Goal: Task Accomplishment & Management: Complete application form

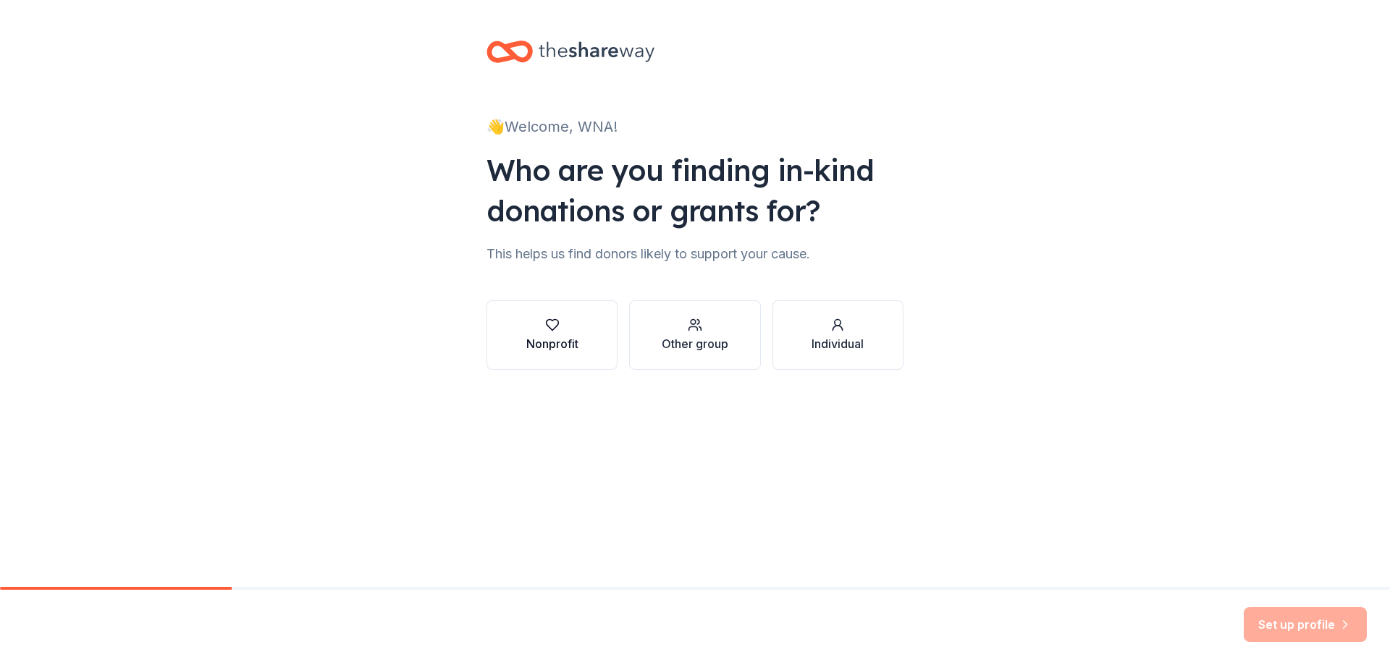
click at [574, 323] on div "button" at bounding box center [552, 325] width 52 height 14
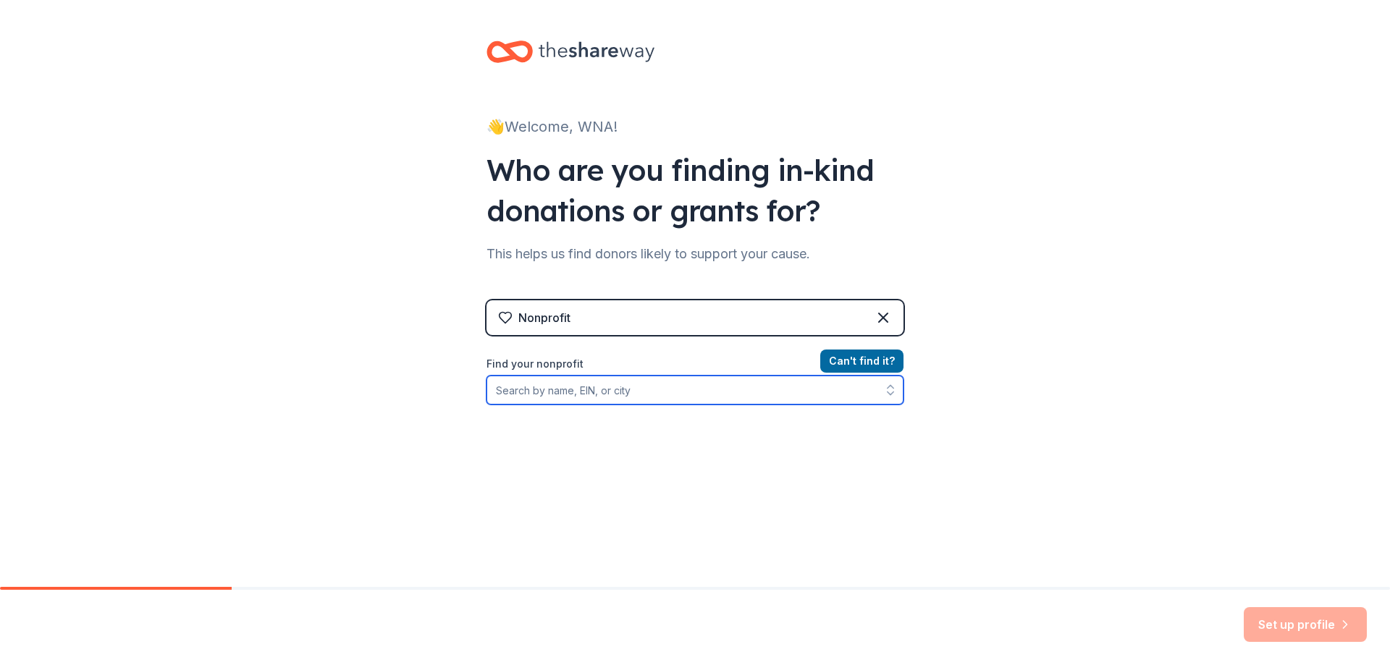
click at [651, 399] on input "Find your nonprofit" at bounding box center [694, 390] width 417 height 29
type input "Westside Neighborhood Association"
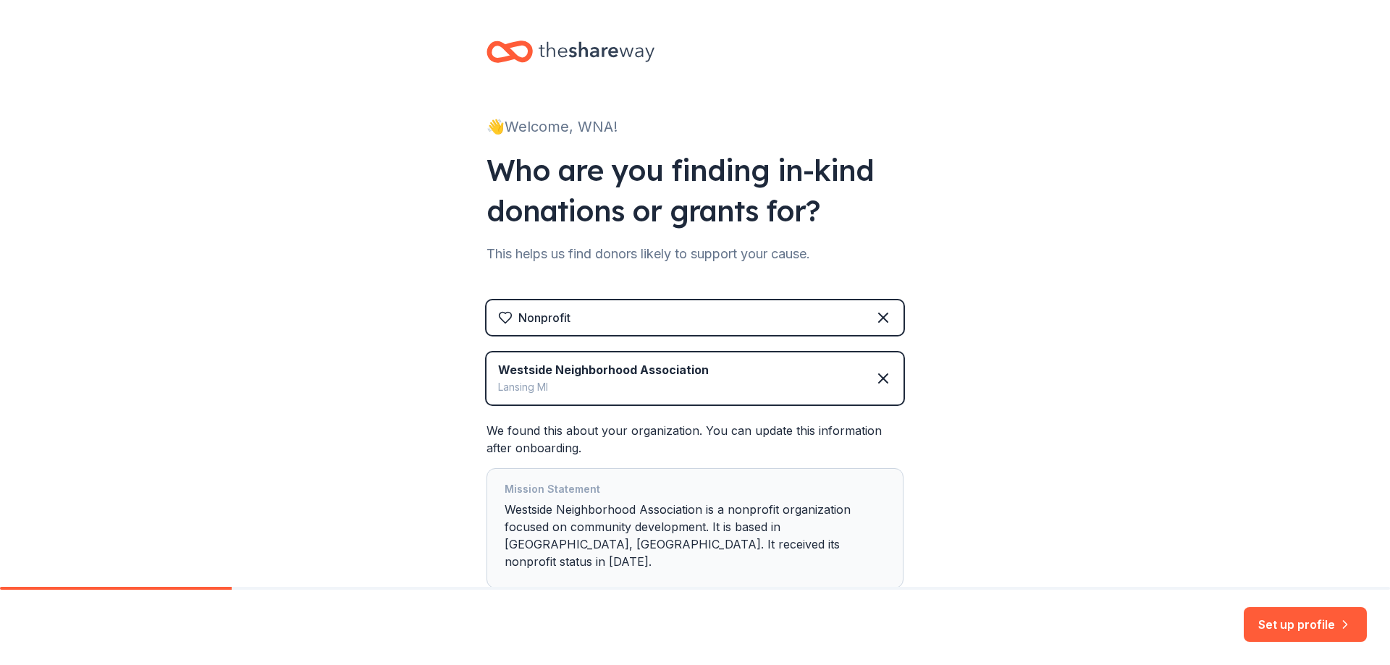
scroll to position [83, 0]
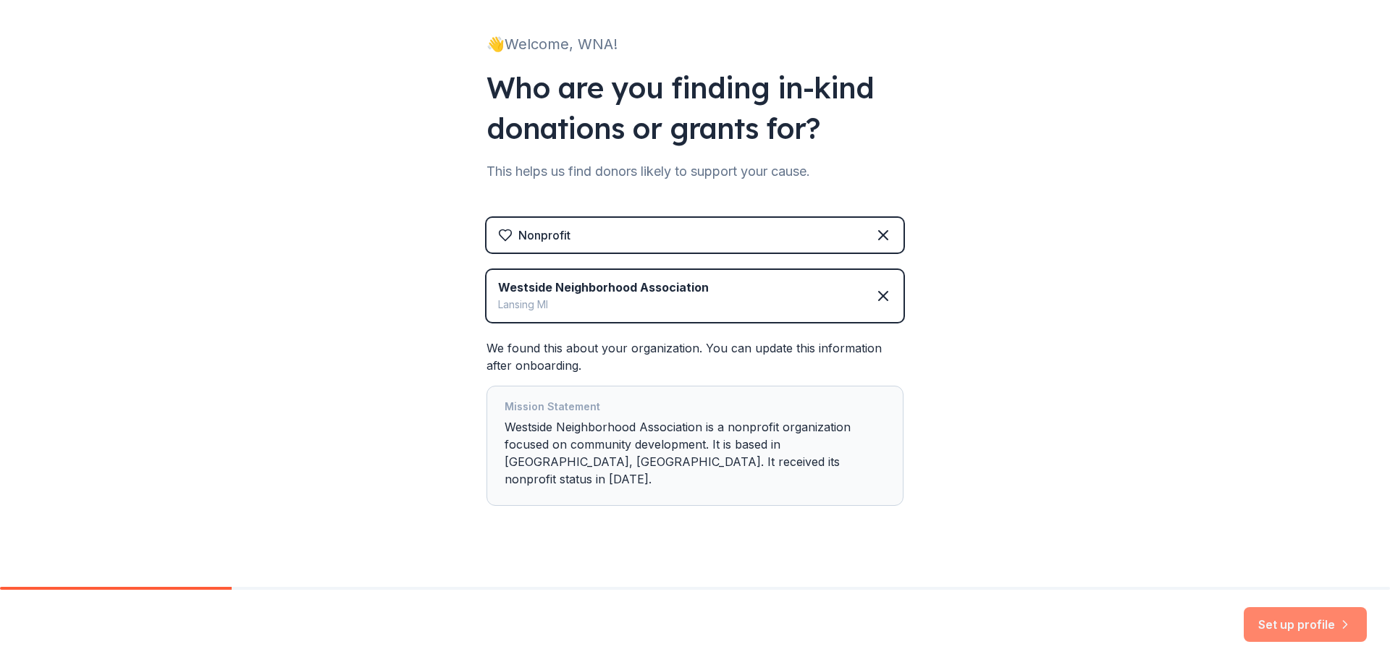
click at [1273, 625] on button "Set up profile" at bounding box center [1305, 624] width 123 height 35
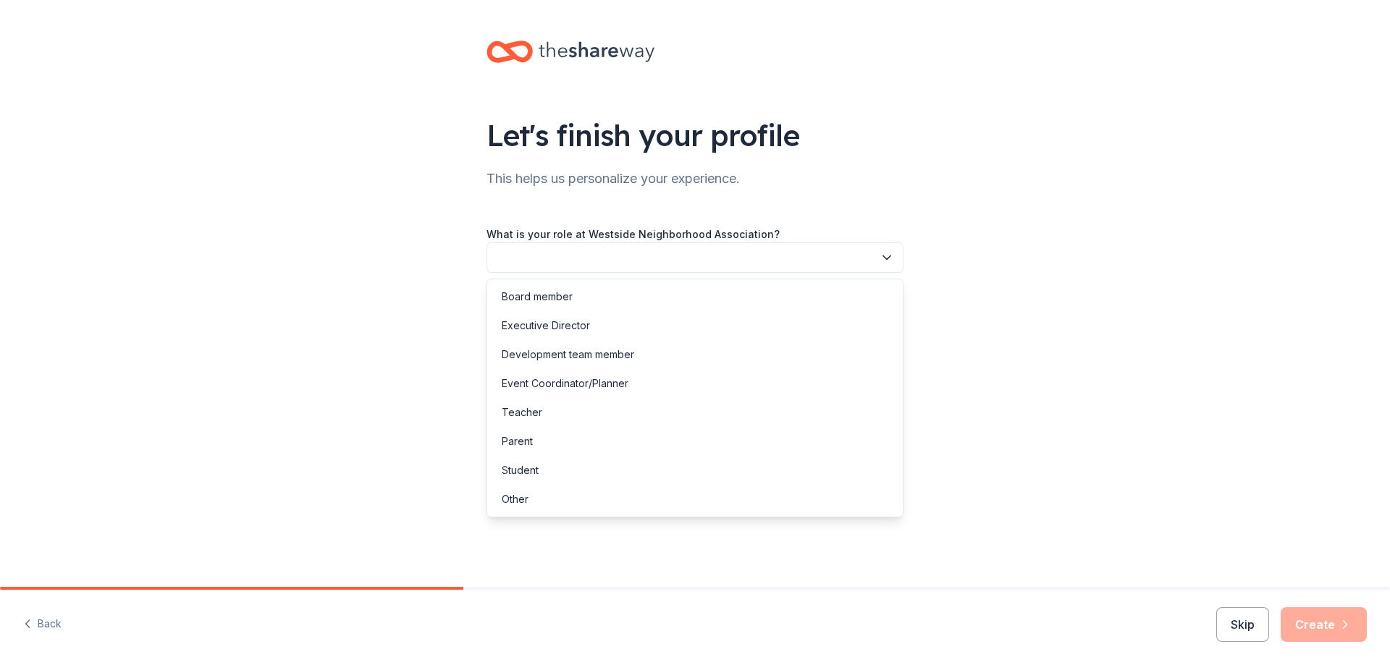
click at [603, 266] on button "button" at bounding box center [694, 257] width 417 height 30
click at [591, 303] on div "Board member" at bounding box center [695, 296] width 410 height 29
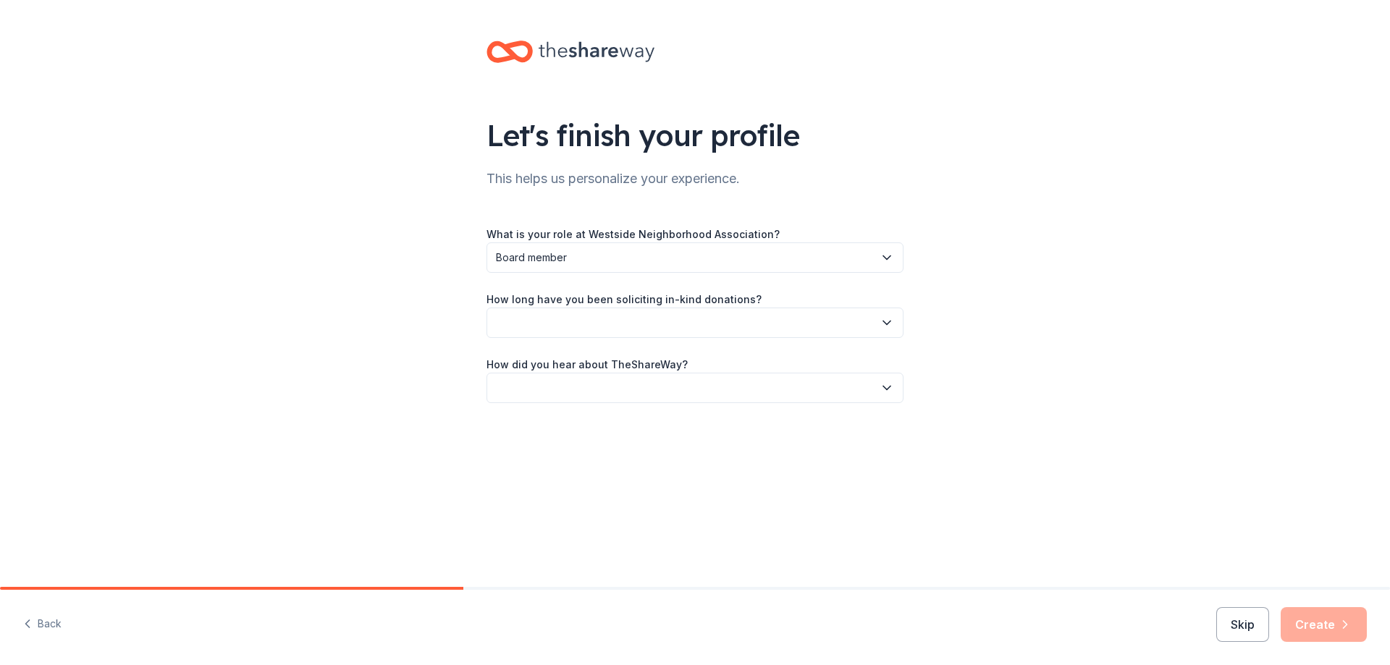
click at [591, 318] on button "button" at bounding box center [694, 323] width 417 height 30
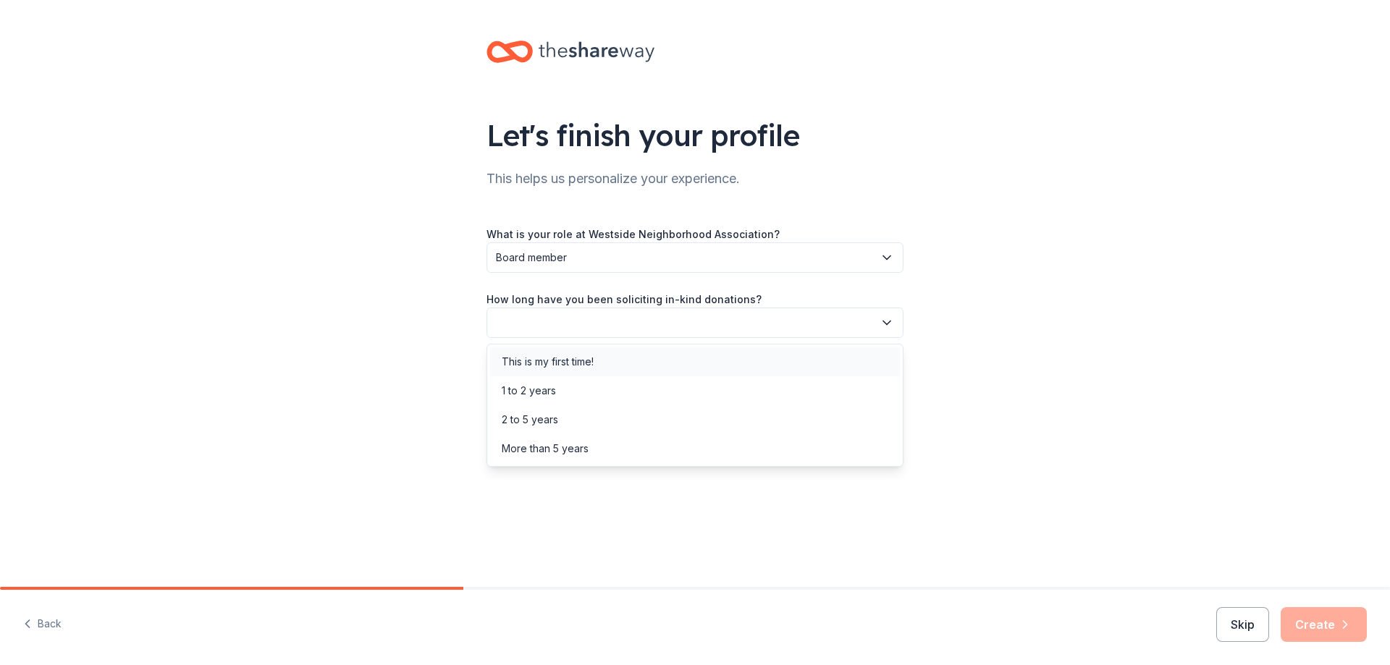
click at [570, 363] on div "This is my first time!" at bounding box center [548, 361] width 92 height 17
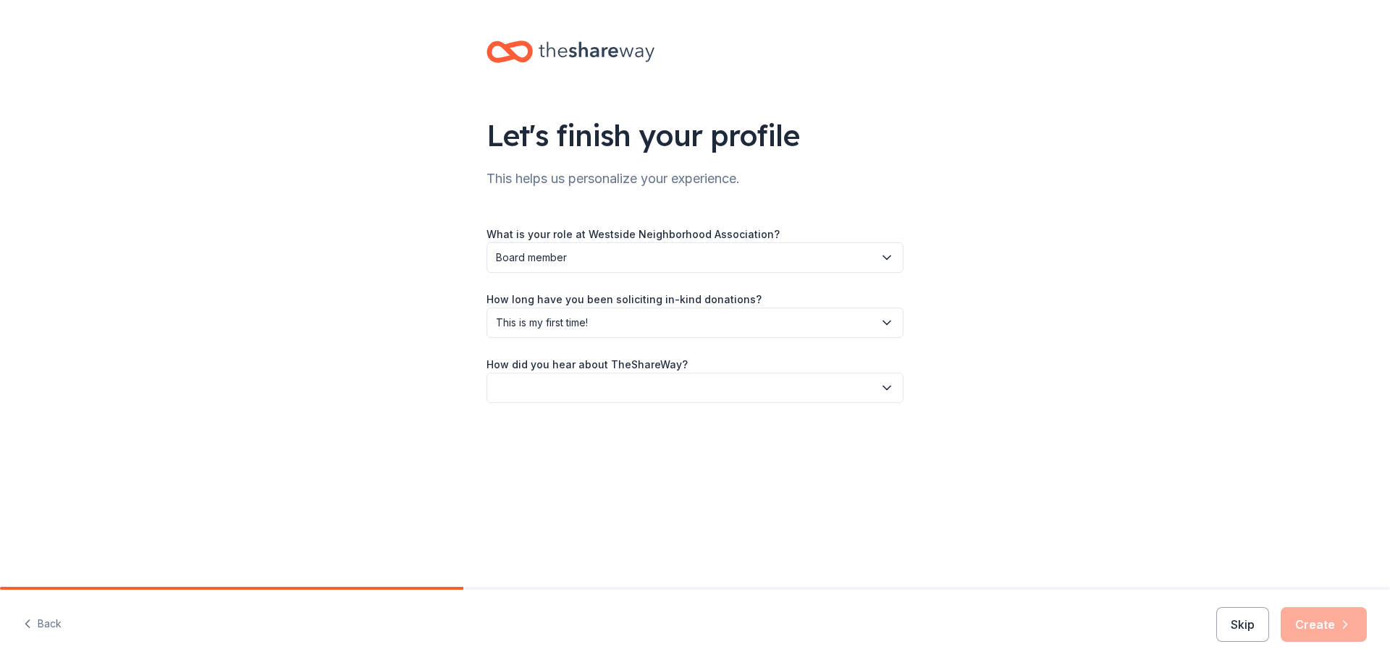
click at [569, 396] on button "button" at bounding box center [694, 388] width 417 height 30
click at [552, 460] on div "Online search" at bounding box center [535, 455] width 66 height 17
click at [1306, 617] on button "Create" at bounding box center [1324, 624] width 86 height 35
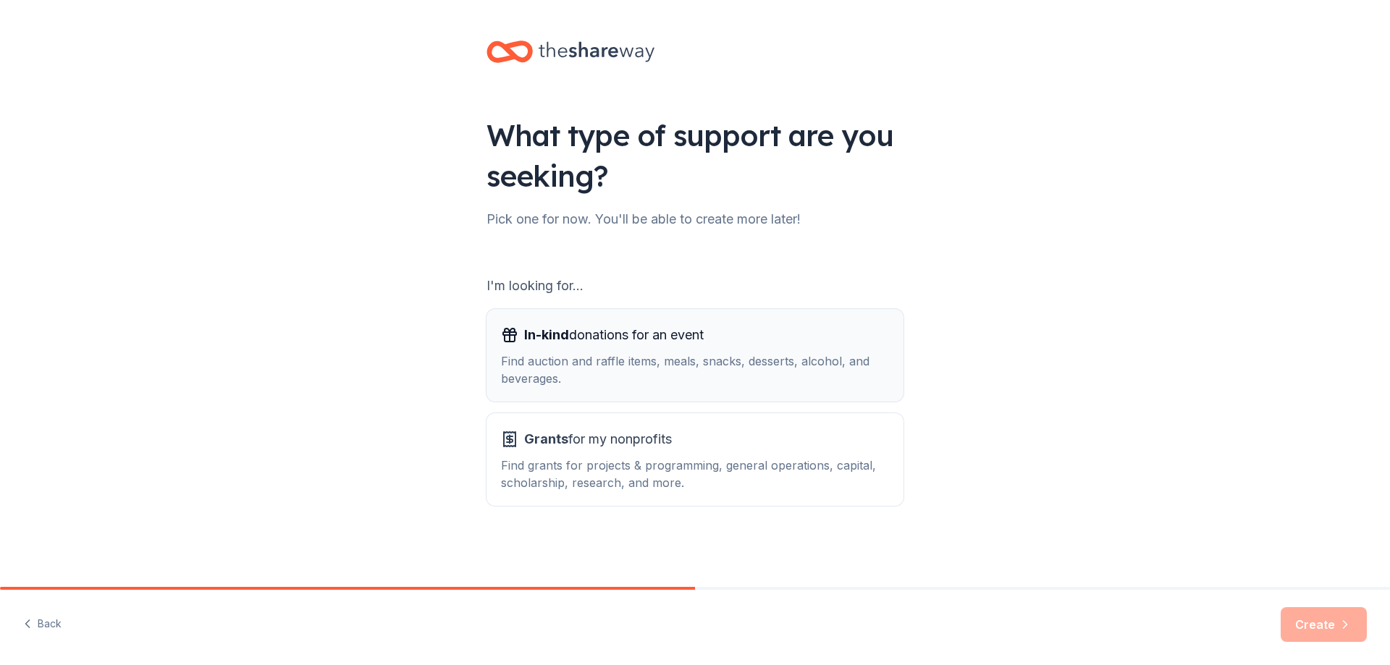
click at [644, 380] on div "Find auction and raffle items, meals, snacks, desserts, alcohol, and beverages." at bounding box center [695, 370] width 388 height 35
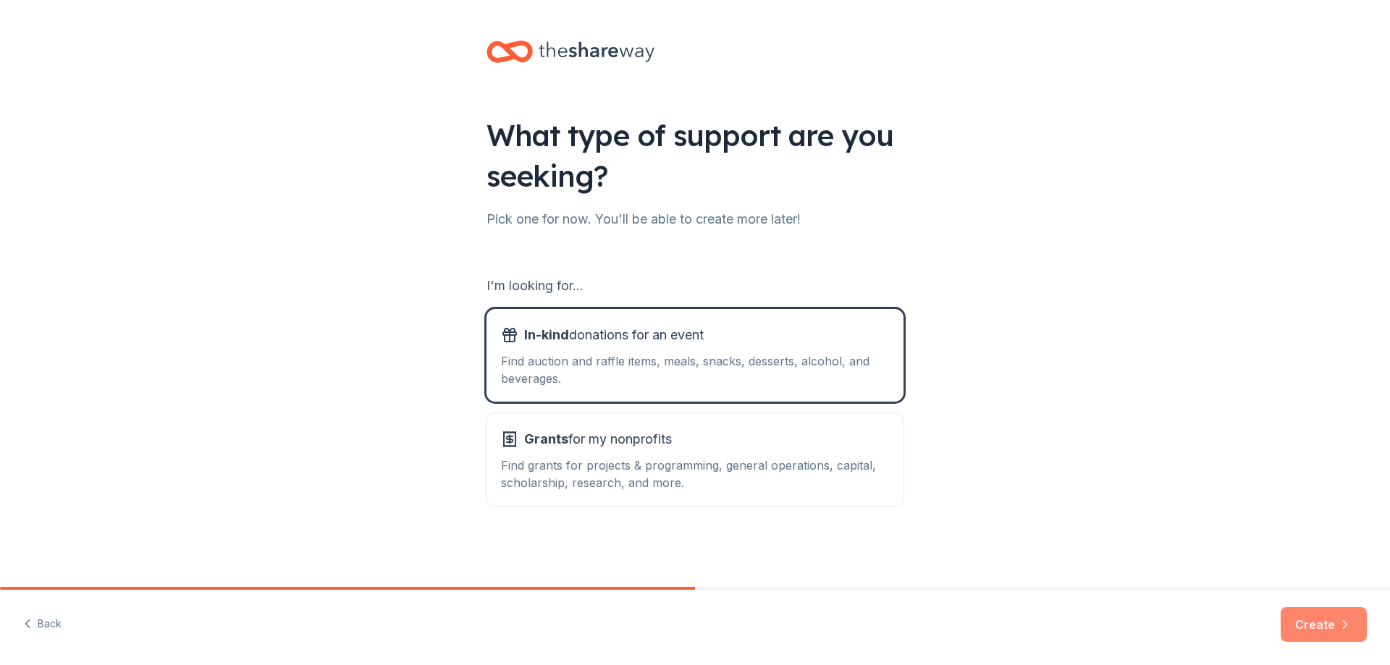
click at [1336, 609] on button "Create" at bounding box center [1324, 624] width 86 height 35
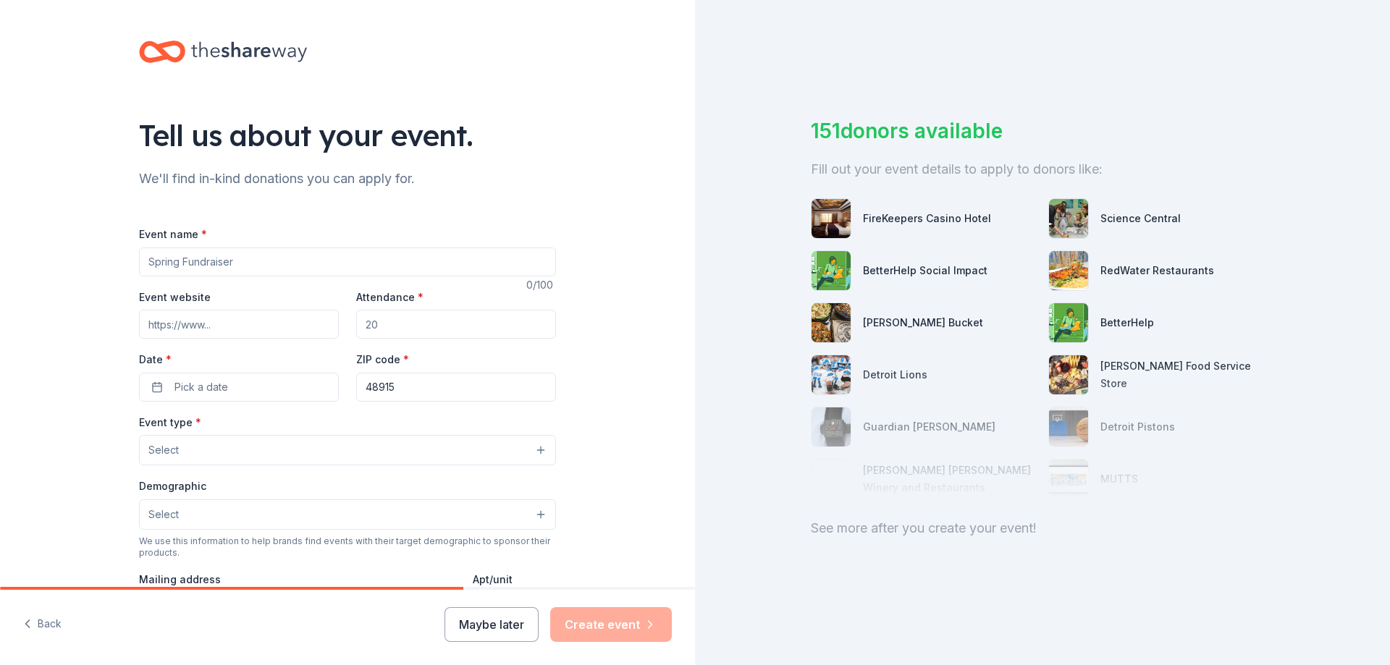
click at [170, 267] on input "Event name *" at bounding box center [347, 262] width 417 height 29
click at [151, 259] on input "Holiday Celebration" at bounding box center [347, 262] width 417 height 29
type input "WNA Holiday Celebration"
click at [498, 314] on input "Attendance *" at bounding box center [456, 324] width 200 height 29
type input "150"
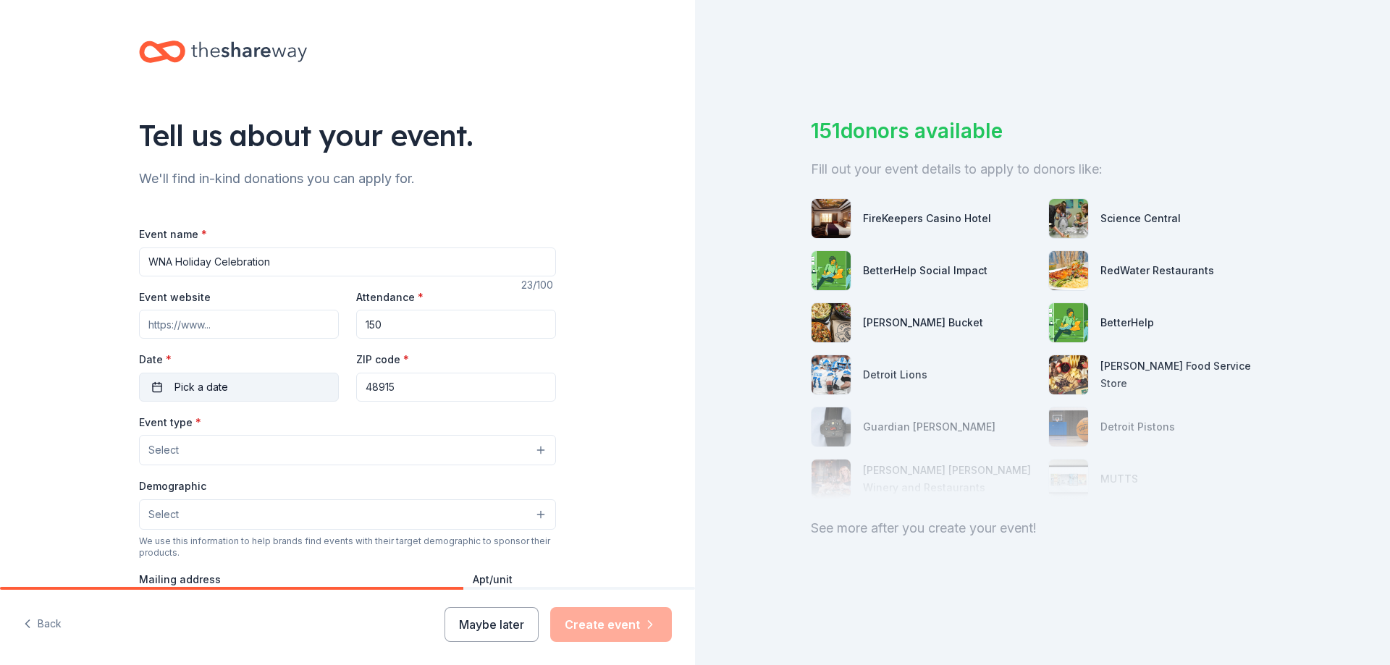
click at [181, 387] on span "Pick a date" at bounding box center [201, 387] width 54 height 17
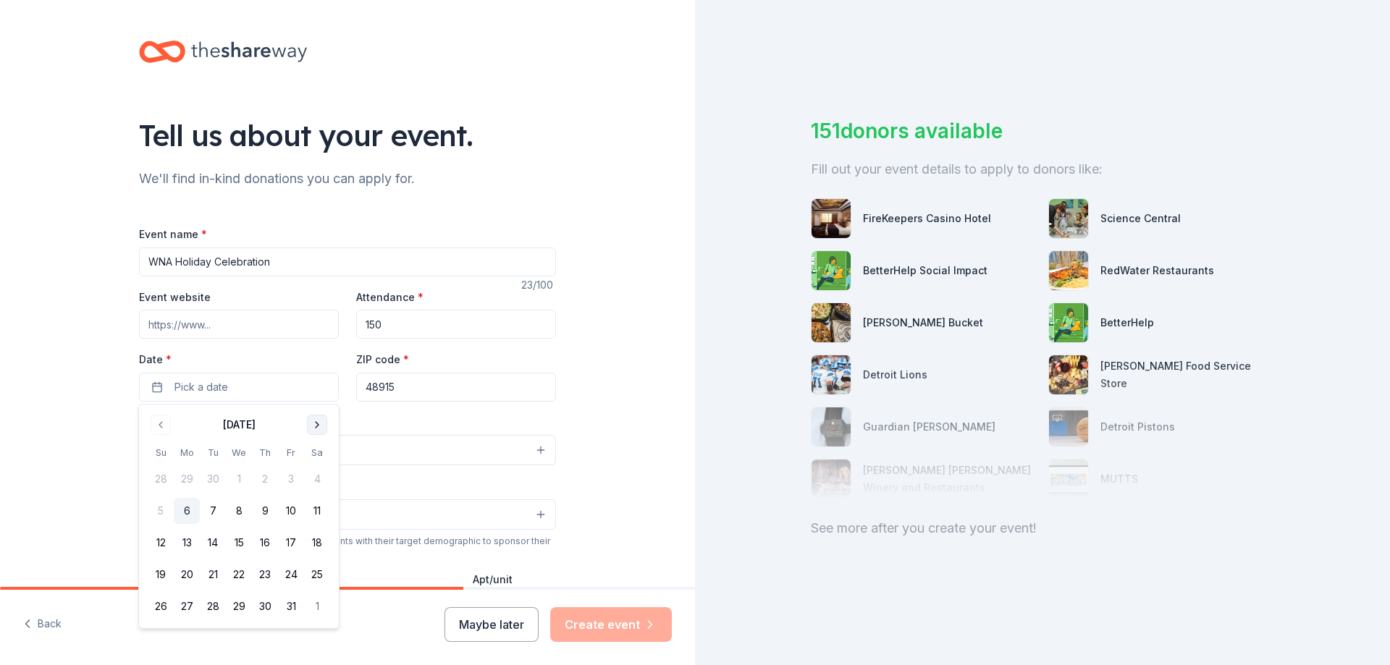
click at [316, 423] on button "Go to next month" at bounding box center [317, 425] width 20 height 20
click at [235, 509] on button "10" at bounding box center [239, 511] width 26 height 26
click at [652, 371] on div "Tell us about your event. We'll find in-kind donations you can apply for. Event…" at bounding box center [347, 481] width 695 height 963
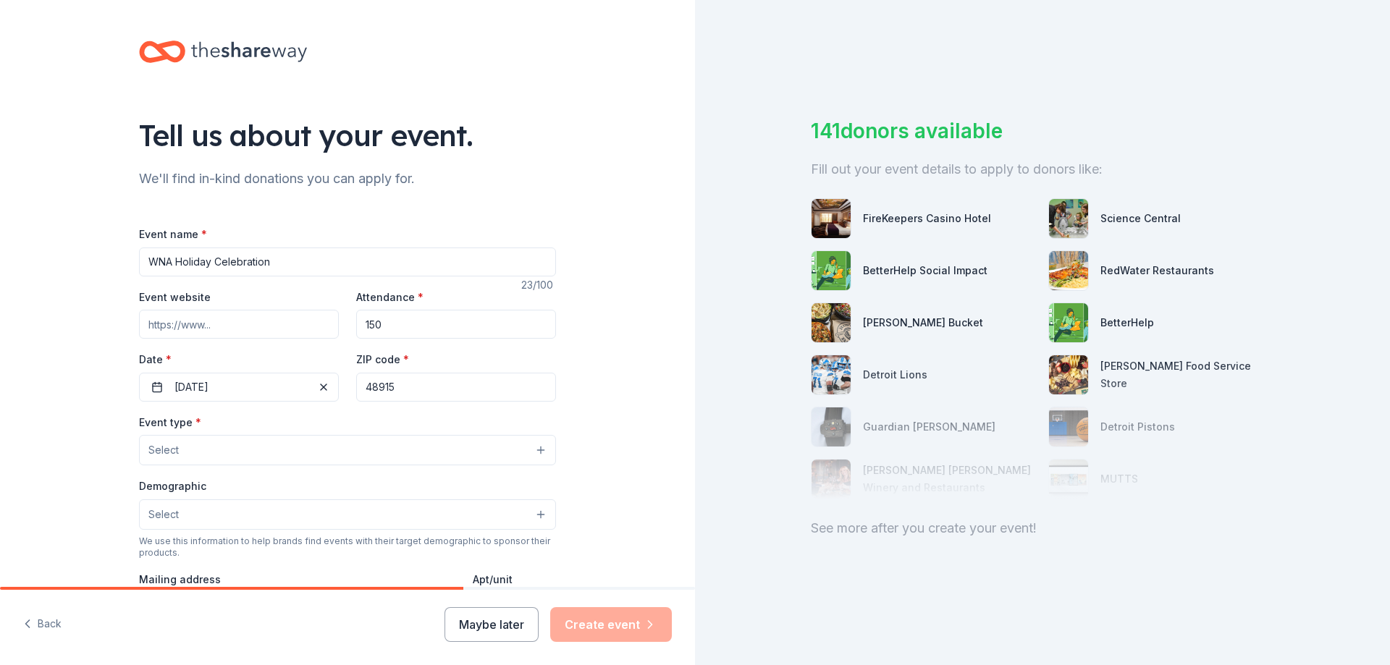
click at [225, 440] on button "Select" at bounding box center [347, 450] width 417 height 30
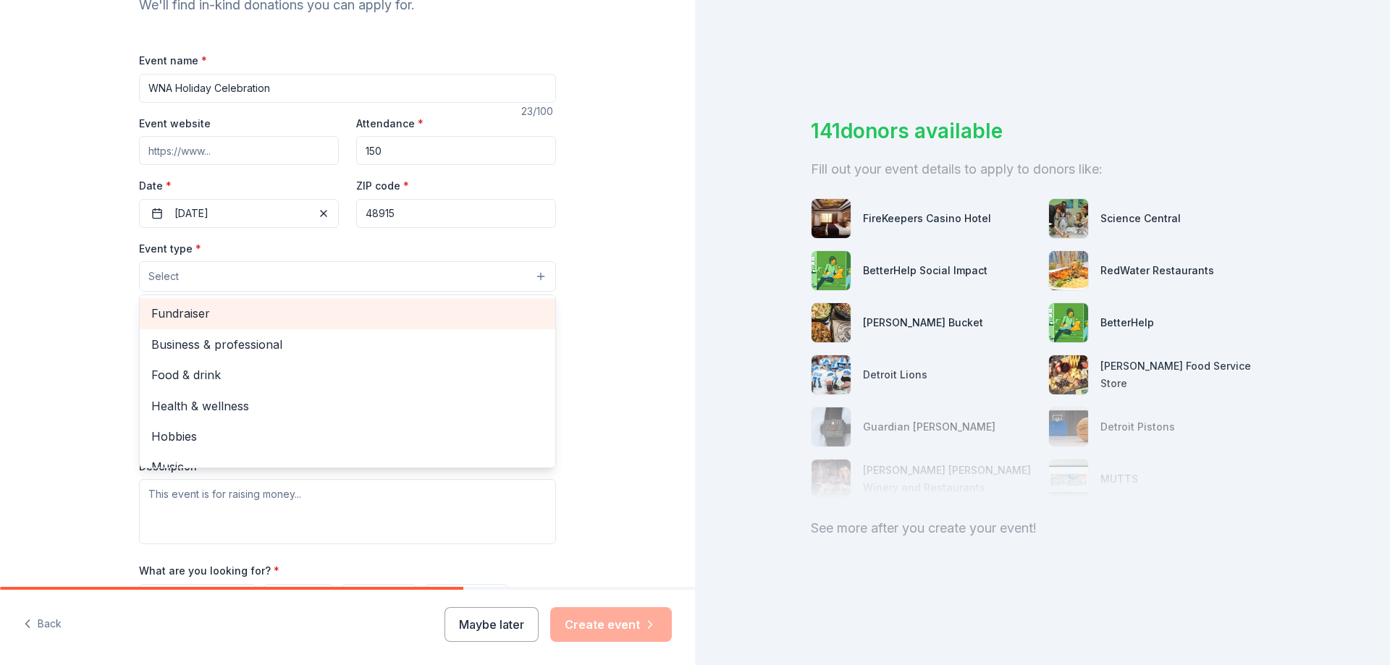
click at [205, 323] on div "Fundraiser" at bounding box center [347, 313] width 415 height 30
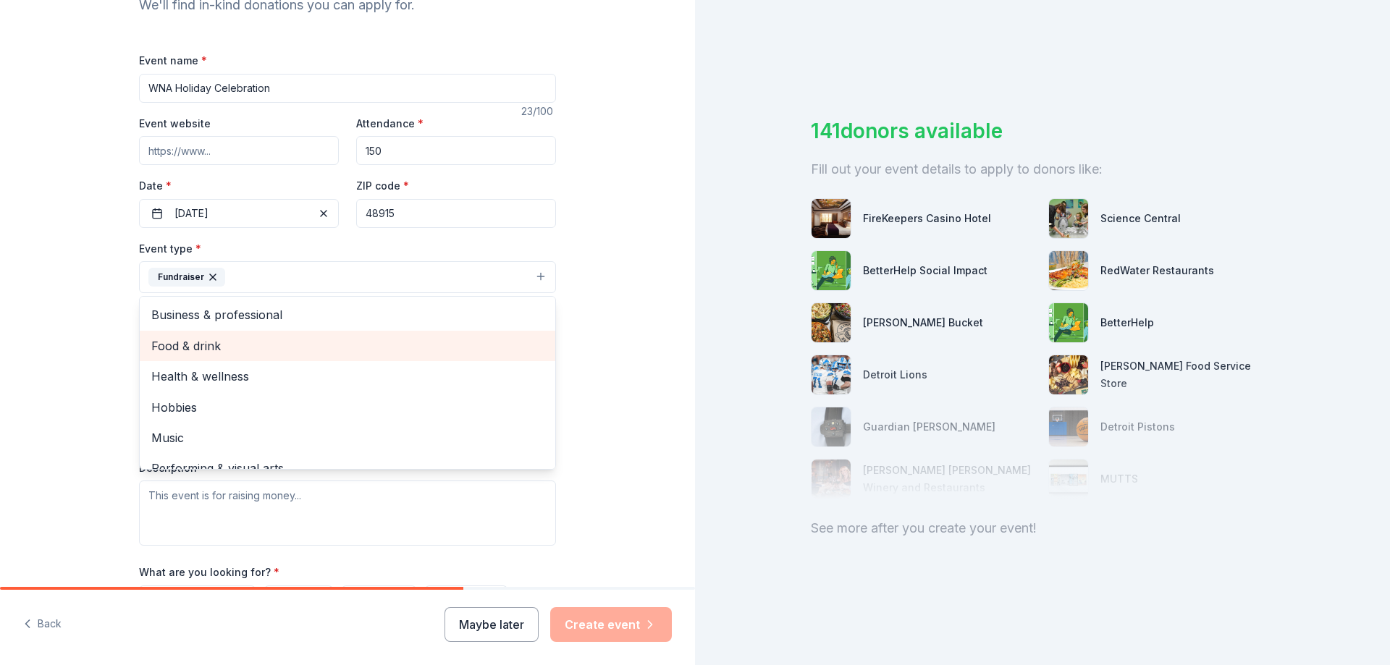
click at [170, 354] on div "Food & drink" at bounding box center [347, 346] width 415 height 30
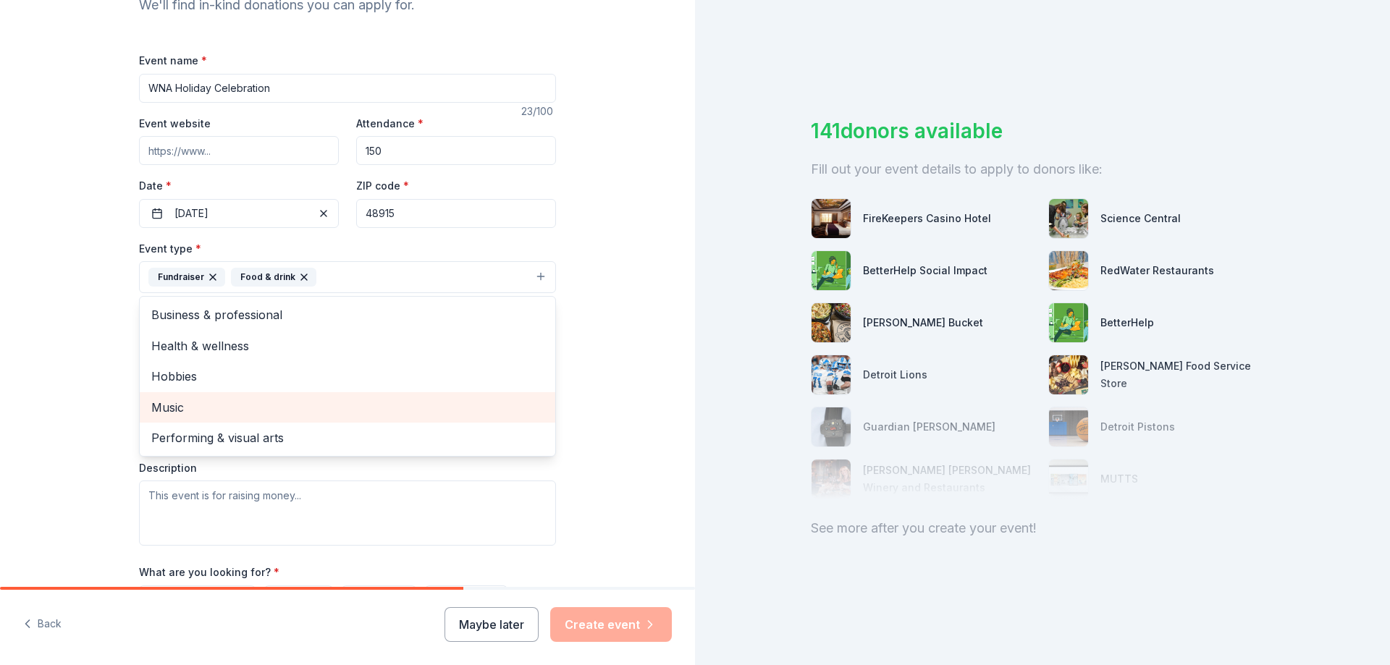
click at [197, 408] on span "Music" at bounding box center [347, 407] width 392 height 19
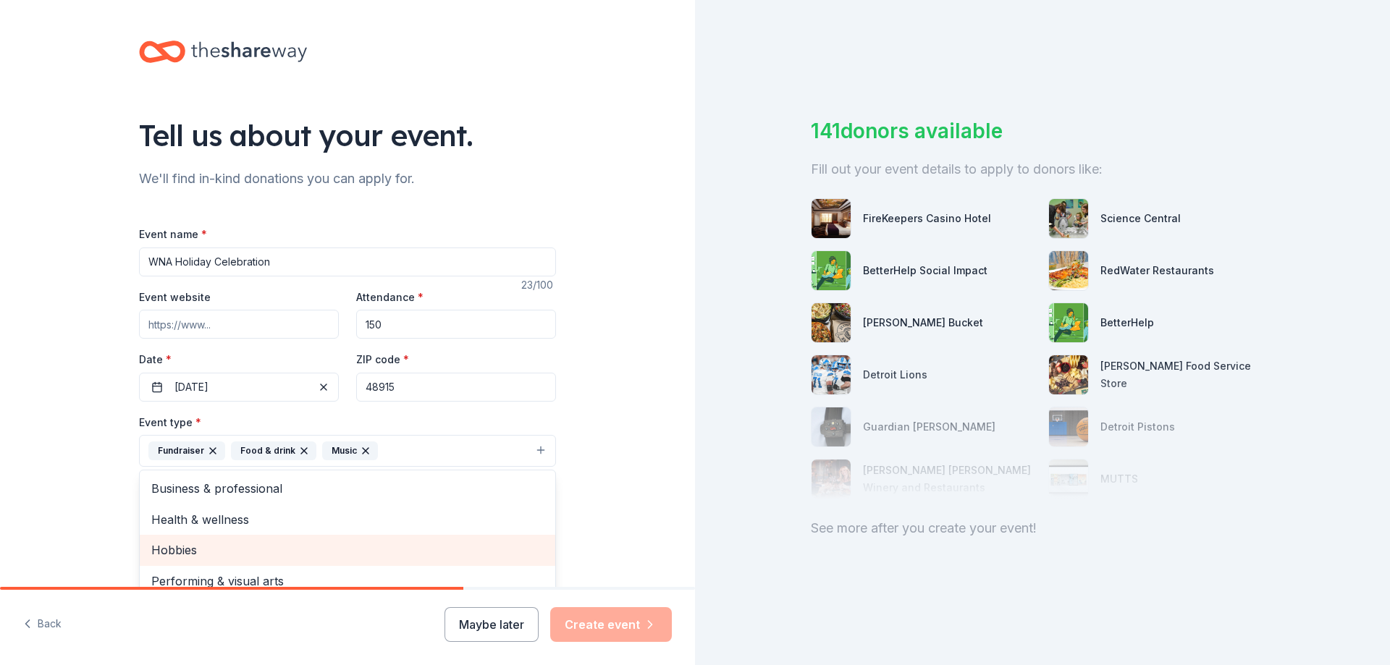
click at [98, 464] on div "Tell us about your event. We'll find in-kind donations you can apply for. Event…" at bounding box center [347, 482] width 695 height 965
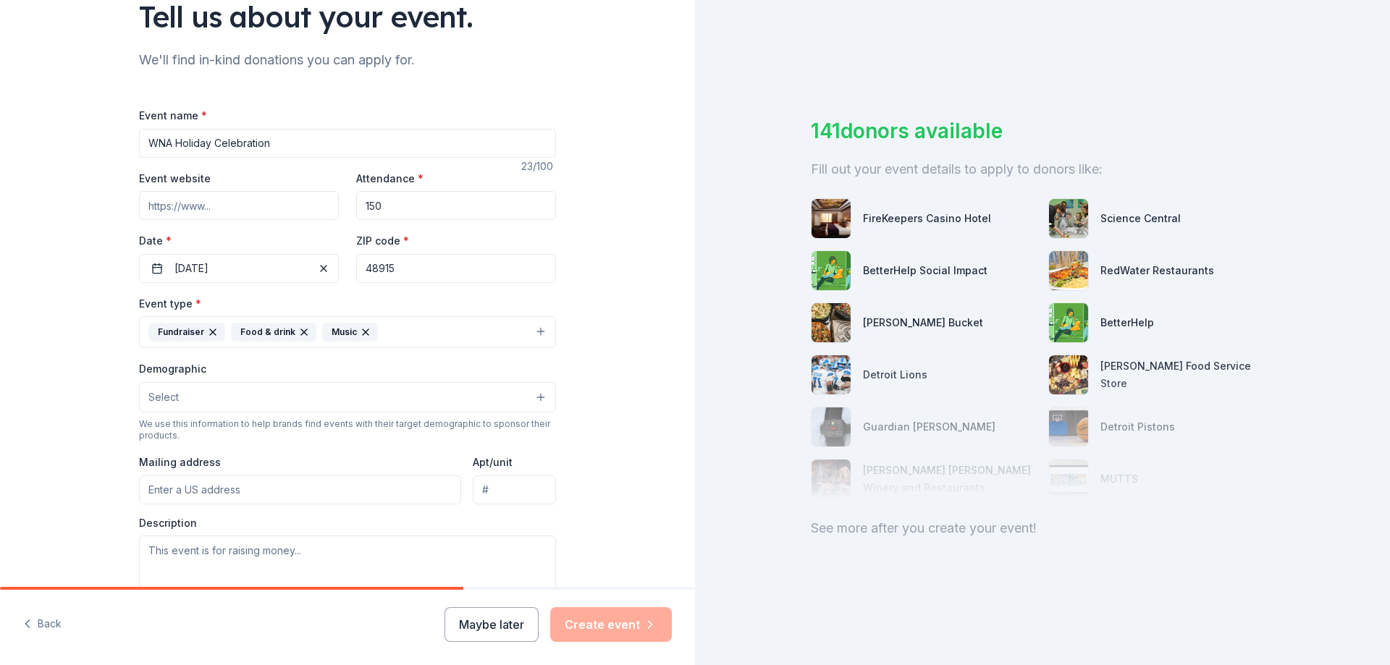
scroll to position [174, 0]
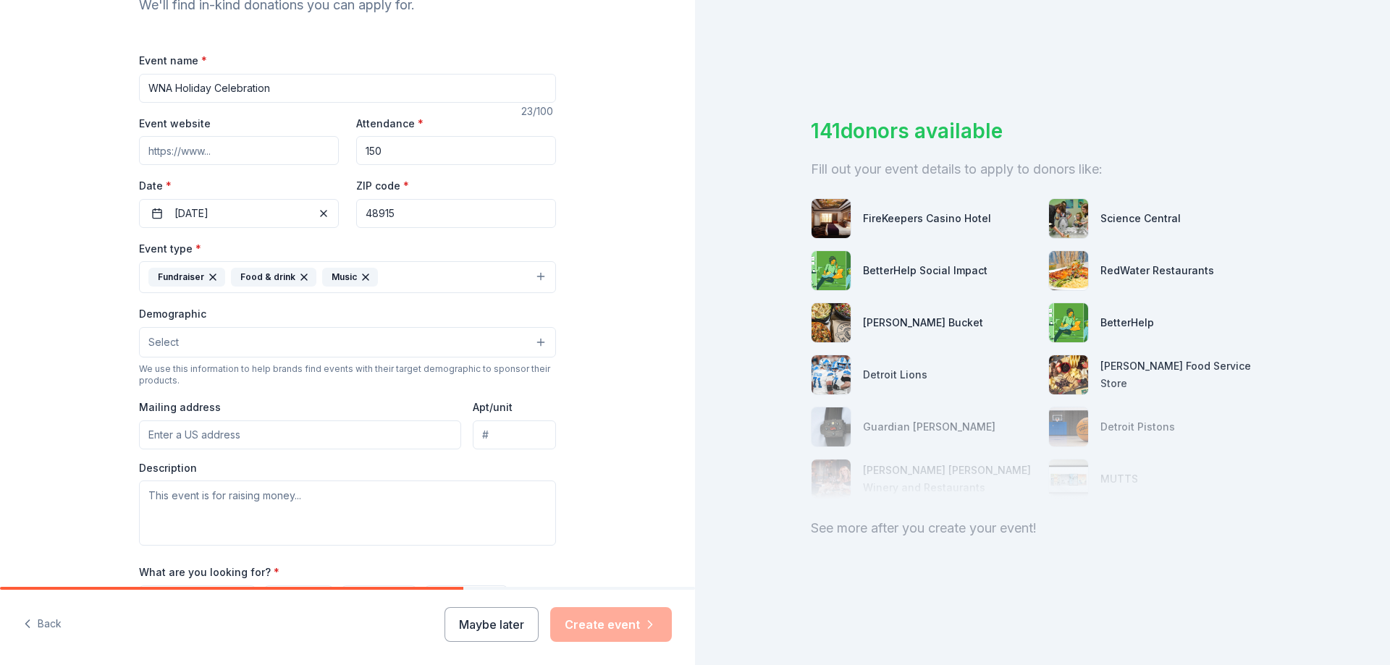
click at [177, 337] on span "Select" at bounding box center [163, 342] width 30 height 17
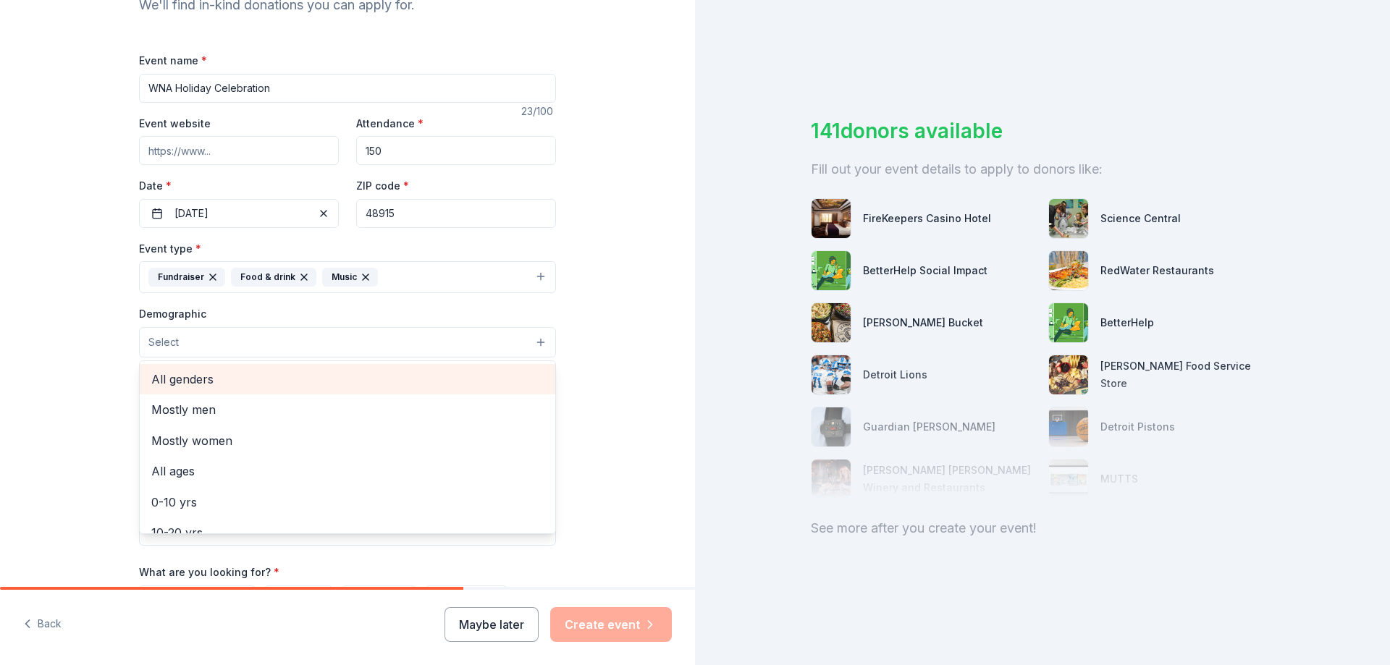
click at [182, 382] on span "All genders" at bounding box center [347, 379] width 392 height 19
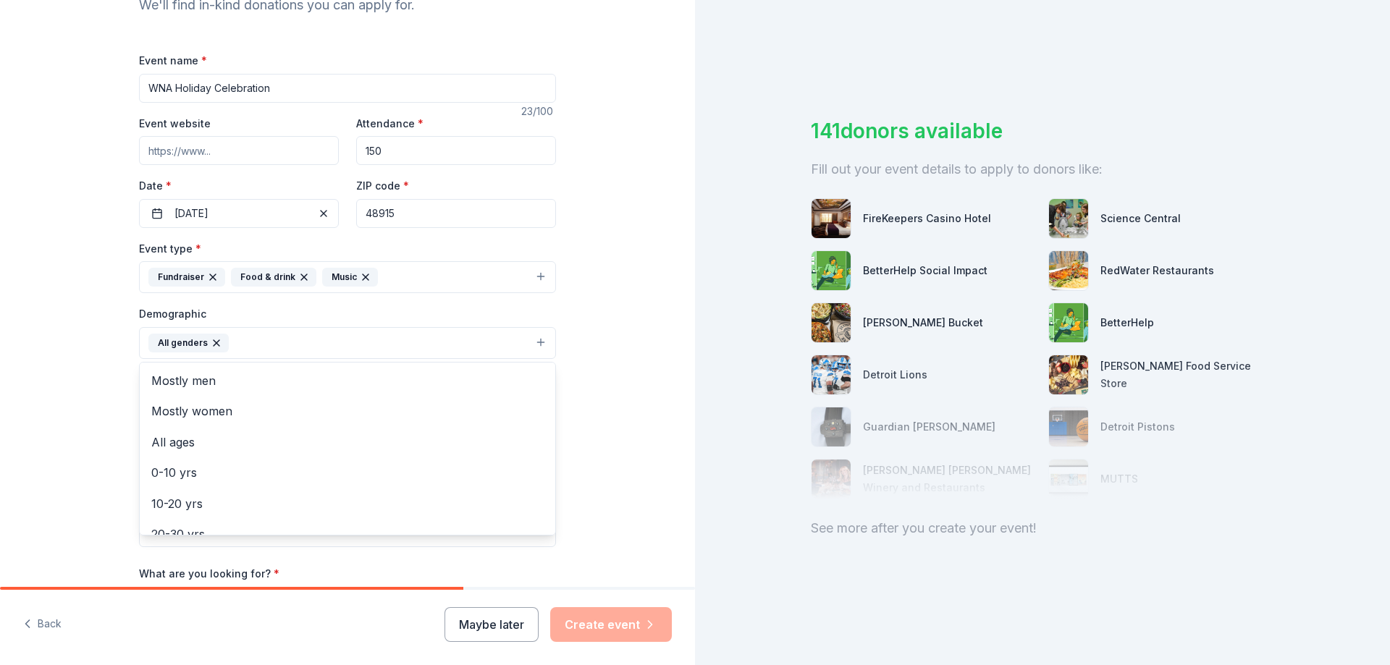
scroll to position [261, 0]
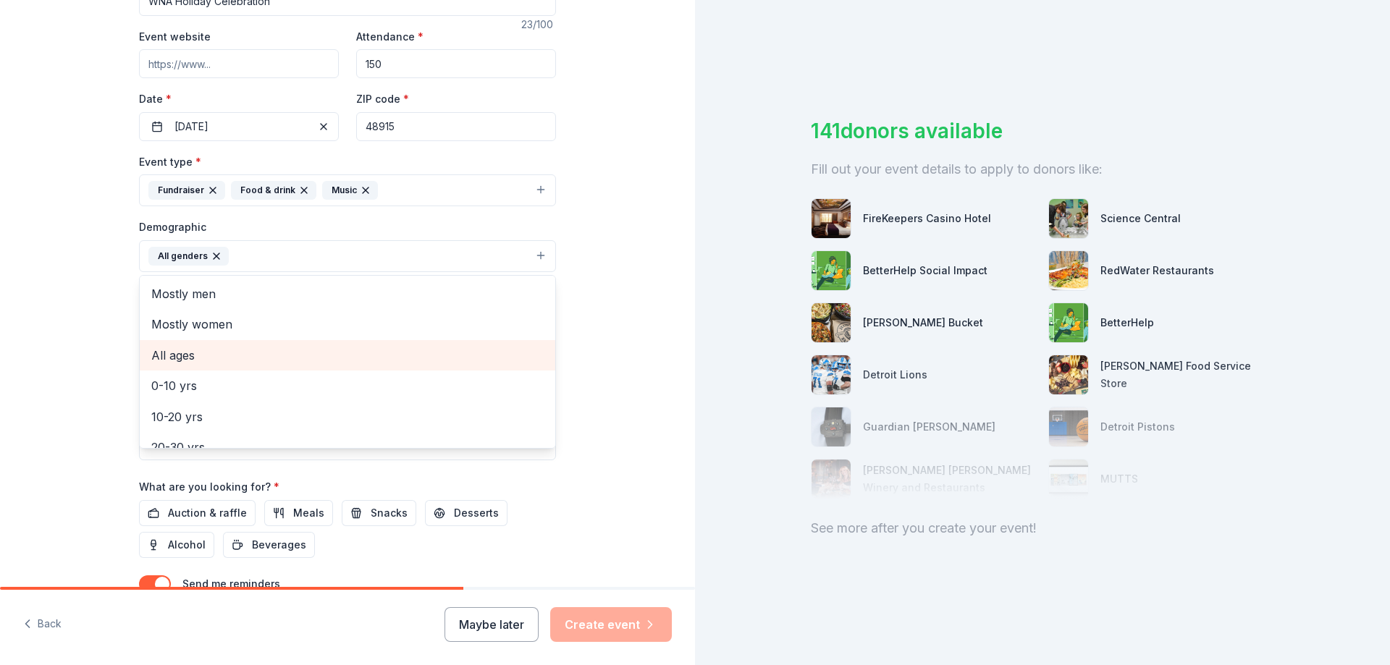
click at [179, 359] on span "All ages" at bounding box center [347, 355] width 392 height 19
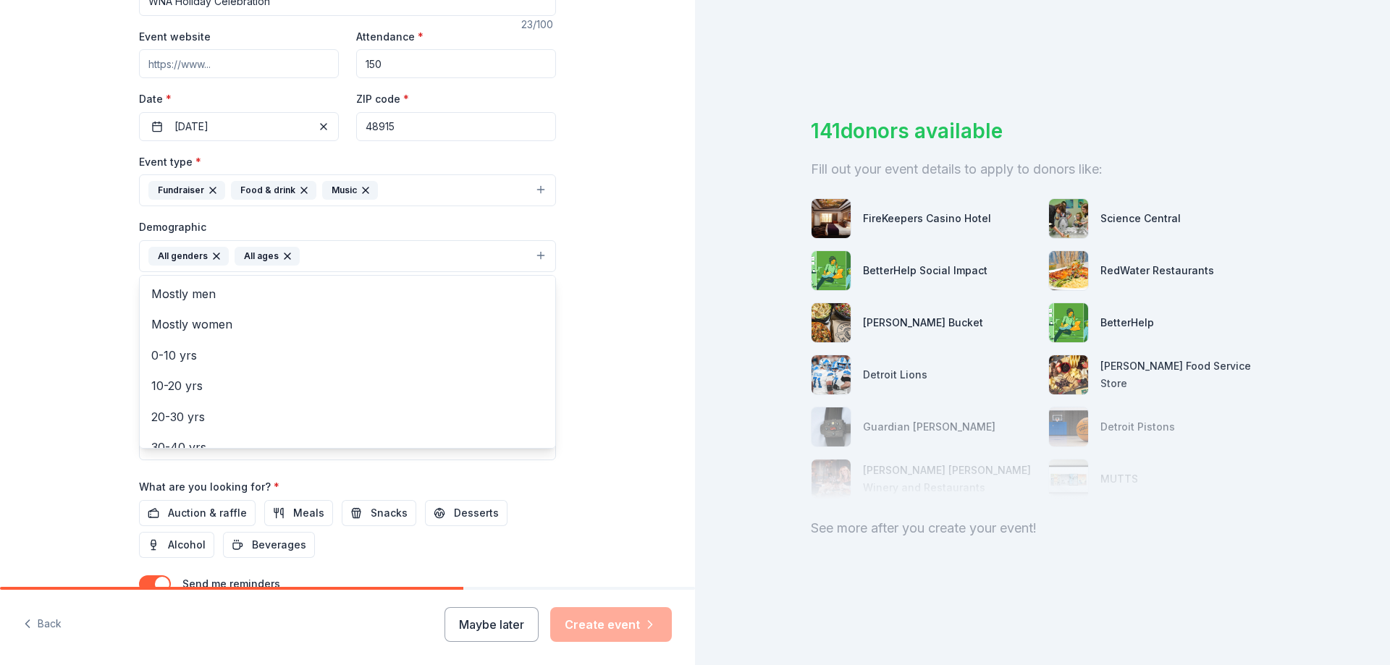
click at [54, 395] on div "Tell us about your event. We'll find in-kind donations you can apply for. Event…" at bounding box center [347, 222] width 695 height 966
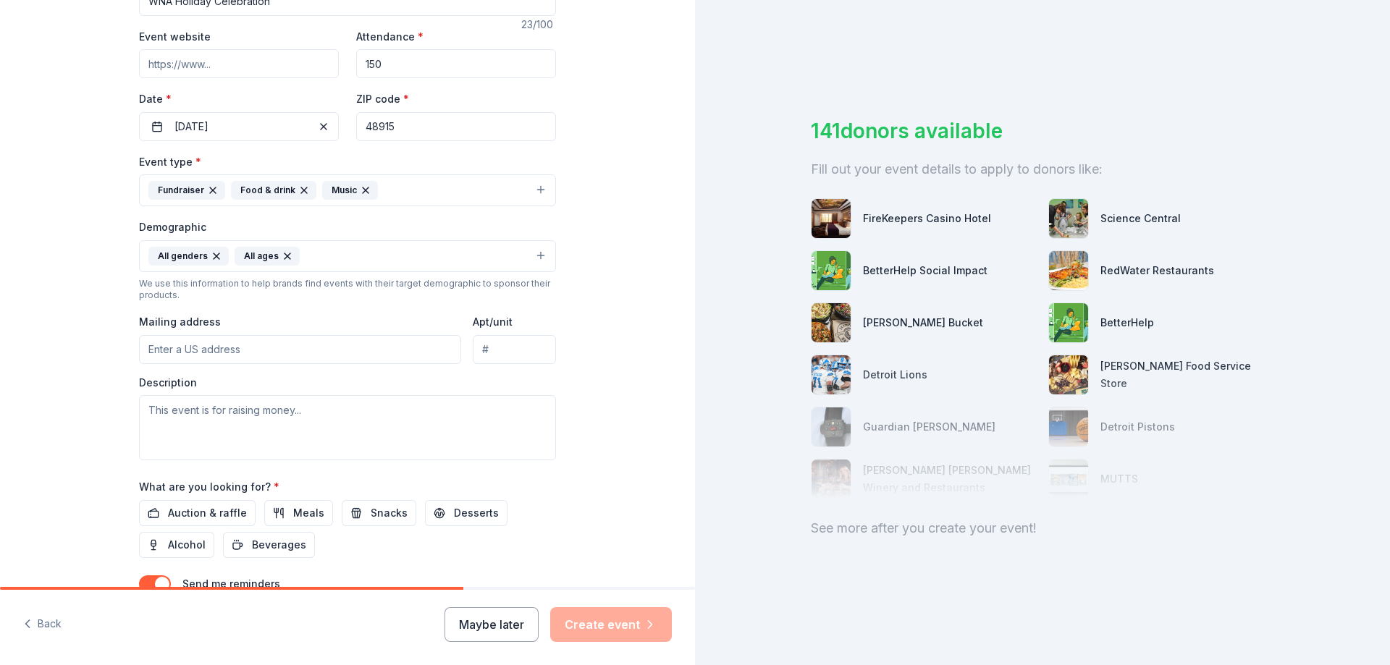
scroll to position [347, 0]
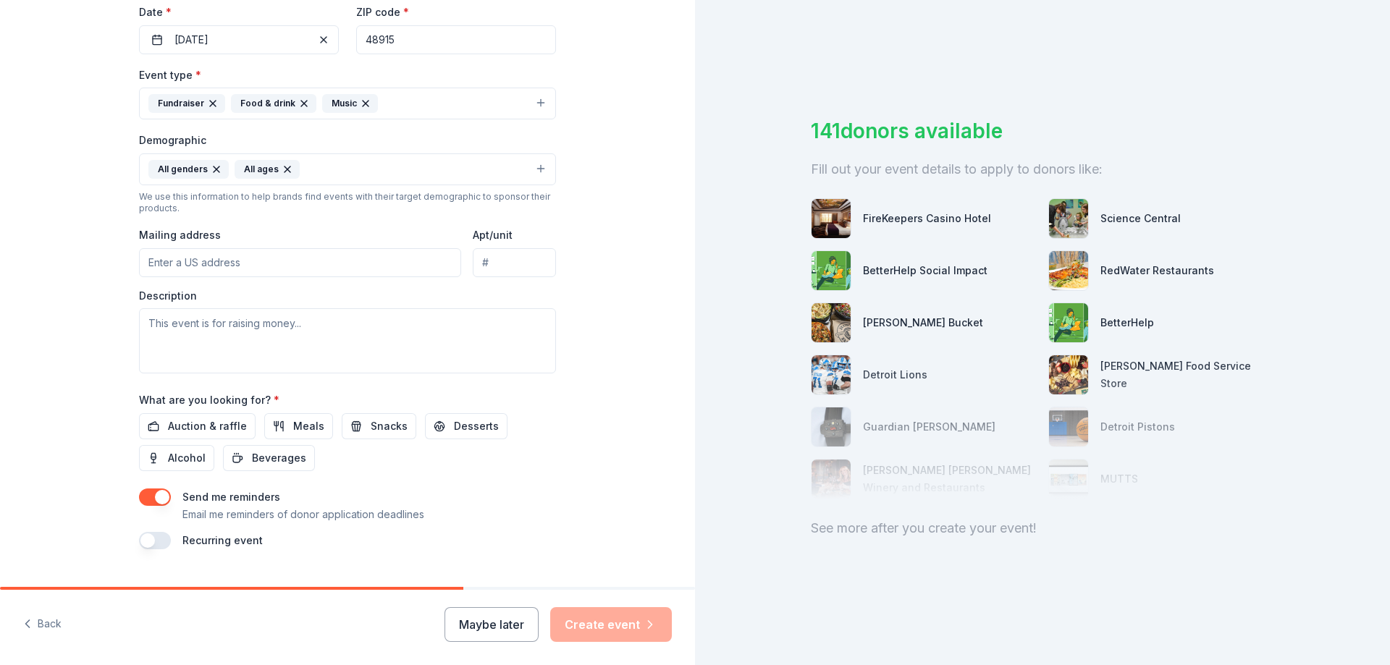
click at [229, 263] on input "Mailing address" at bounding box center [300, 262] width 322 height 29
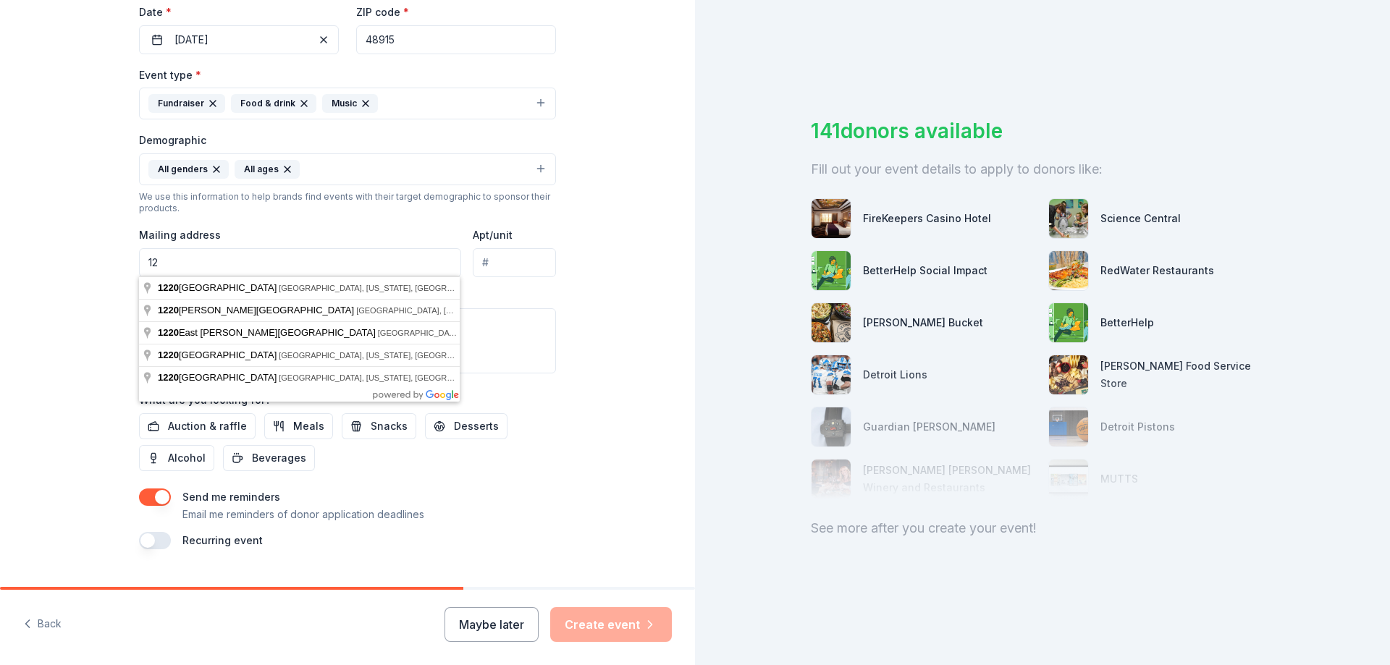
type input "1"
type input "1220 West Kalamazoo Street, Lansing, MI, 48915"
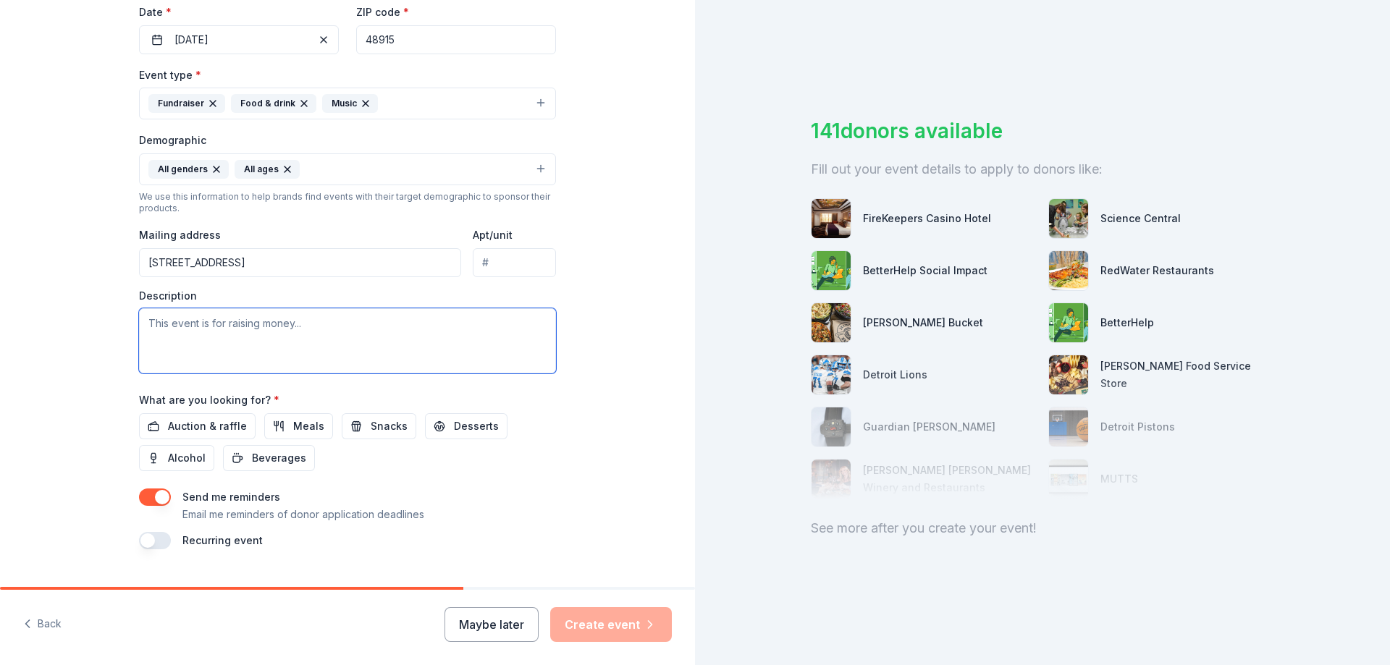
click at [179, 332] on textarea at bounding box center [347, 340] width 417 height 65
click at [636, 662] on div "Back Maybe later Create event" at bounding box center [347, 627] width 695 height 75
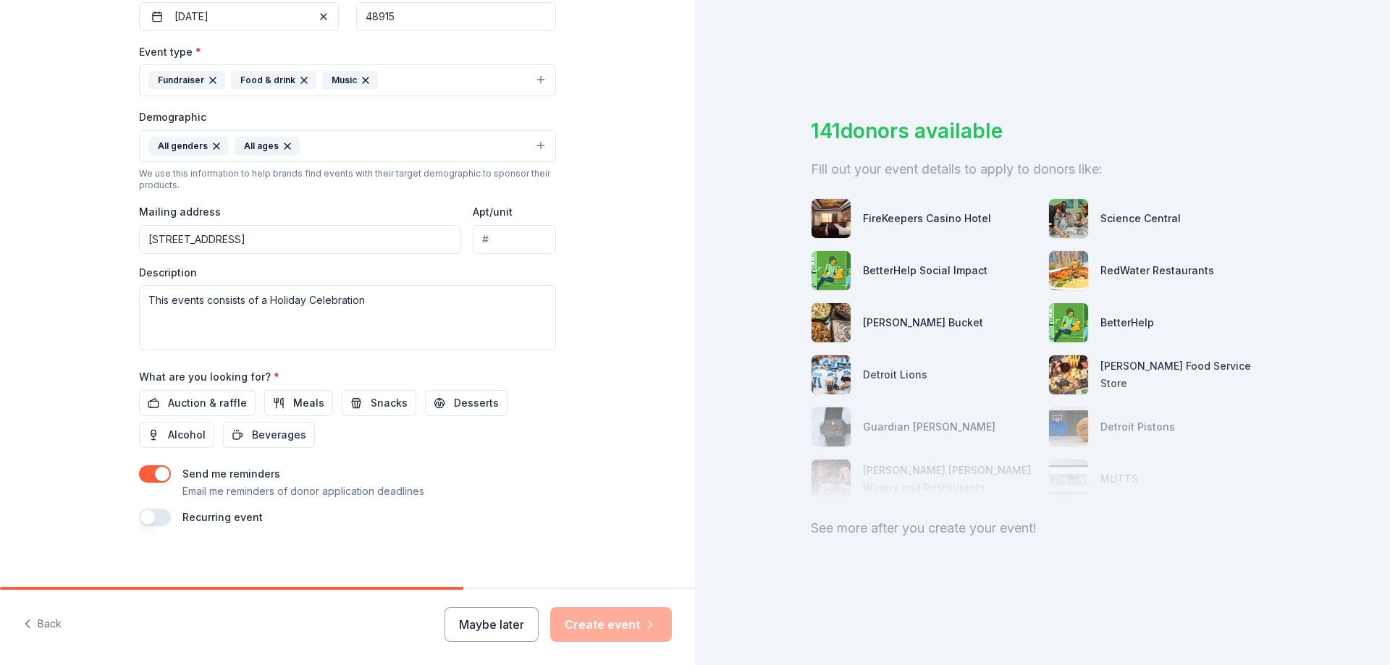
scroll to position [378, 0]
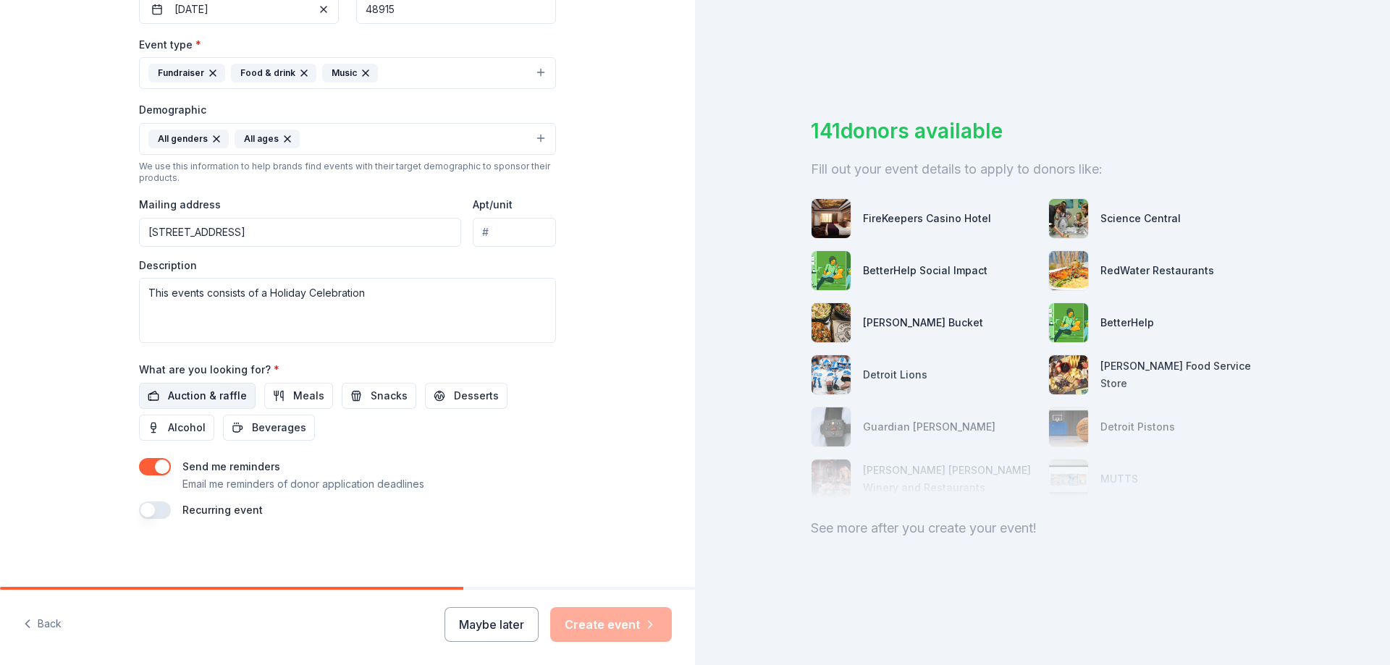
click at [219, 399] on span "Auction & raffle" at bounding box center [207, 395] width 79 height 17
click at [385, 395] on span "Snacks" at bounding box center [389, 395] width 37 height 17
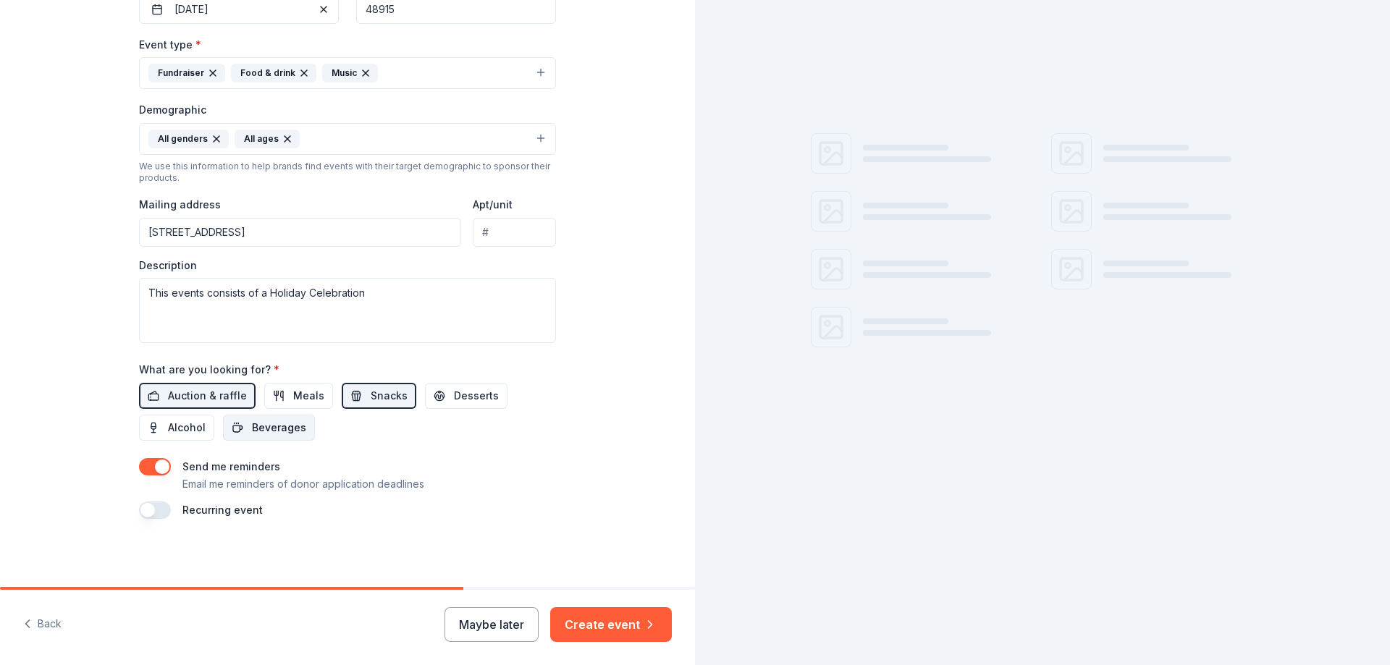
click at [285, 425] on span "Beverages" at bounding box center [279, 427] width 54 height 17
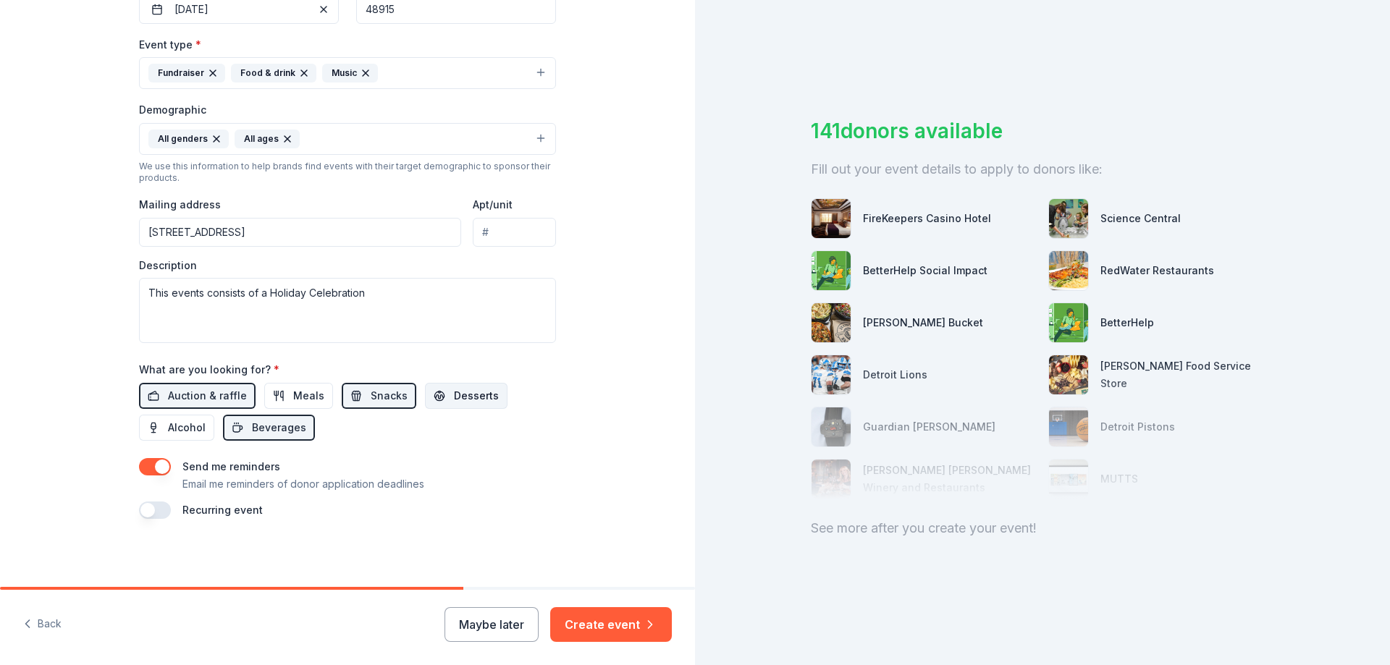
click at [437, 407] on button "Desserts" at bounding box center [466, 396] width 83 height 26
click at [317, 402] on span "Meals" at bounding box center [308, 395] width 31 height 17
click at [396, 290] on textarea "This events consists of a Holiday Celebration" at bounding box center [347, 310] width 417 height 65
click at [198, 295] on textarea "This events consists of a Holiday Celebration" at bounding box center [347, 310] width 417 height 65
click at [382, 291] on textarea "This event consists of a Holiday Celebration" at bounding box center [347, 310] width 417 height 65
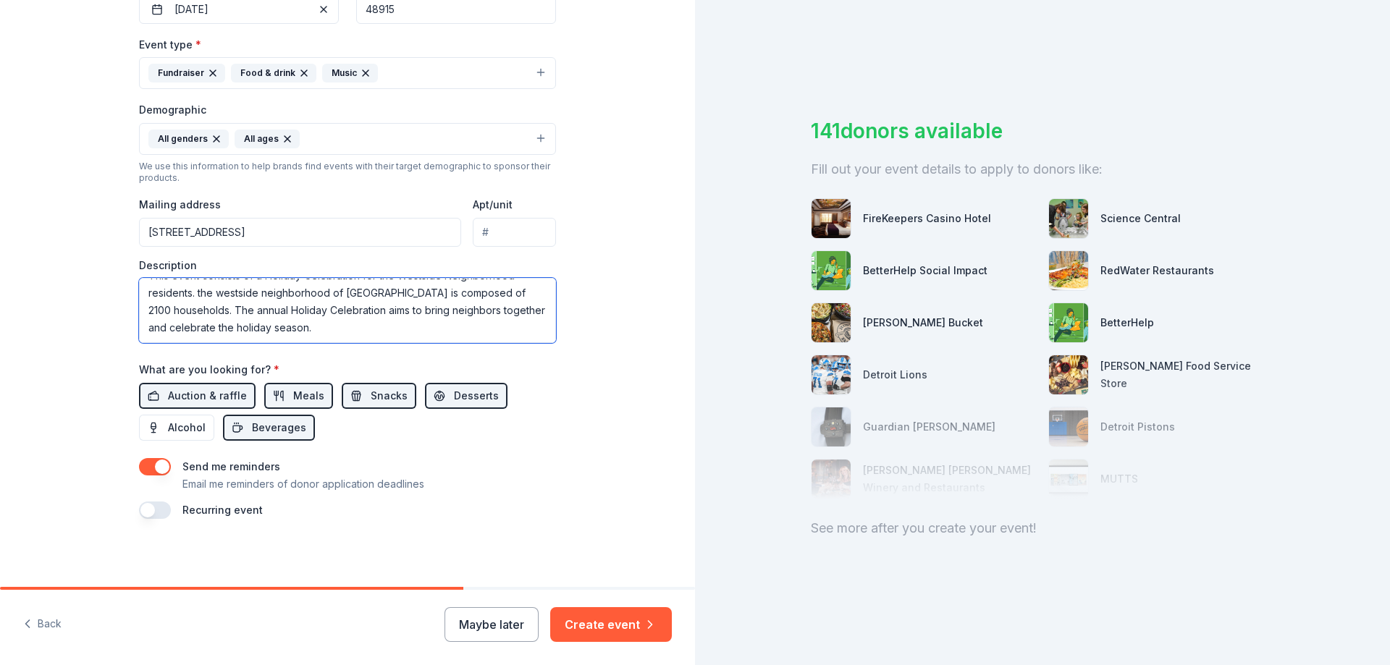
scroll to position [44, 0]
paste textarea "A key component of the events is the complimentary meal and beverages provided …"
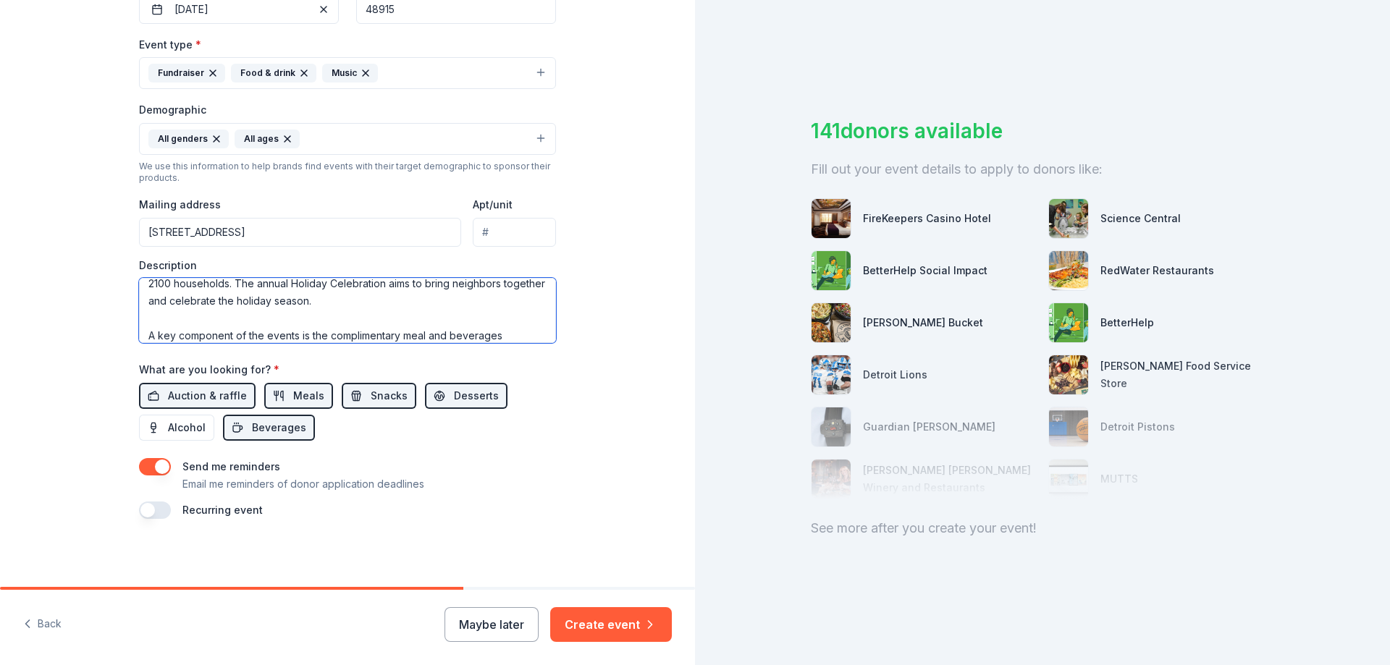
scroll to position [96, 0]
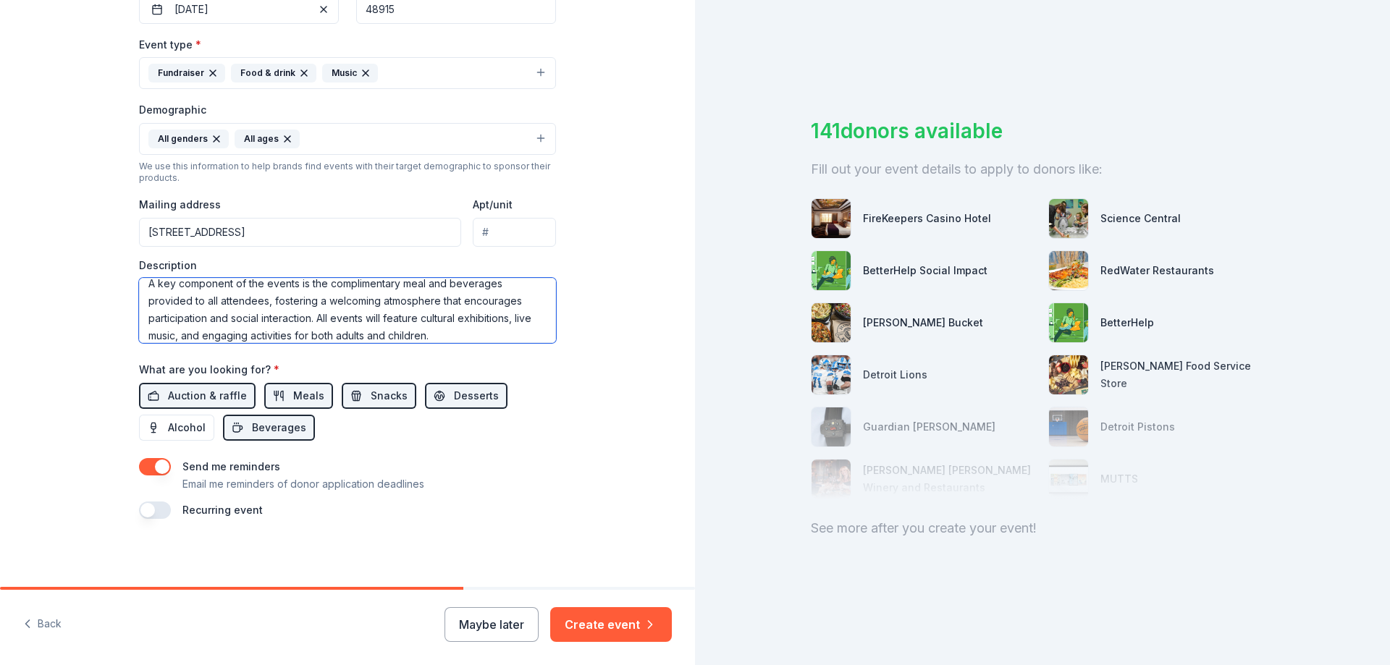
drag, startPoint x: 268, startPoint y: 314, endPoint x: 256, endPoint y: 314, distance: 11.6
click at [256, 314] on textarea "This event consists of a Holiday Celebration for the Westside Neighborhood resi…" at bounding box center [347, 310] width 417 height 65
click at [419, 327] on textarea "This event consists of a Holiday Celebration for the Westside Neighborhood resi…" at bounding box center [347, 310] width 417 height 65
click at [169, 332] on textarea "This event consists of a Holiday Celebration for the Westside Neighborhood resi…" at bounding box center [347, 310] width 417 height 65
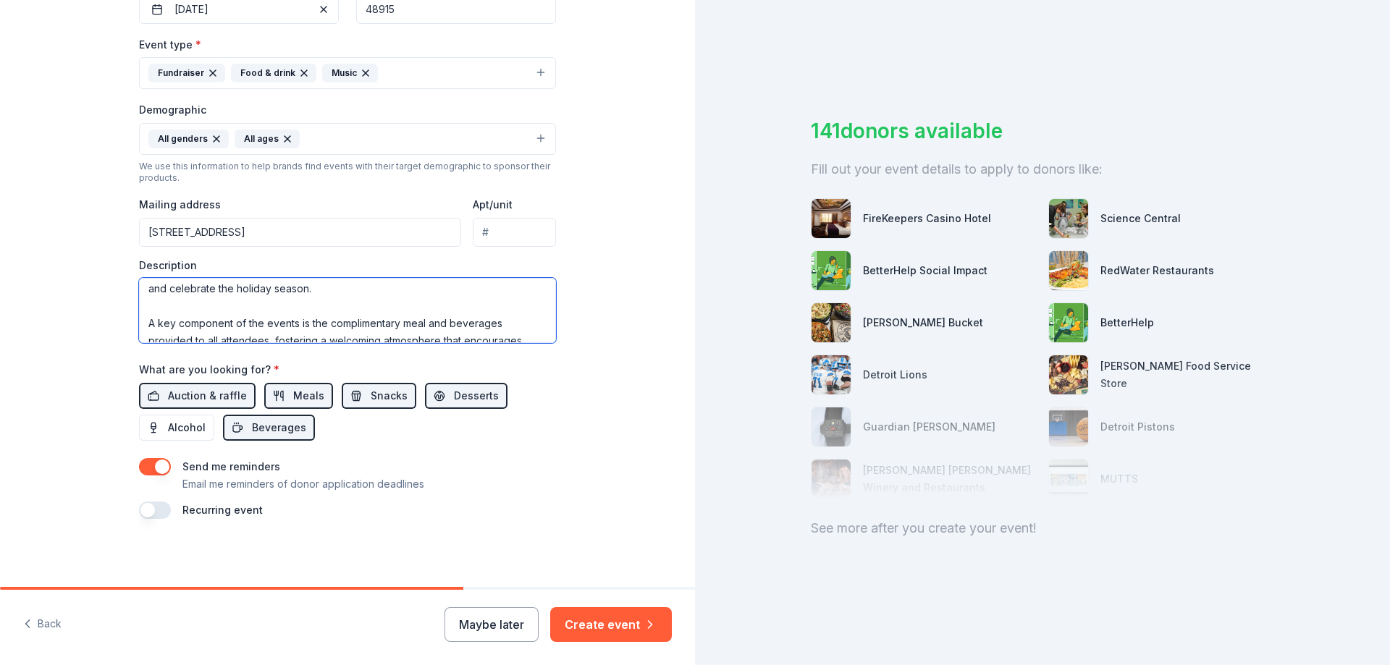
scroll to position [0, 0]
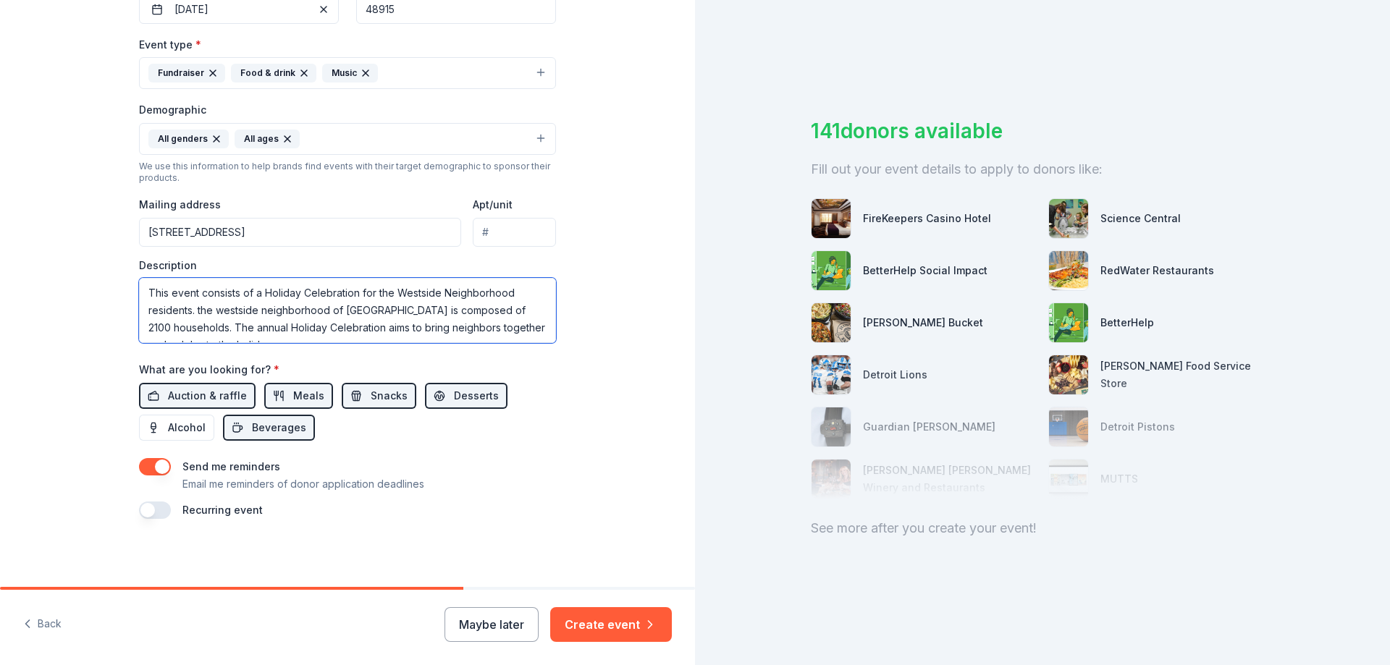
click at [200, 305] on textarea "This event consists of a Holiday Celebration for the Westside Neighborhood resi…" at bounding box center [347, 310] width 417 height 65
click at [447, 311] on textarea "This event consists of a Holiday Celebration for the westside neighborhood of L…" at bounding box center [347, 310] width 417 height 65
click at [371, 322] on textarea "This event consists of a Holiday Celebration for the westside neighborhood of L…" at bounding box center [347, 310] width 417 height 65
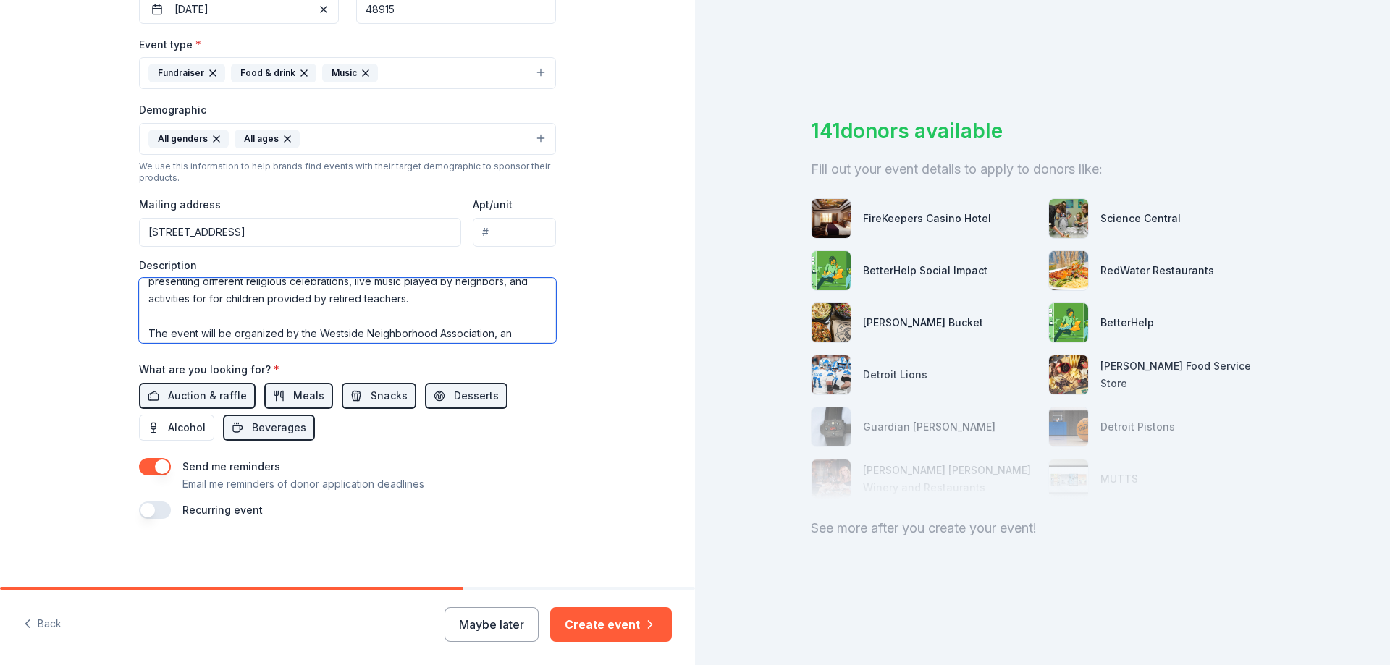
scroll to position [166, 0]
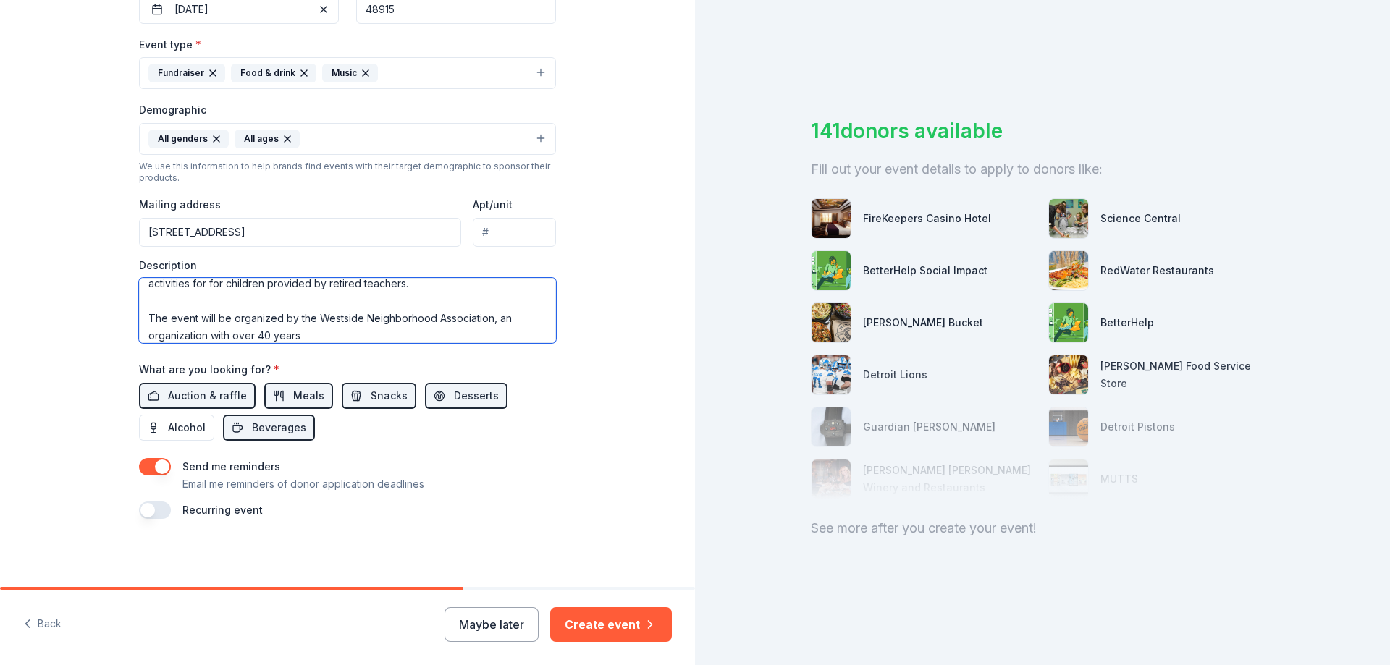
click at [321, 329] on textarea "This event consists of a Holiday Celebration for the westside neighborhood of L…" at bounding box center [347, 310] width 417 height 65
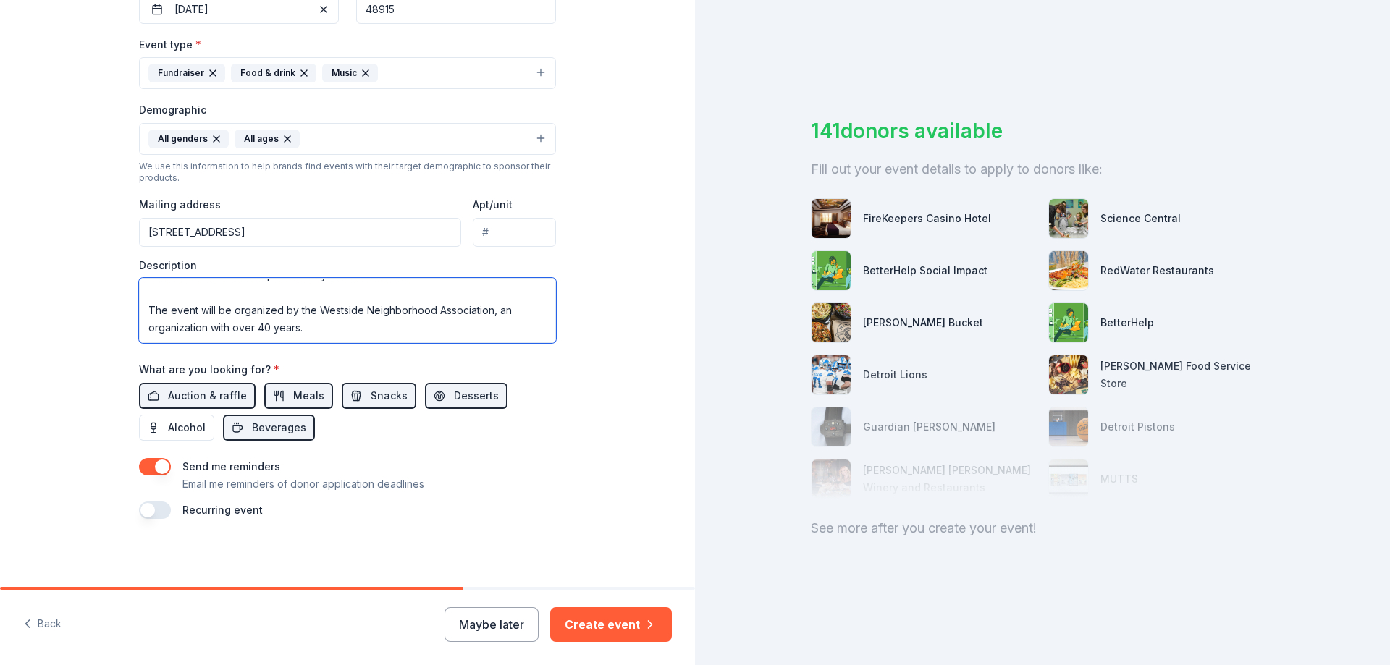
paste textarea "The Westside Neighborhood Association (WNA) believes that fostering opportuniti…"
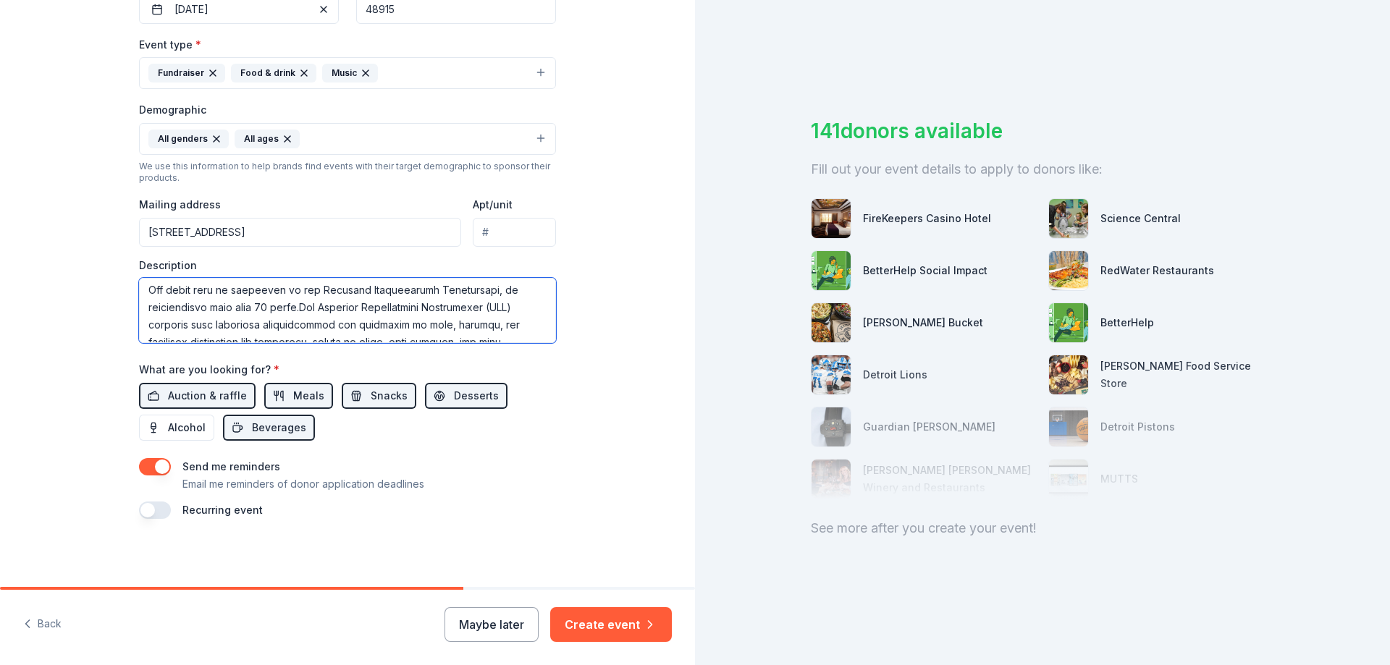
scroll to position [180, 0]
drag, startPoint x: 312, startPoint y: 330, endPoint x: 140, endPoint y: 304, distance: 173.5
click at [140, 304] on textarea at bounding box center [347, 310] width 417 height 65
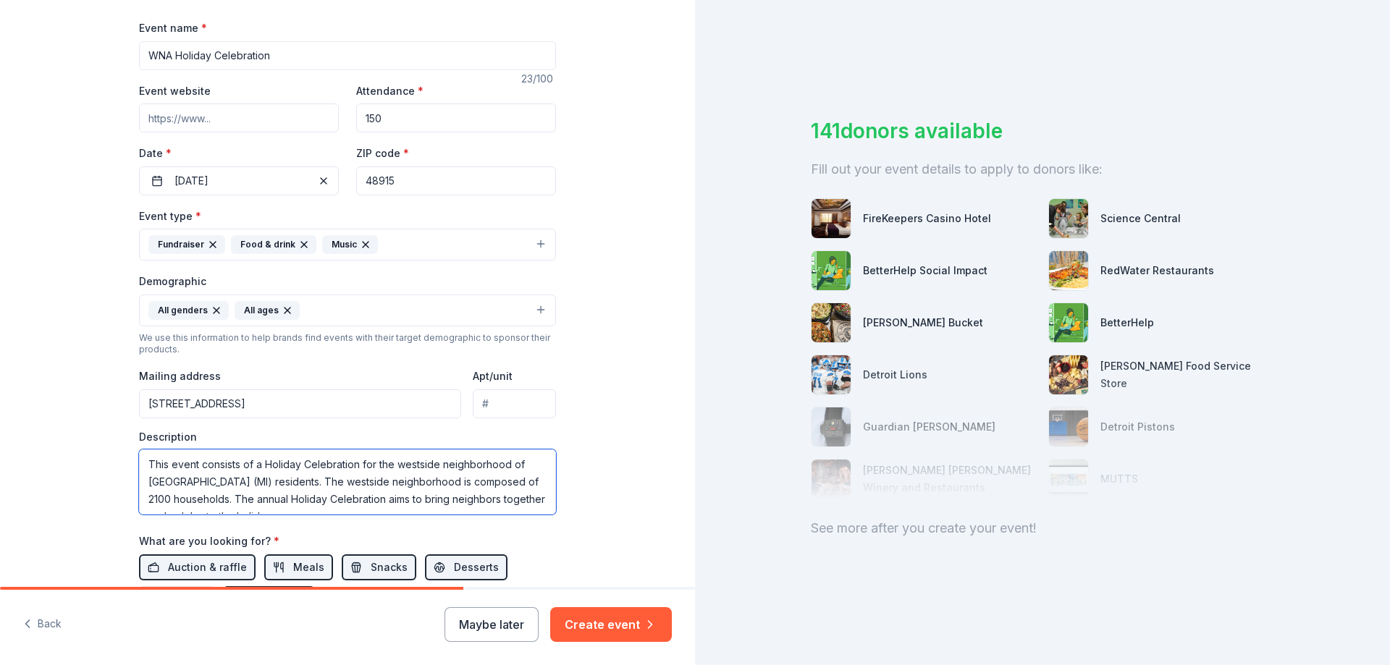
scroll to position [204, 0]
click at [145, 464] on textarea "This event consists of a Holiday Celebration for the westside neighborhood of L…" at bounding box center [347, 484] width 417 height 65
paste textarea "The event will be organized by the Westside Neighborhood Association, an organi…"
drag, startPoint x: 170, startPoint y: 462, endPoint x: 195, endPoint y: 460, distance: 25.4
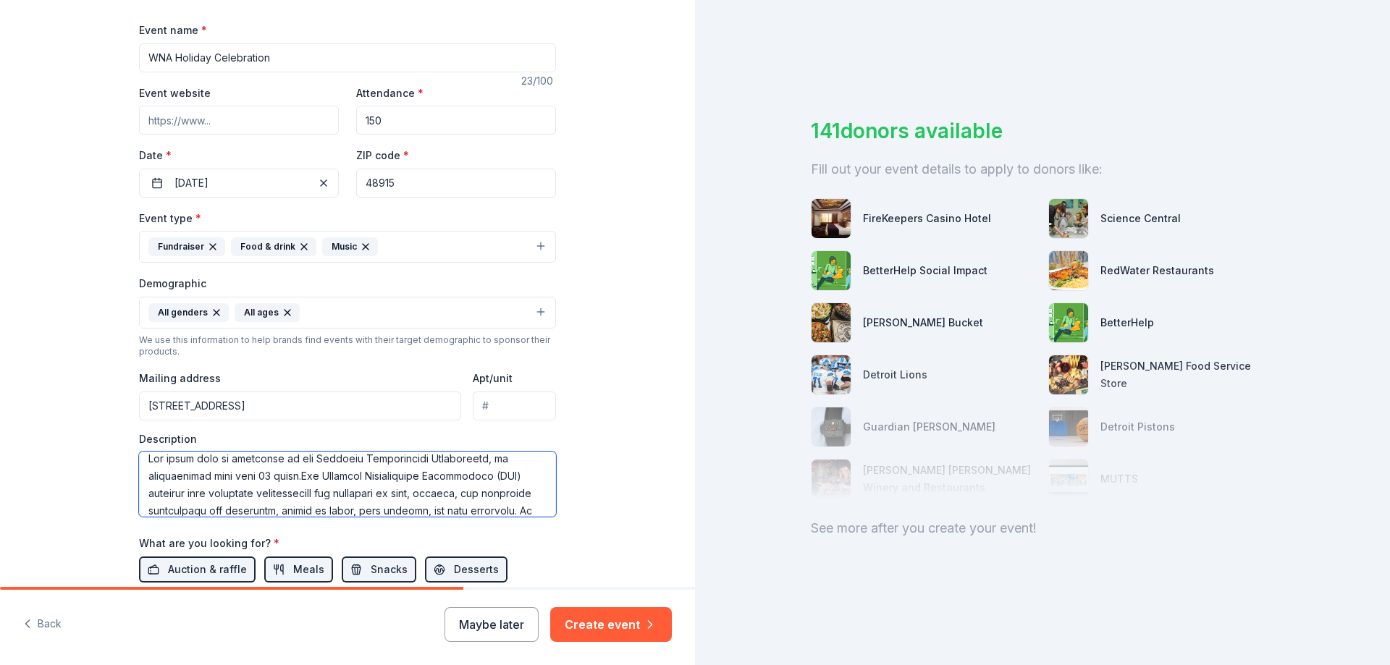
click at [195, 460] on textarea at bounding box center [347, 484] width 417 height 65
click at [203, 478] on textarea at bounding box center [347, 484] width 417 height 65
drag, startPoint x: 237, startPoint y: 492, endPoint x: 208, endPoint y: 492, distance: 29.0
click at [208, 492] on textarea at bounding box center [347, 484] width 417 height 65
click at [203, 475] on textarea at bounding box center [347, 484] width 417 height 65
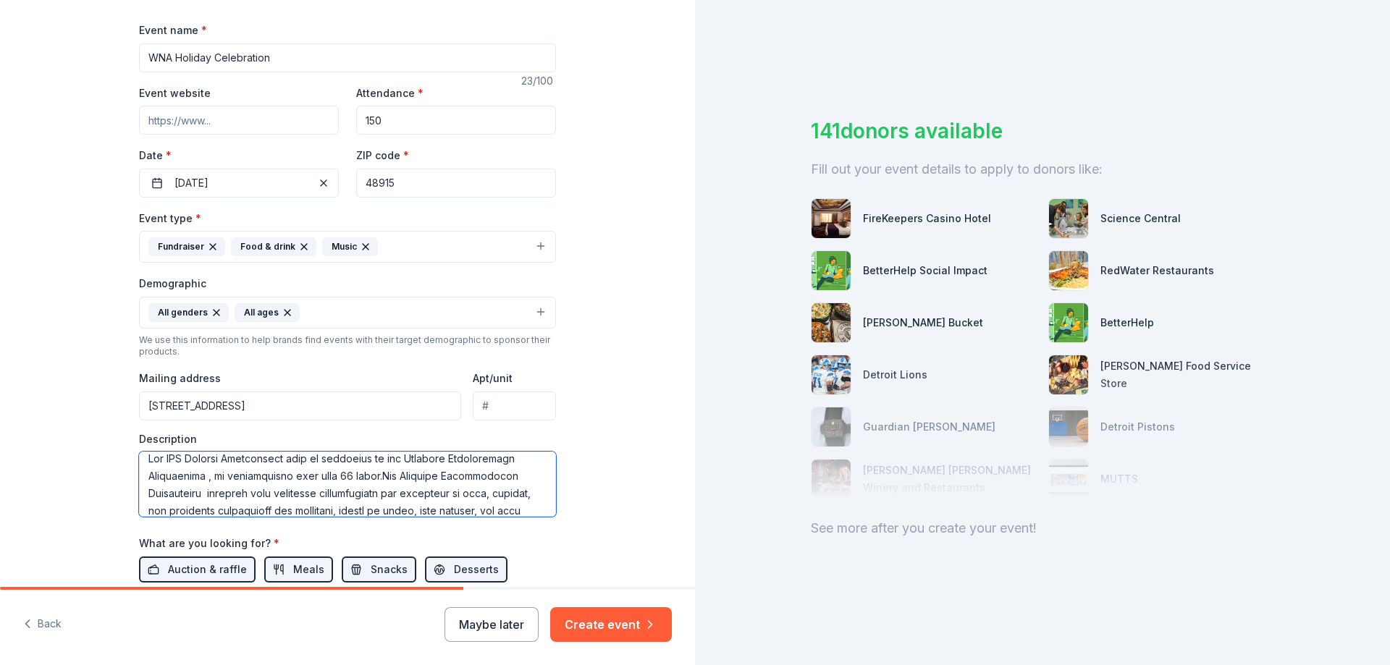
paste textarea "(WNA)"
drag, startPoint x: 445, startPoint y: 475, endPoint x: 476, endPoint y: 473, distance: 31.2
click at [476, 473] on textarea at bounding box center [347, 484] width 417 height 65
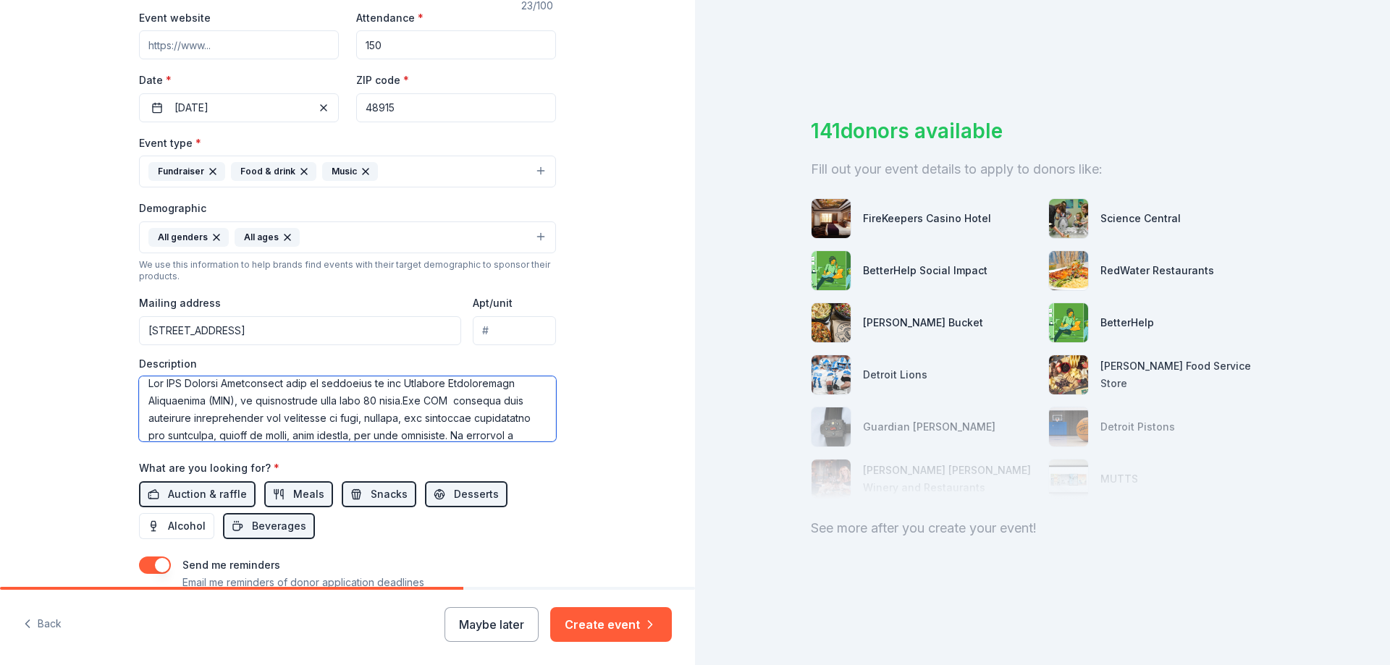
scroll to position [378, 0]
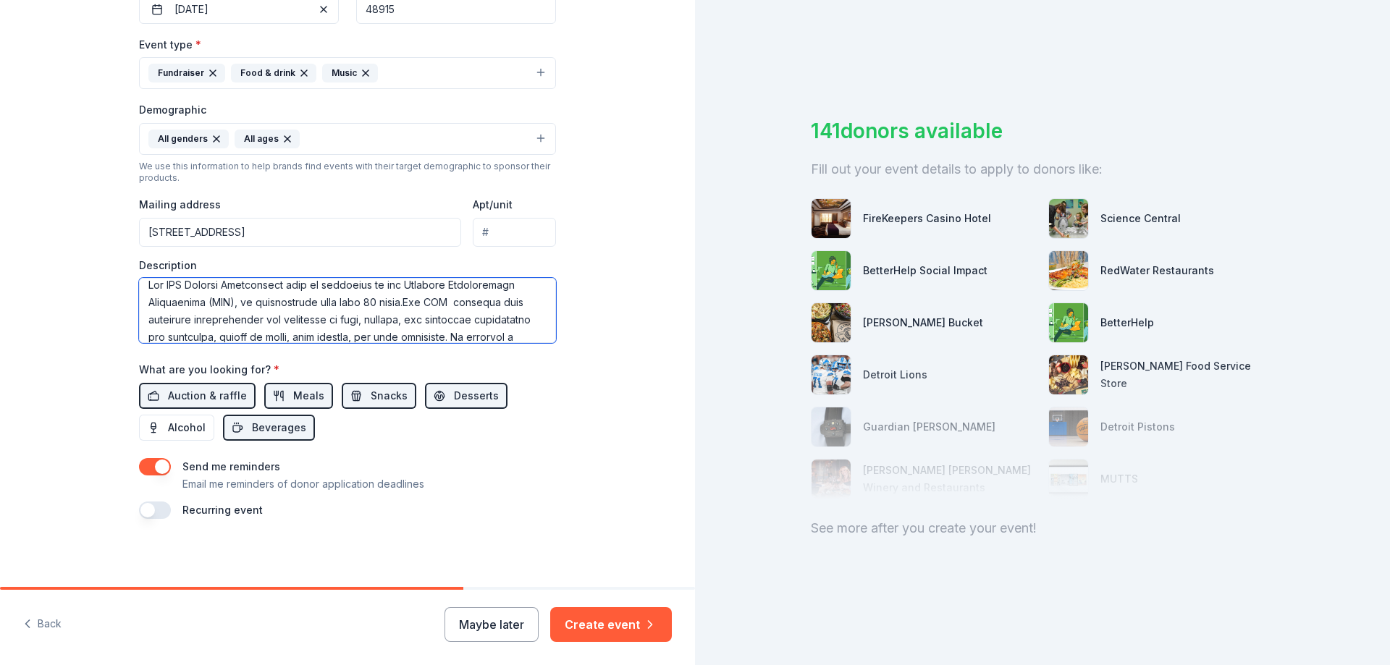
drag, startPoint x: 293, startPoint y: 282, endPoint x: 322, endPoint y: 286, distance: 29.2
click at [322, 286] on textarea at bounding box center [347, 310] width 417 height 65
click at [415, 301] on textarea at bounding box center [347, 310] width 417 height 65
drag, startPoint x: 264, startPoint y: 292, endPoint x: 308, endPoint y: 295, distance: 43.5
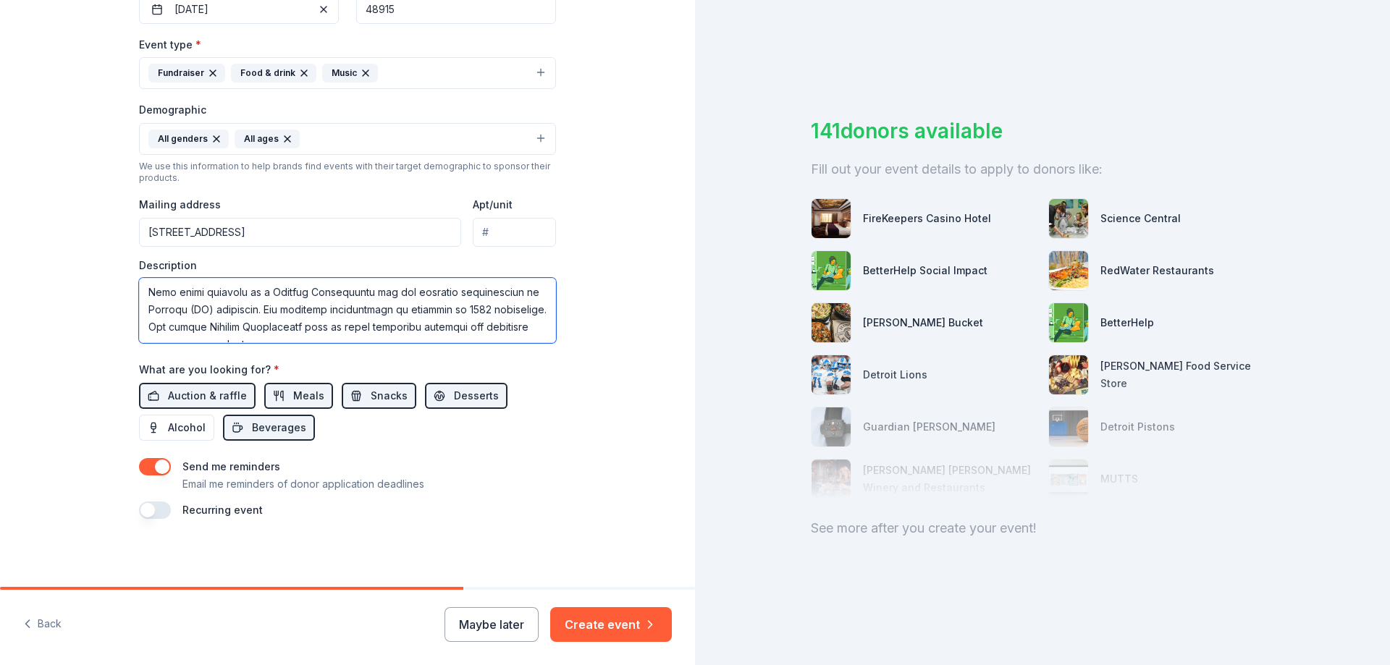
click at [308, 295] on textarea at bounding box center [347, 310] width 417 height 65
click at [237, 304] on textarea at bounding box center [347, 310] width 417 height 65
click at [210, 316] on textarea at bounding box center [347, 310] width 417 height 65
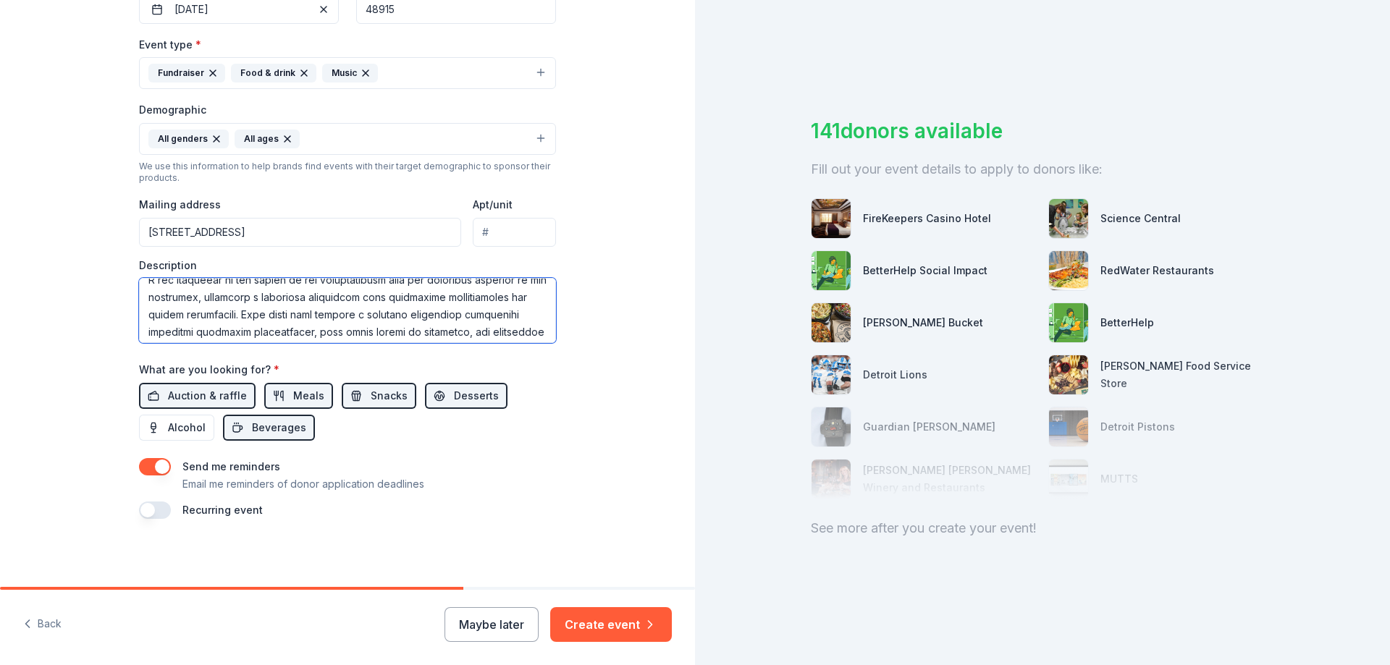
scroll to position [221, 0]
type textarea "The WNA Holiday Celebration is organized by the Westside Neighborhood Associati…"
click at [601, 627] on button "Create event" at bounding box center [611, 624] width 122 height 35
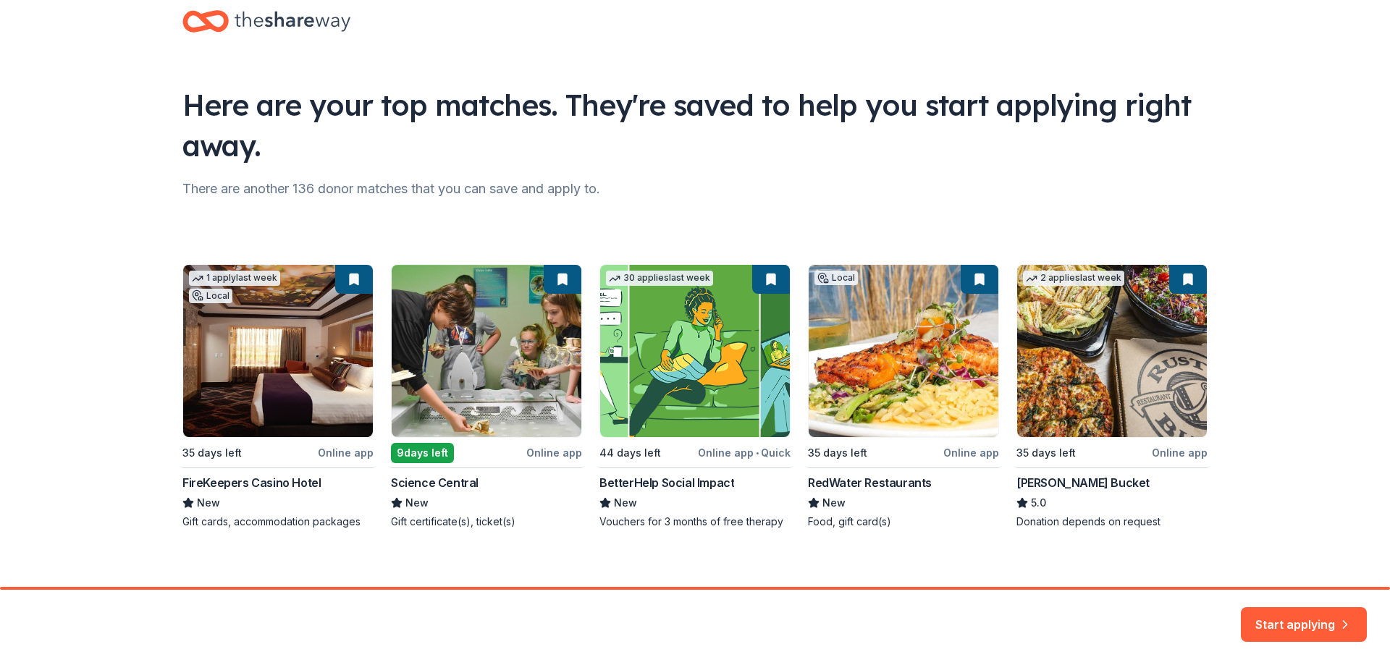
scroll to position [42, 0]
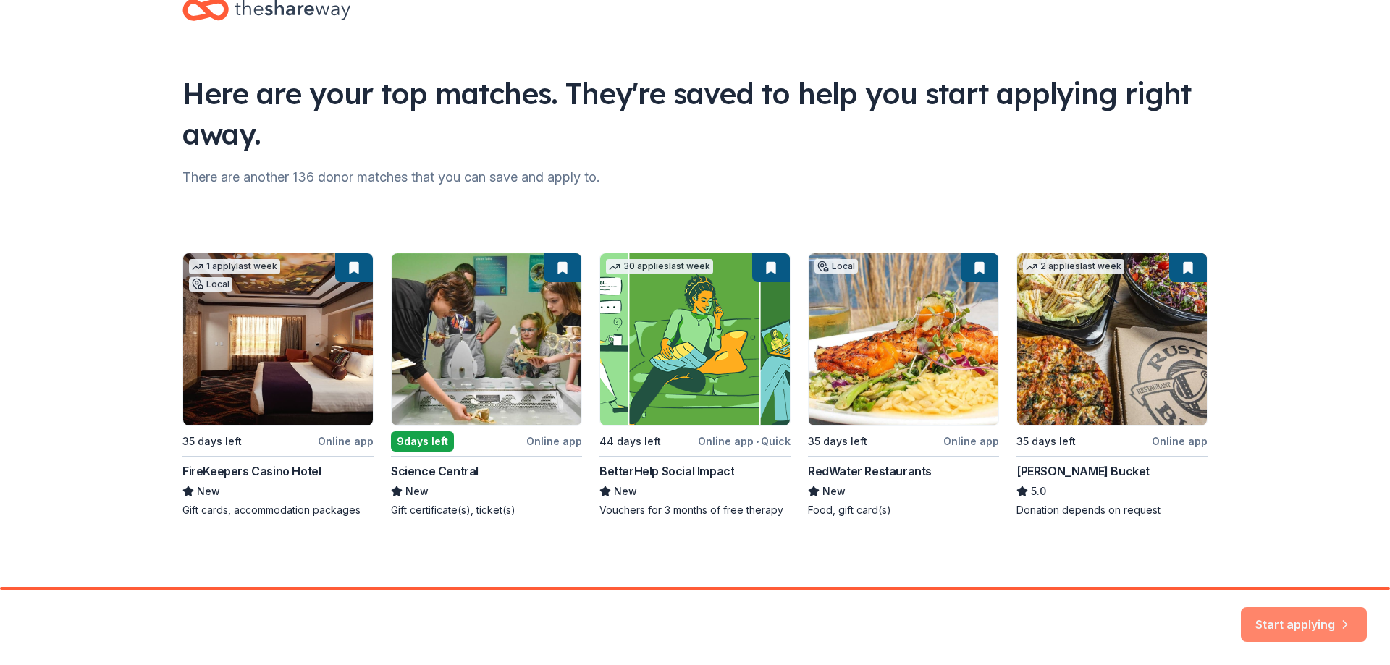
click at [1325, 619] on button "Start applying" at bounding box center [1304, 616] width 126 height 35
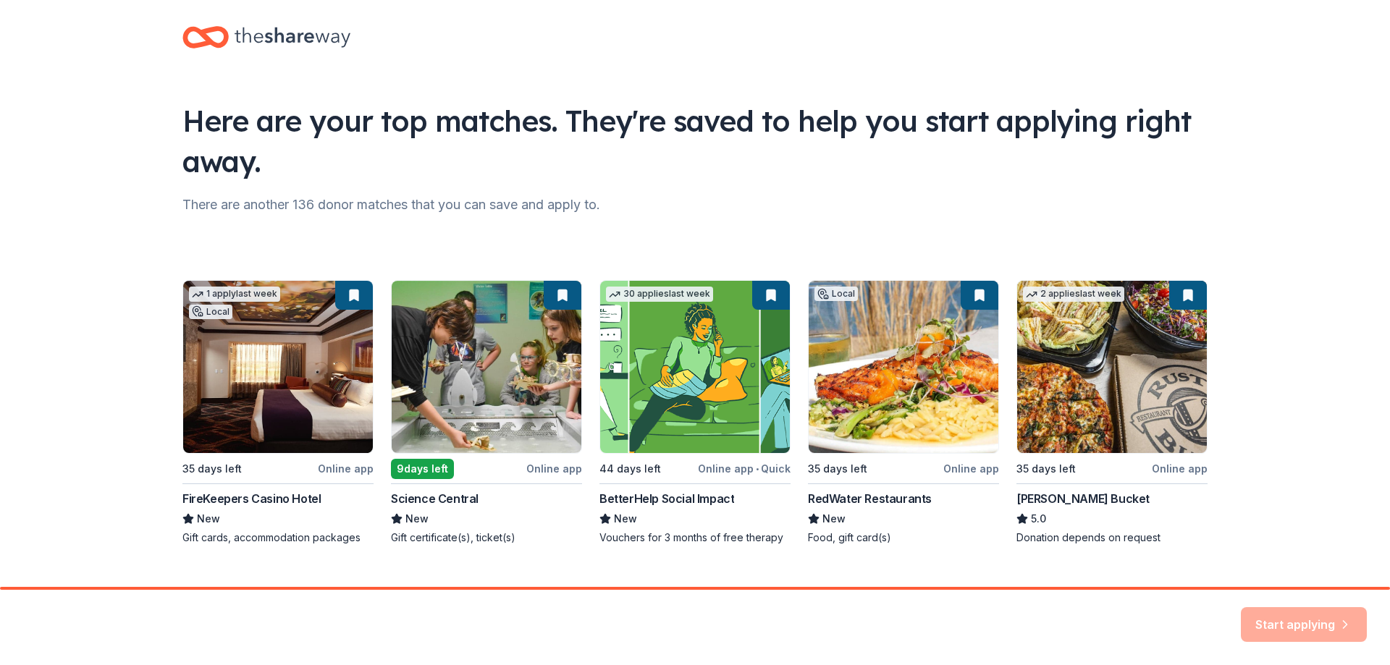
scroll to position [0, 0]
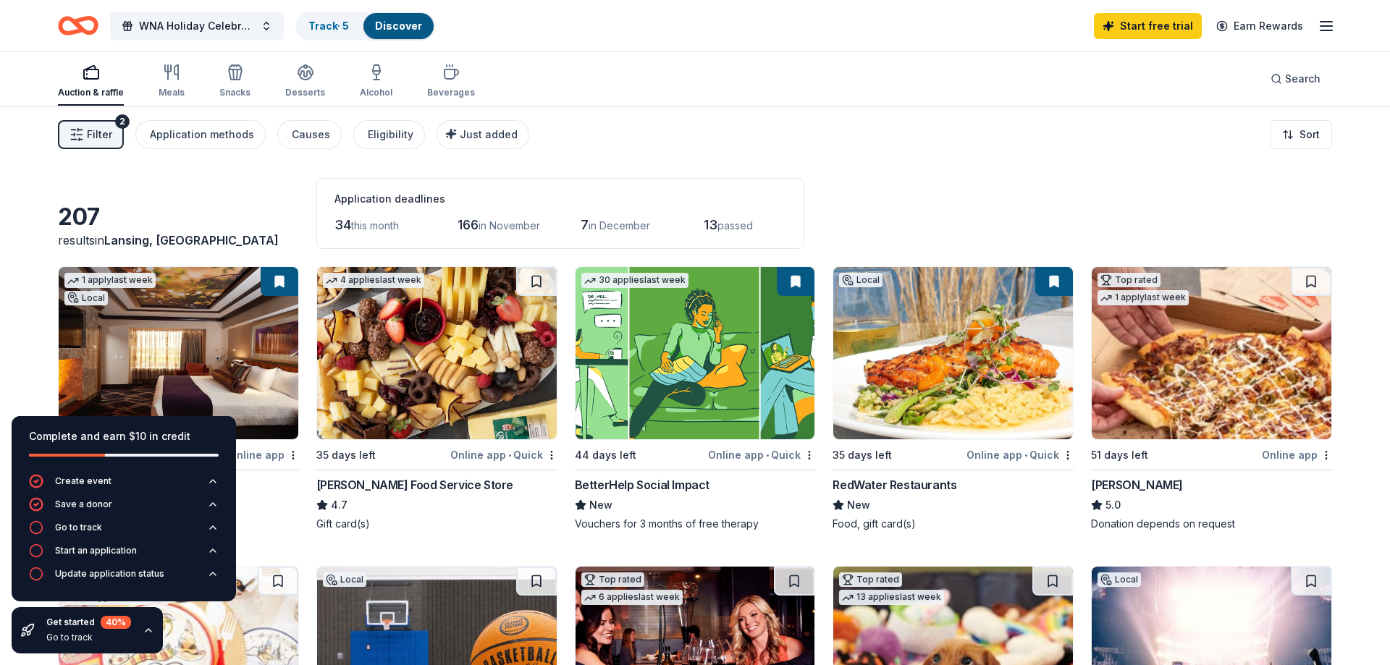
click at [103, 142] on span "Filter" at bounding box center [99, 134] width 25 height 17
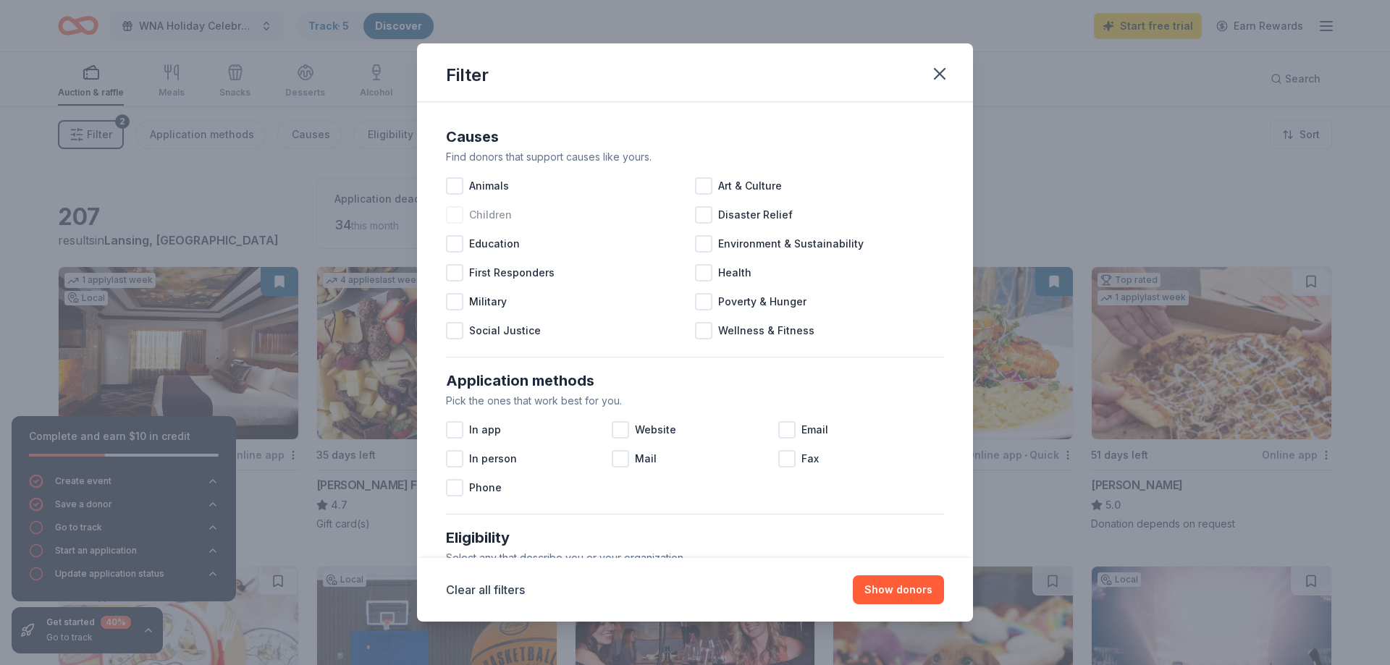
click at [459, 211] on div at bounding box center [454, 214] width 17 height 17
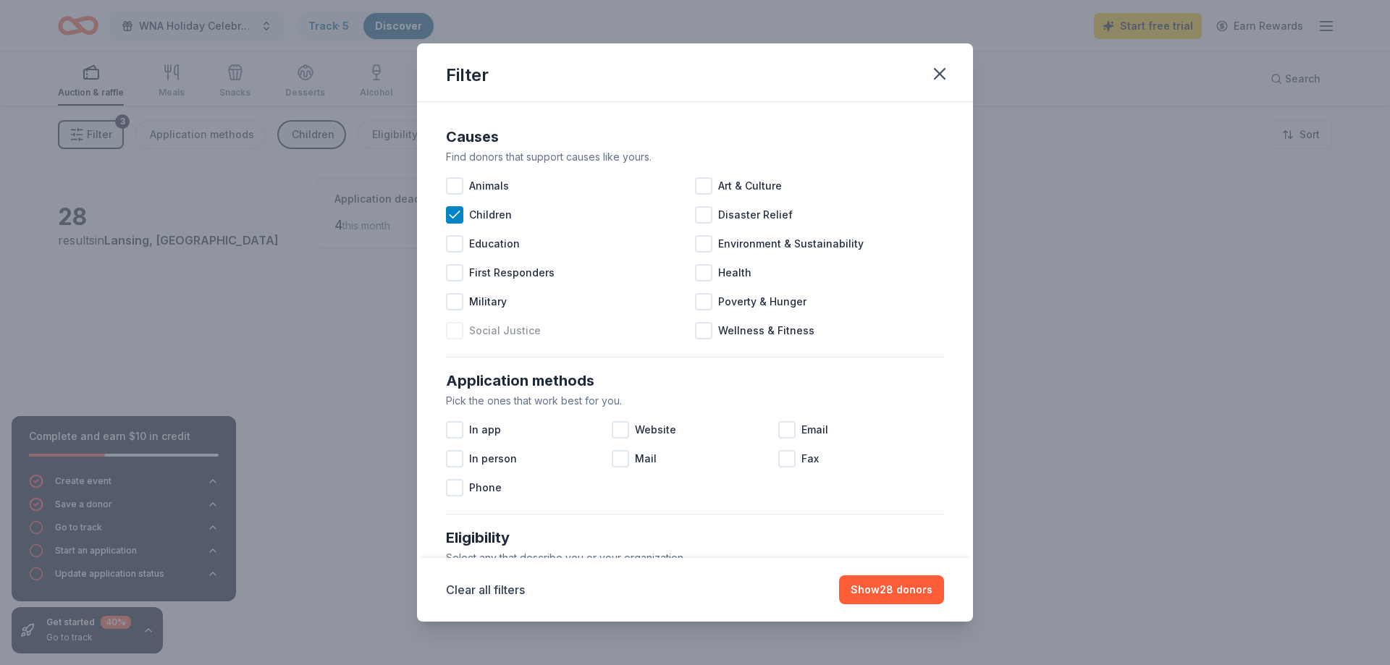
click at [457, 336] on div at bounding box center [454, 330] width 17 height 17
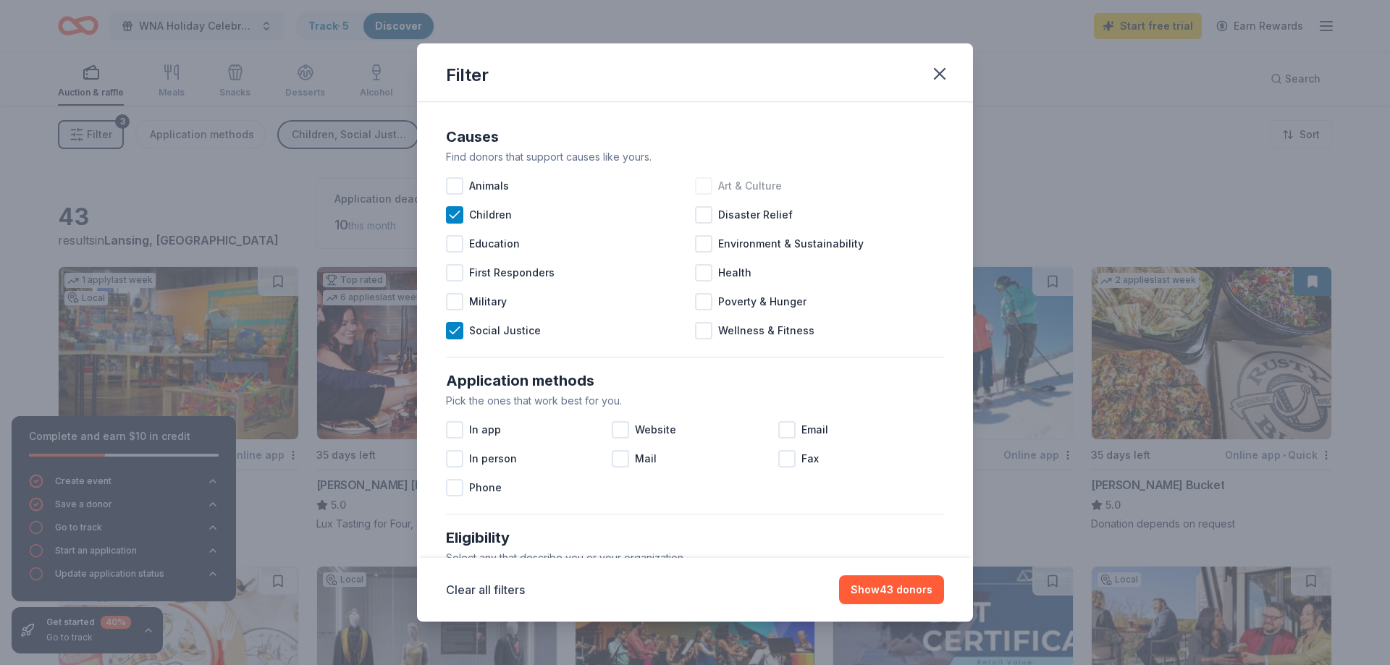
click at [705, 187] on div at bounding box center [703, 185] width 17 height 17
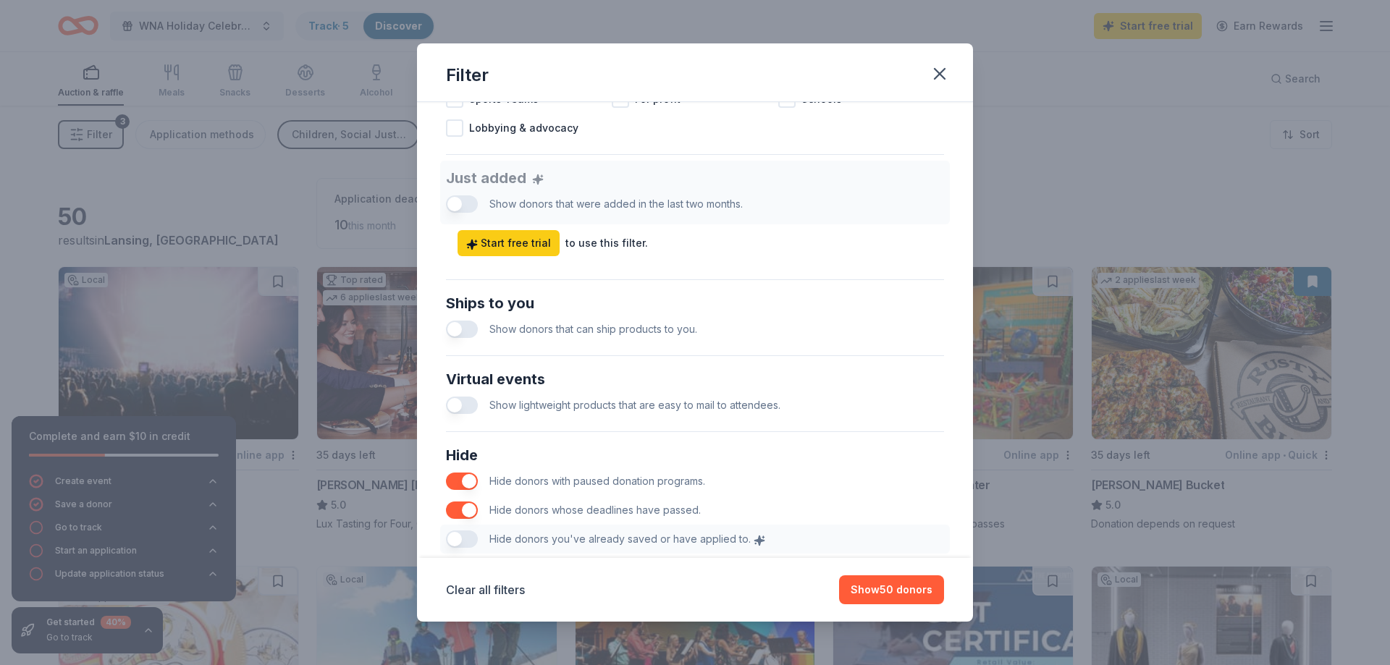
scroll to position [521, 0]
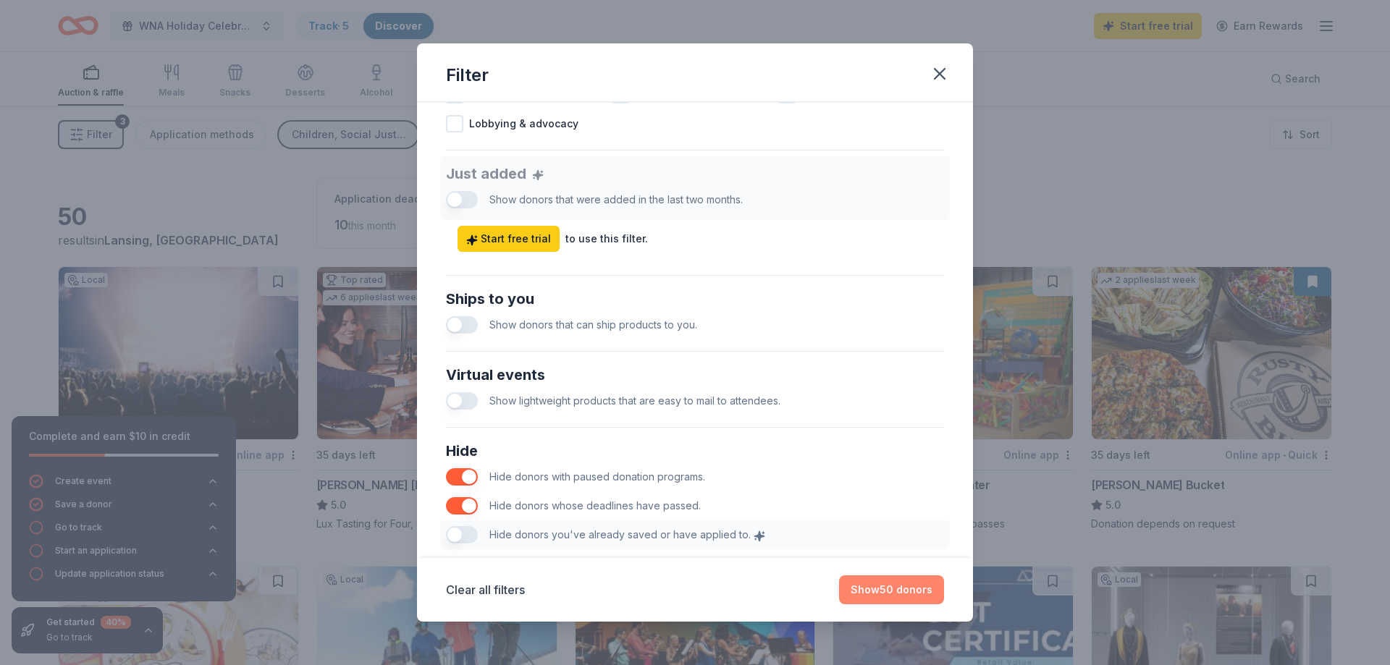
click at [895, 589] on button "Show 50 donors" at bounding box center [891, 589] width 105 height 29
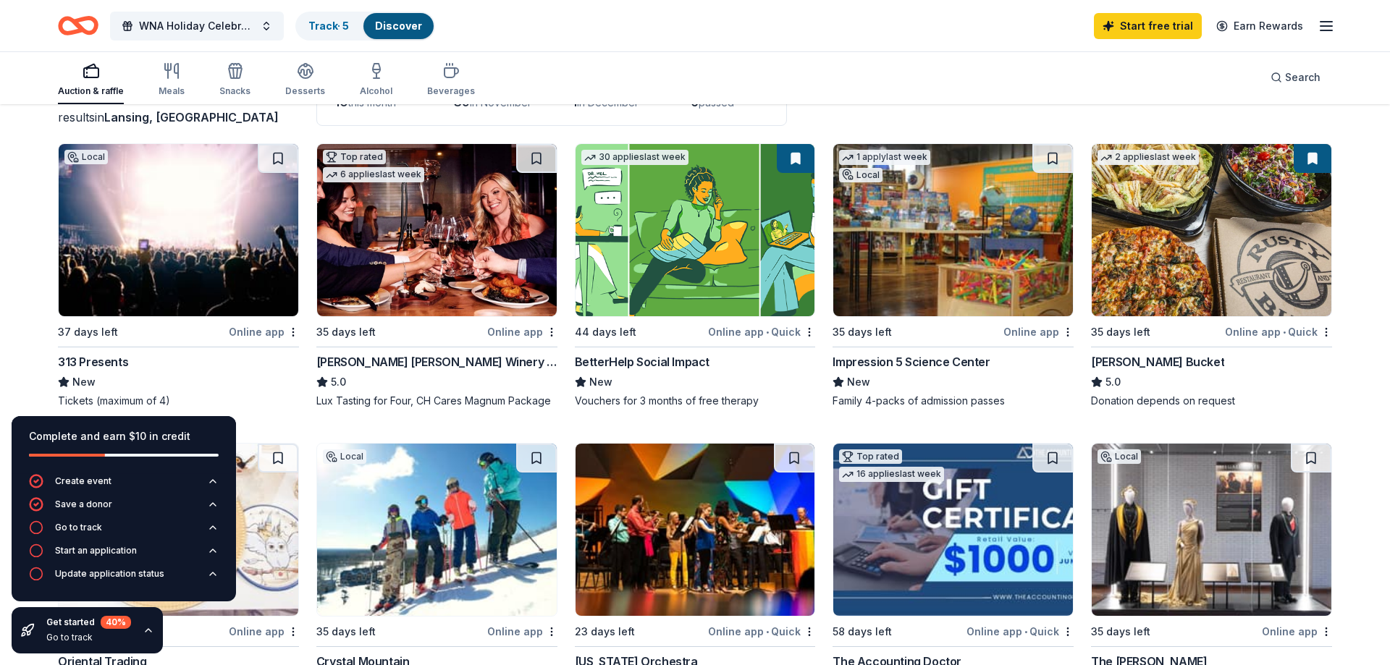
scroll to position [148, 0]
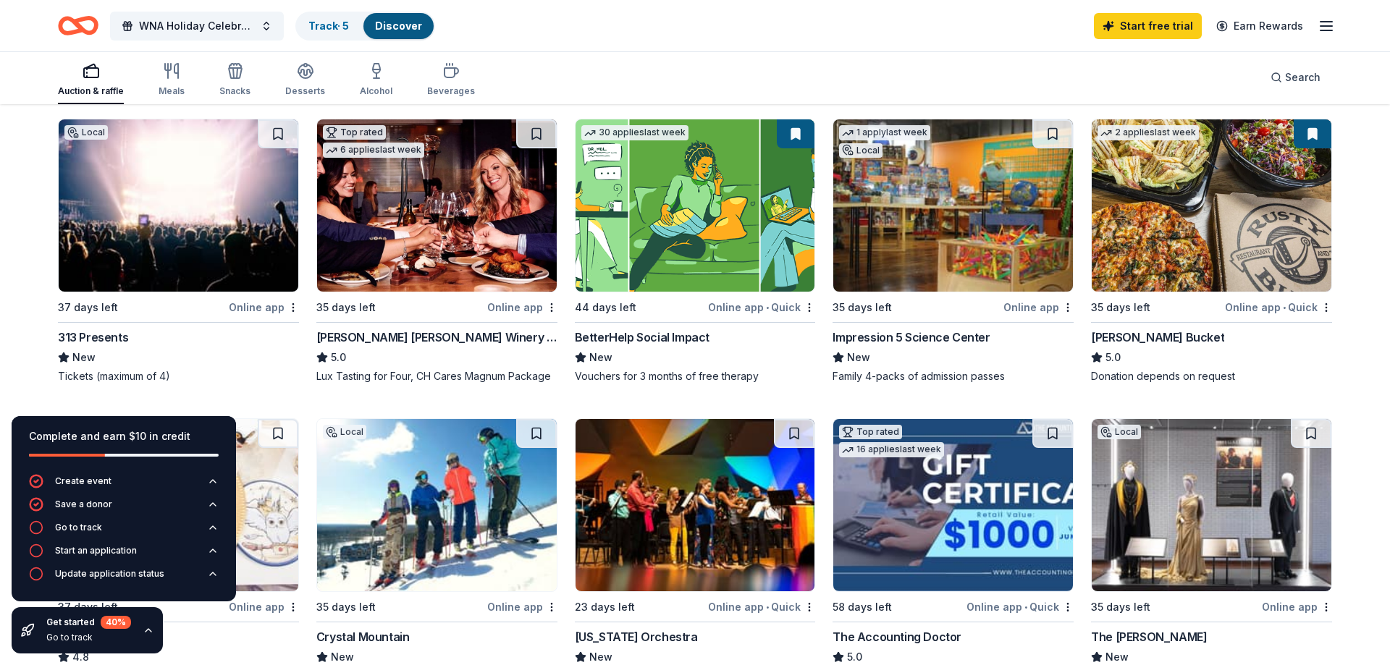
click at [964, 233] on img at bounding box center [953, 205] width 240 height 172
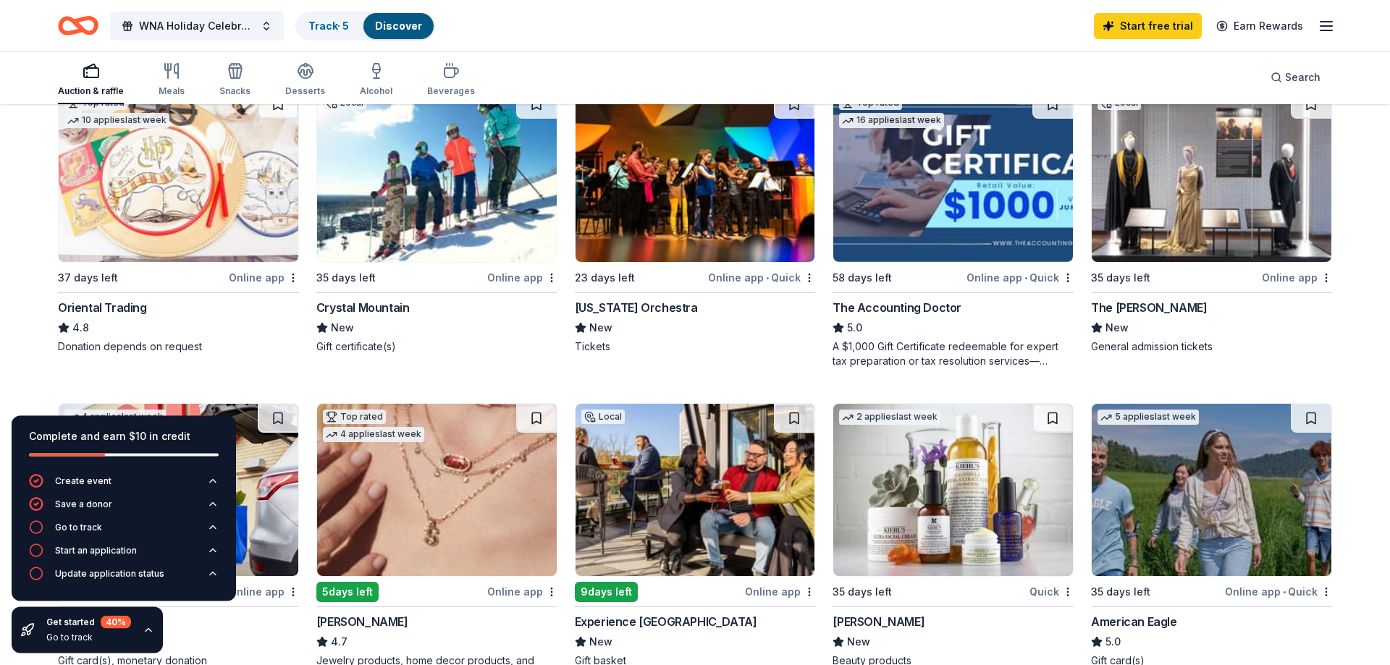
scroll to position [443, 0]
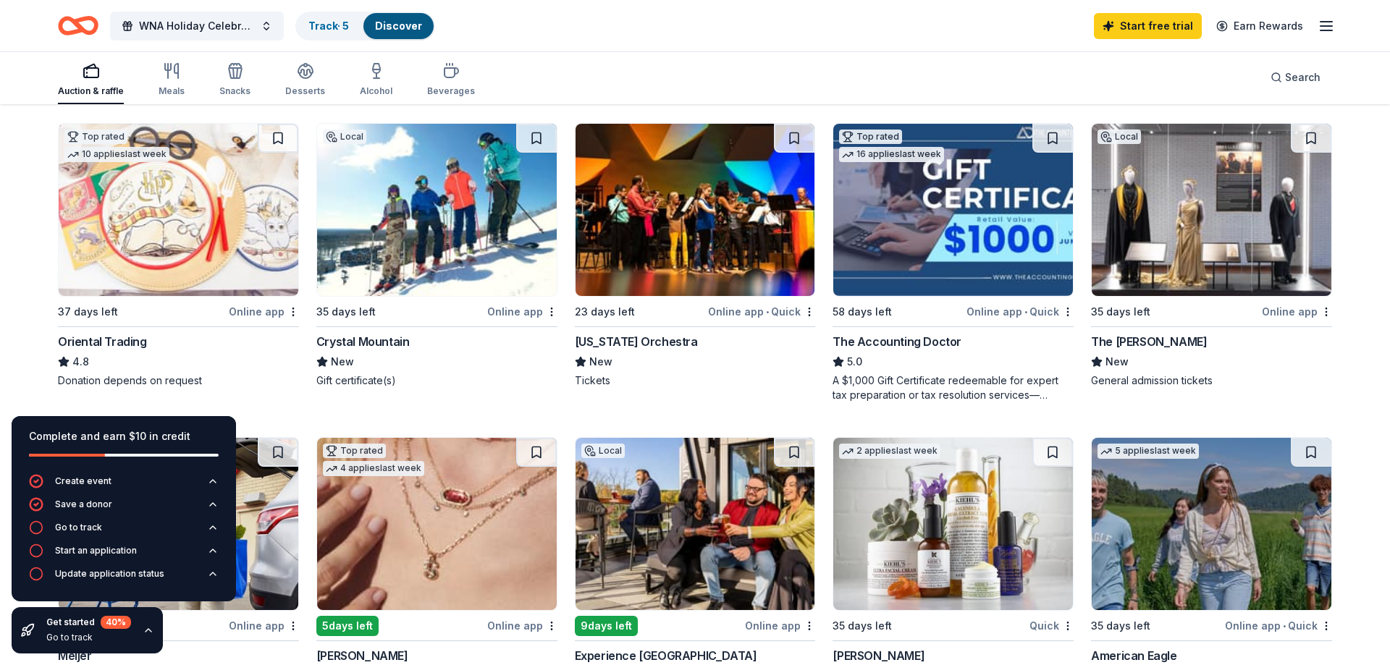
click at [1152, 240] on img at bounding box center [1212, 210] width 240 height 172
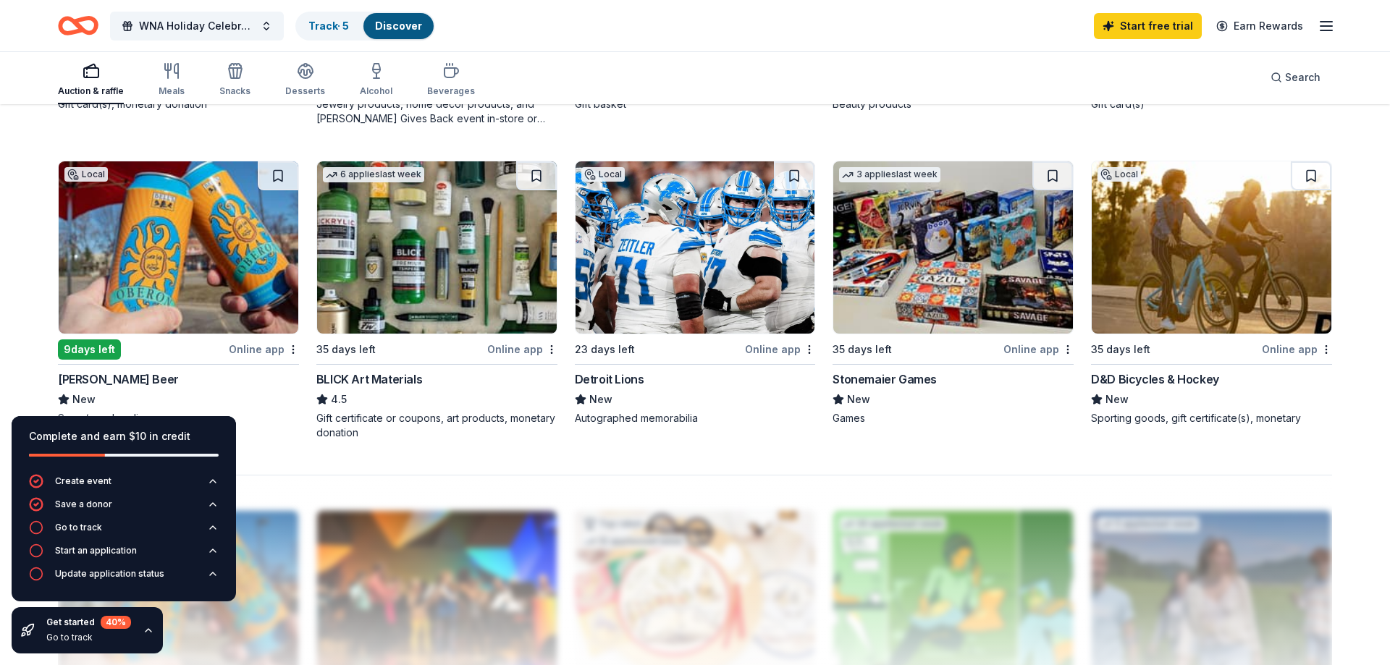
scroll to position [1108, 0]
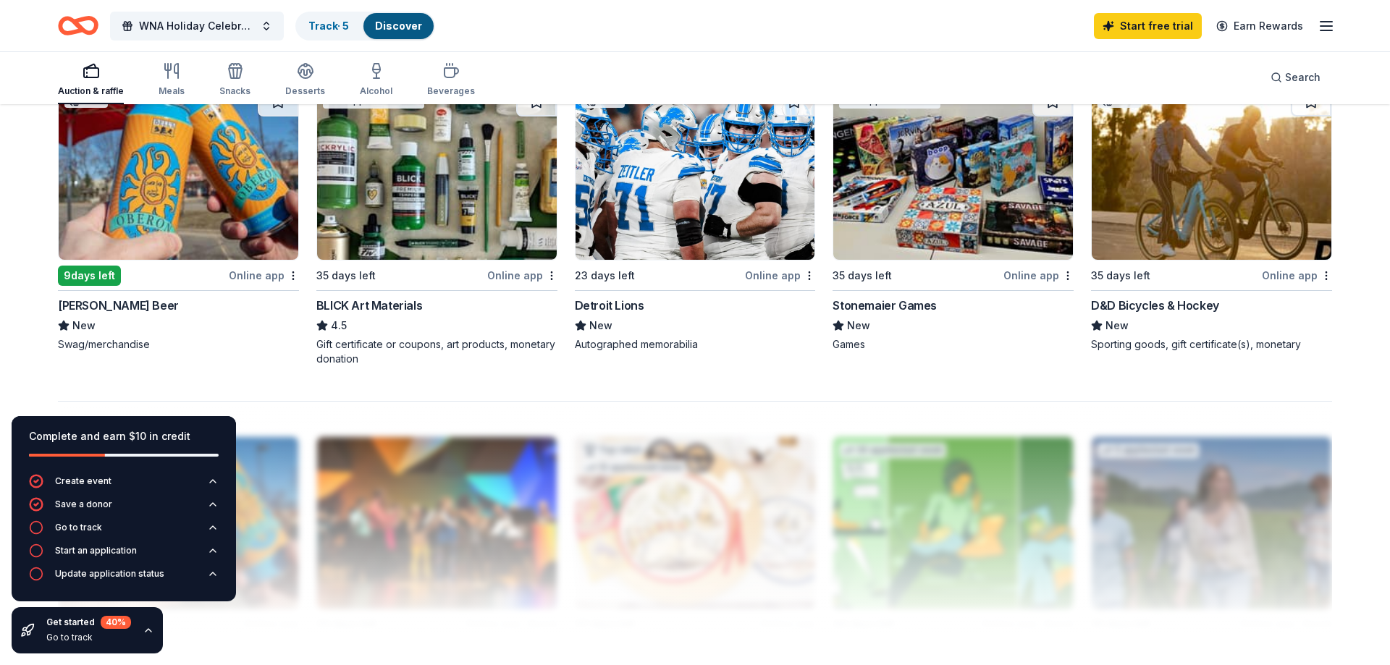
click at [607, 197] on img at bounding box center [695, 174] width 240 height 172
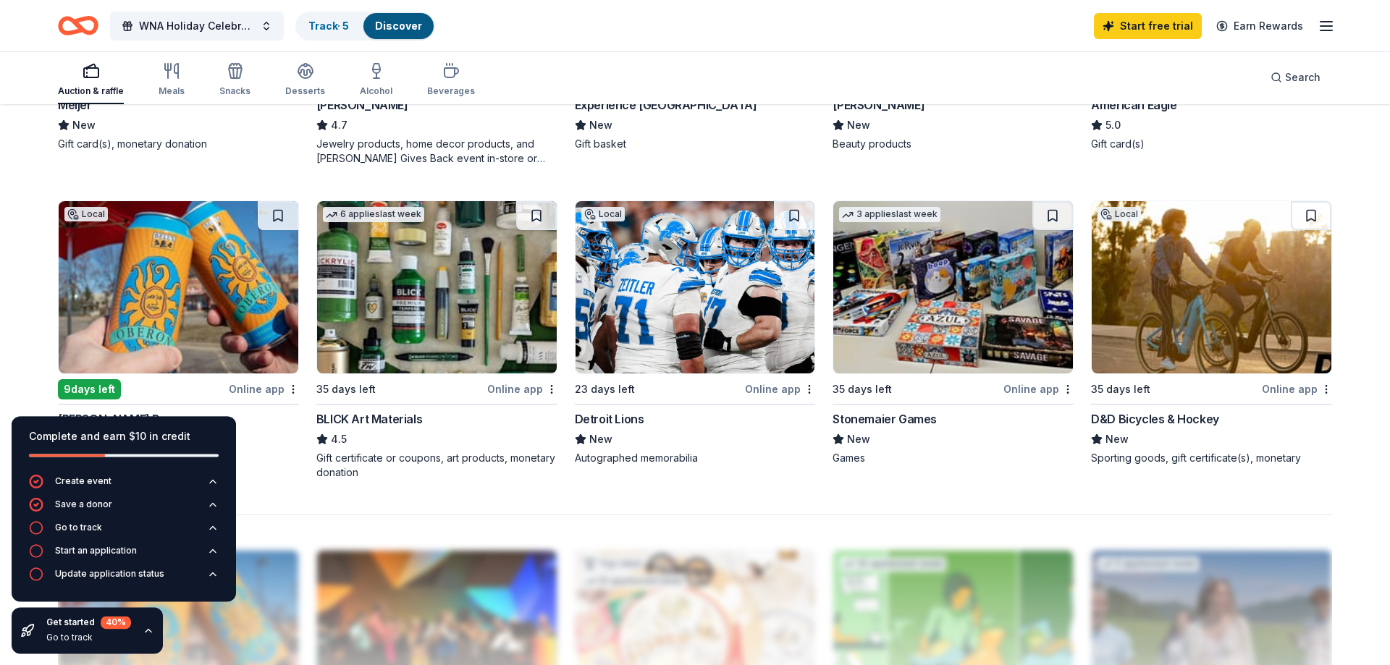
scroll to position [1034, 0]
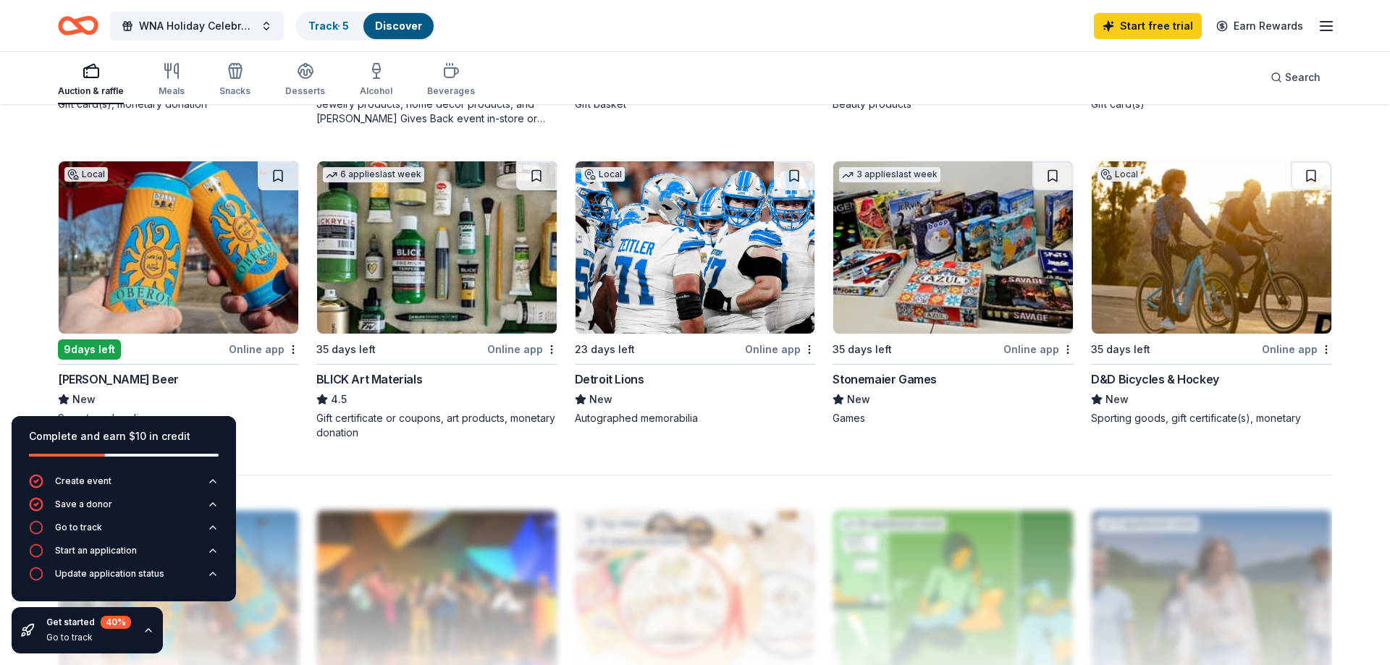
click at [913, 257] on img at bounding box center [953, 247] width 240 height 172
click at [155, 258] on img at bounding box center [179, 247] width 240 height 172
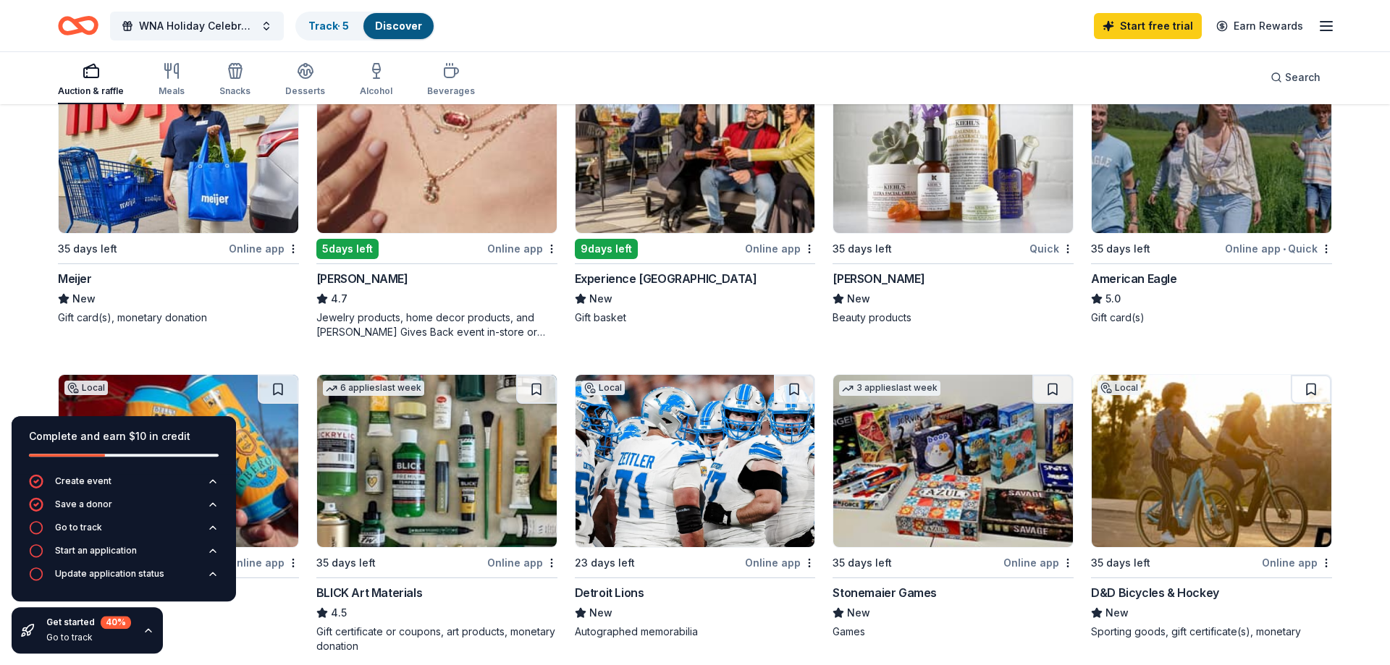
scroll to position [738, 0]
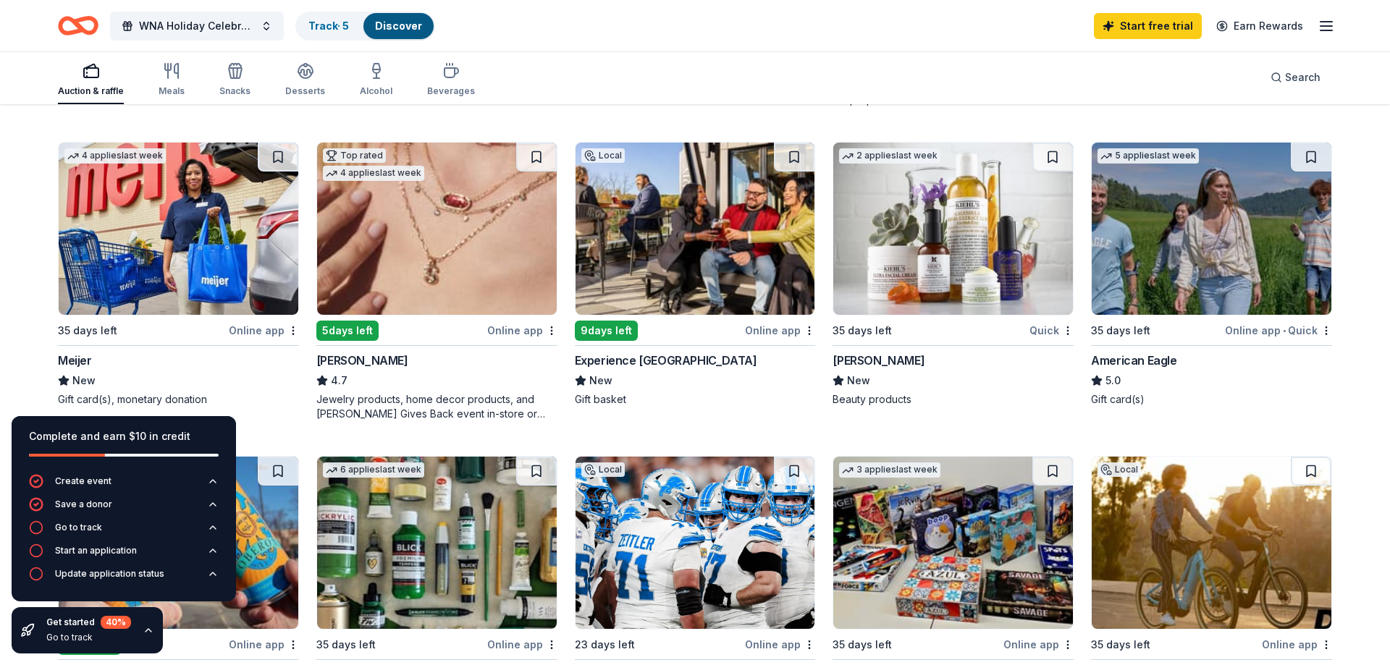
click at [693, 253] on img at bounding box center [695, 229] width 240 height 172
click at [887, 254] on img at bounding box center [953, 229] width 240 height 172
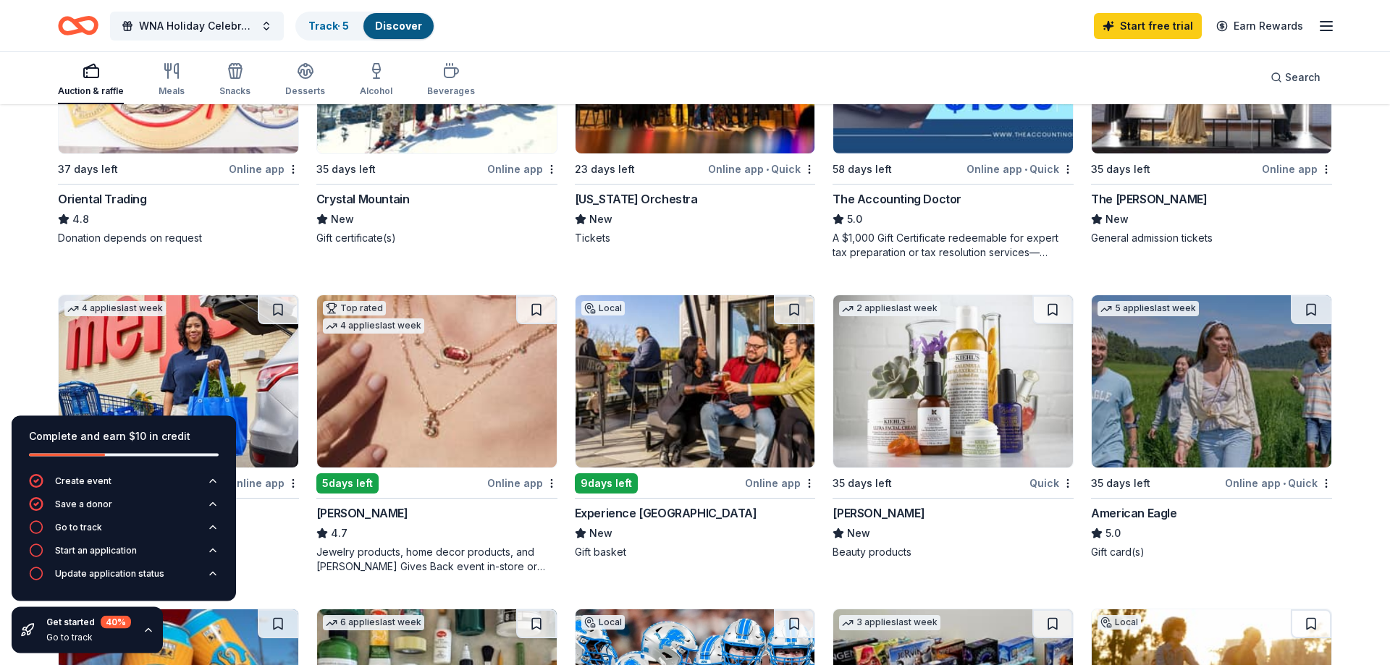
scroll to position [443, 0]
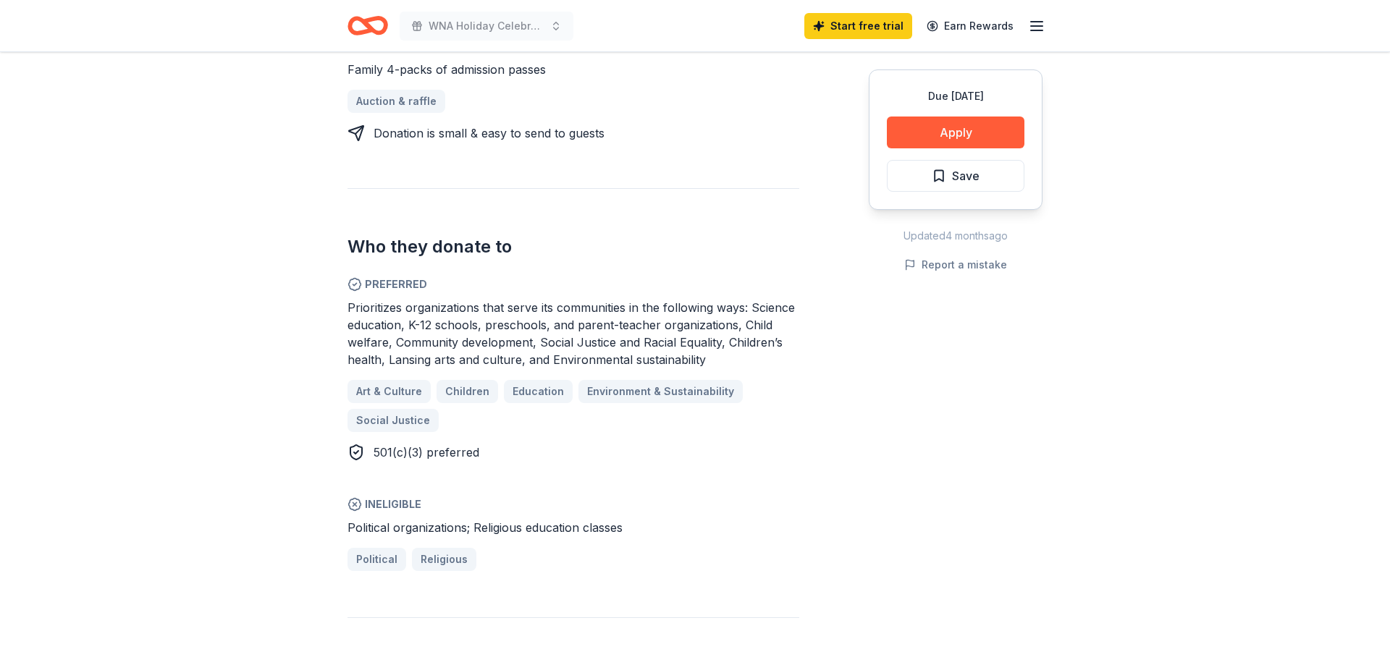
scroll to position [665, 0]
click at [945, 128] on button "Apply" at bounding box center [956, 133] width 138 height 32
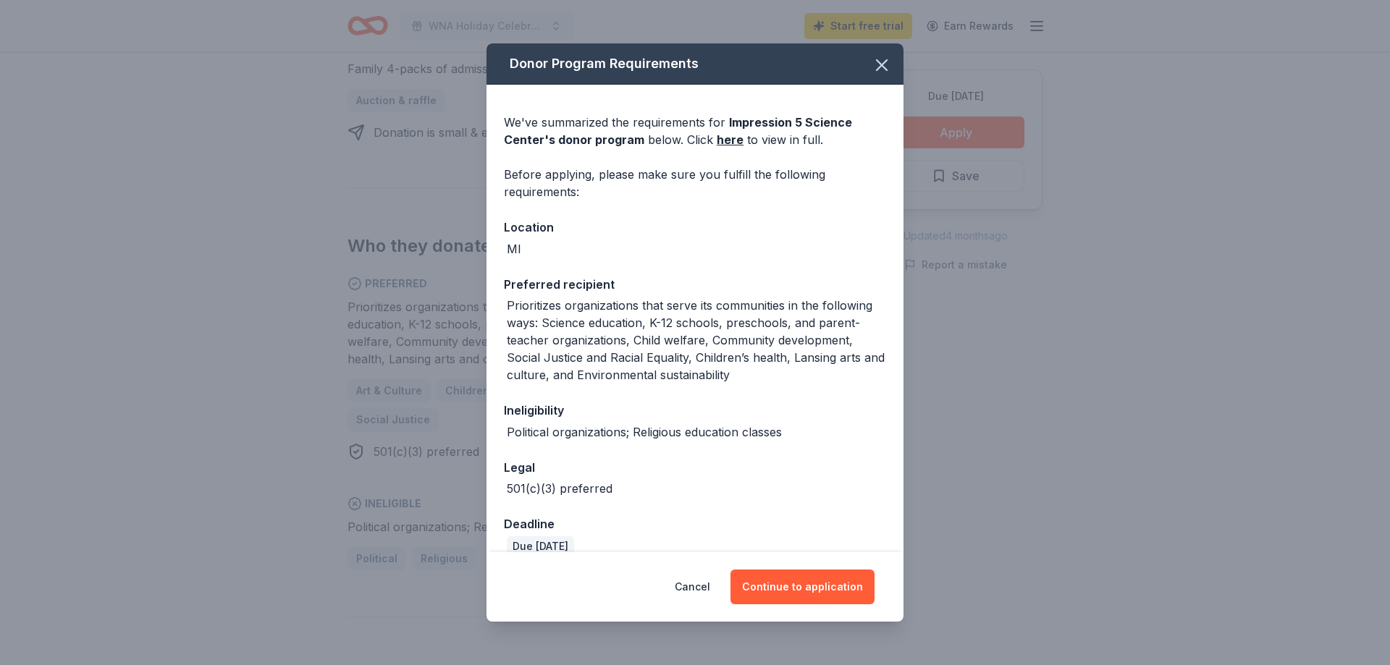
scroll to position [22, 0]
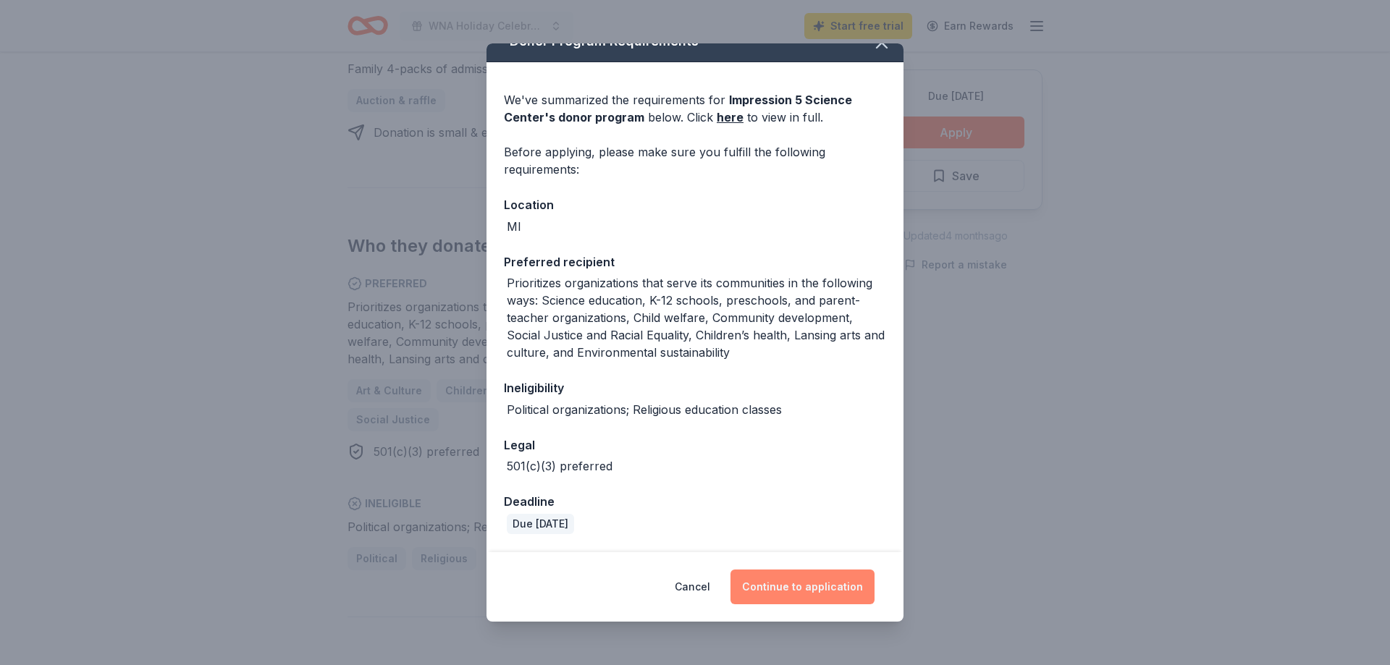
click at [815, 589] on button "Continue to application" at bounding box center [802, 587] width 144 height 35
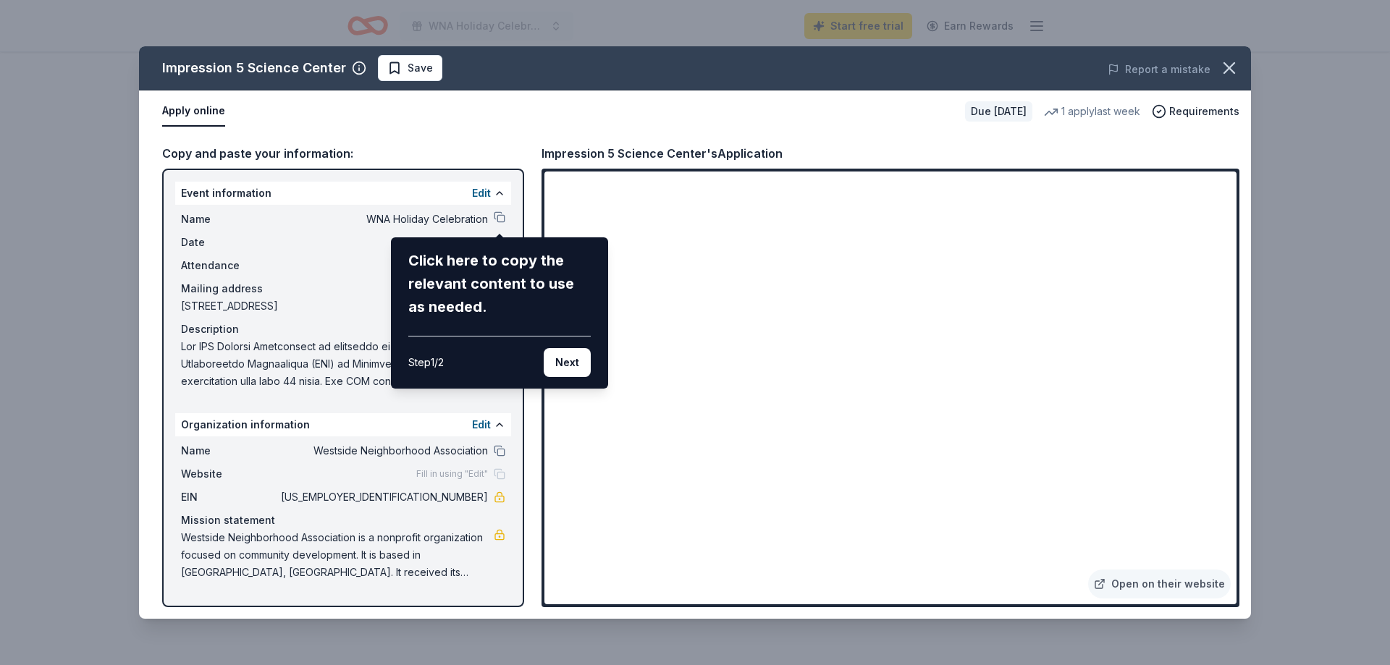
click at [725, 505] on div "Impression 5 Science Center Save Report a mistake Apply online Due in 35 days 1…" at bounding box center [695, 332] width 1112 height 573
click at [563, 364] on button "Next" at bounding box center [567, 362] width 47 height 29
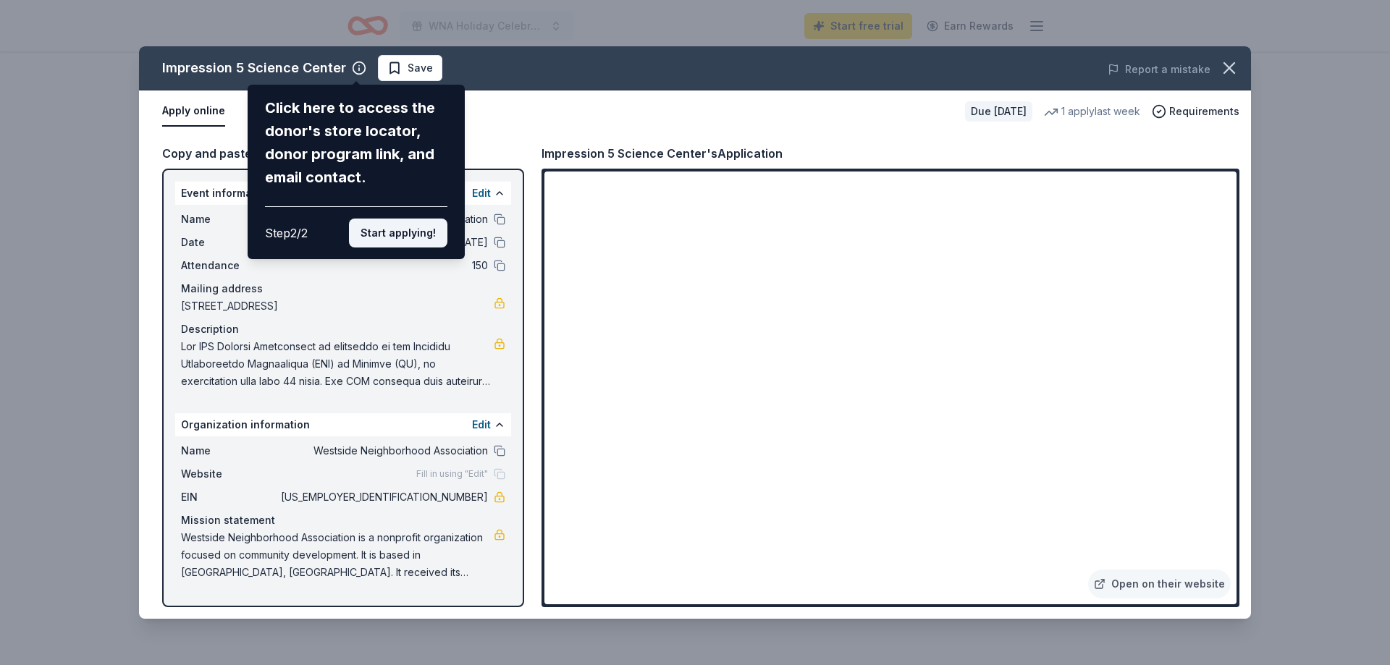
click at [413, 219] on button "Start applying!" at bounding box center [398, 233] width 98 height 29
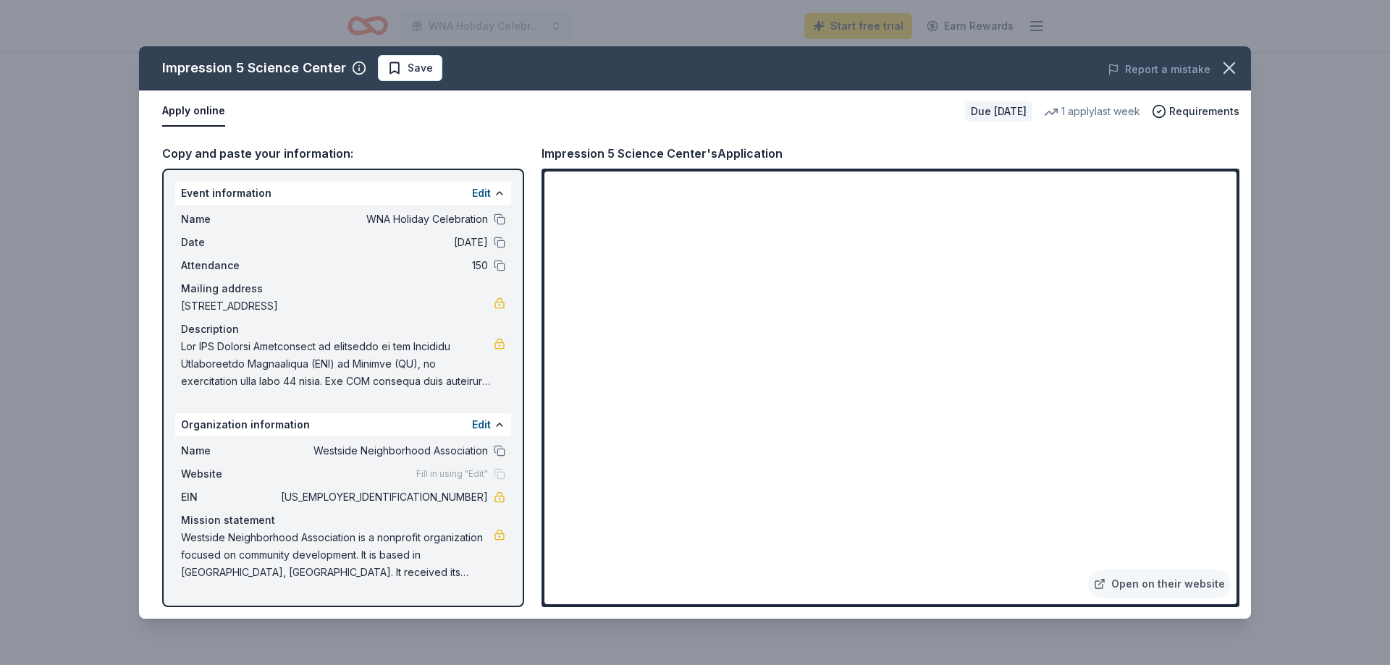
click at [775, 499] on div "Impression 5 Science Center Save Report a mistake Apply online Due in 35 days 1…" at bounding box center [695, 332] width 1112 height 573
click at [725, 486] on div "Impression 5 Science Center Save Report a mistake Apply online Due in 35 days 1…" at bounding box center [695, 332] width 1112 height 573
drag, startPoint x: 431, startPoint y: 497, endPoint x: 486, endPoint y: 497, distance: 55.7
click at [486, 497] on span "38-3588401" at bounding box center [383, 497] width 210 height 17
click at [1231, 67] on icon "button" at bounding box center [1229, 68] width 10 height 10
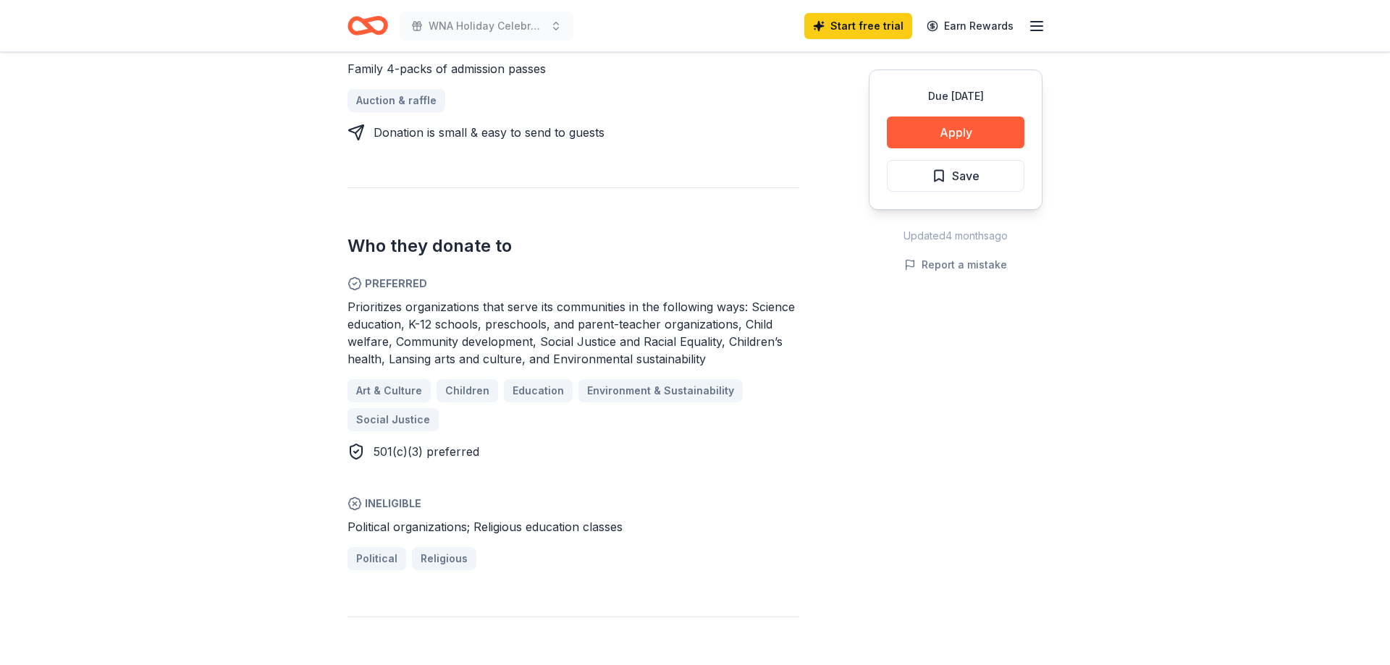
scroll to position [295, 0]
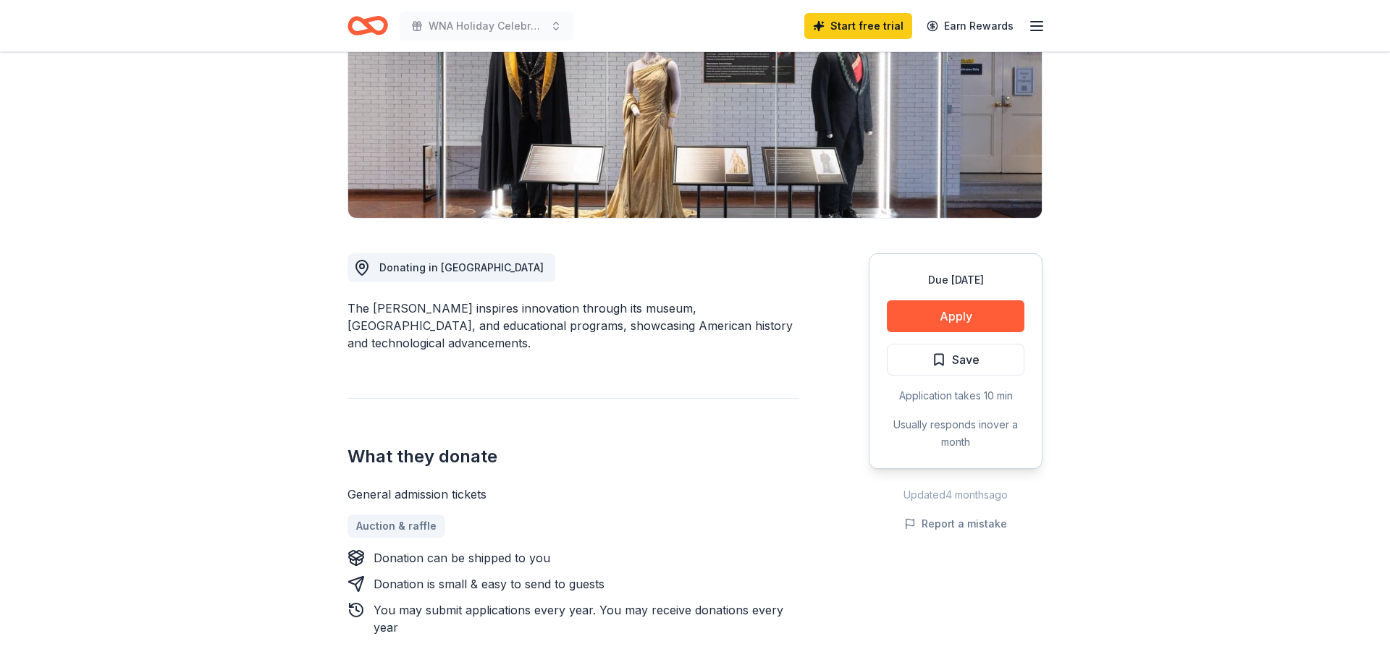
scroll to position [369, 0]
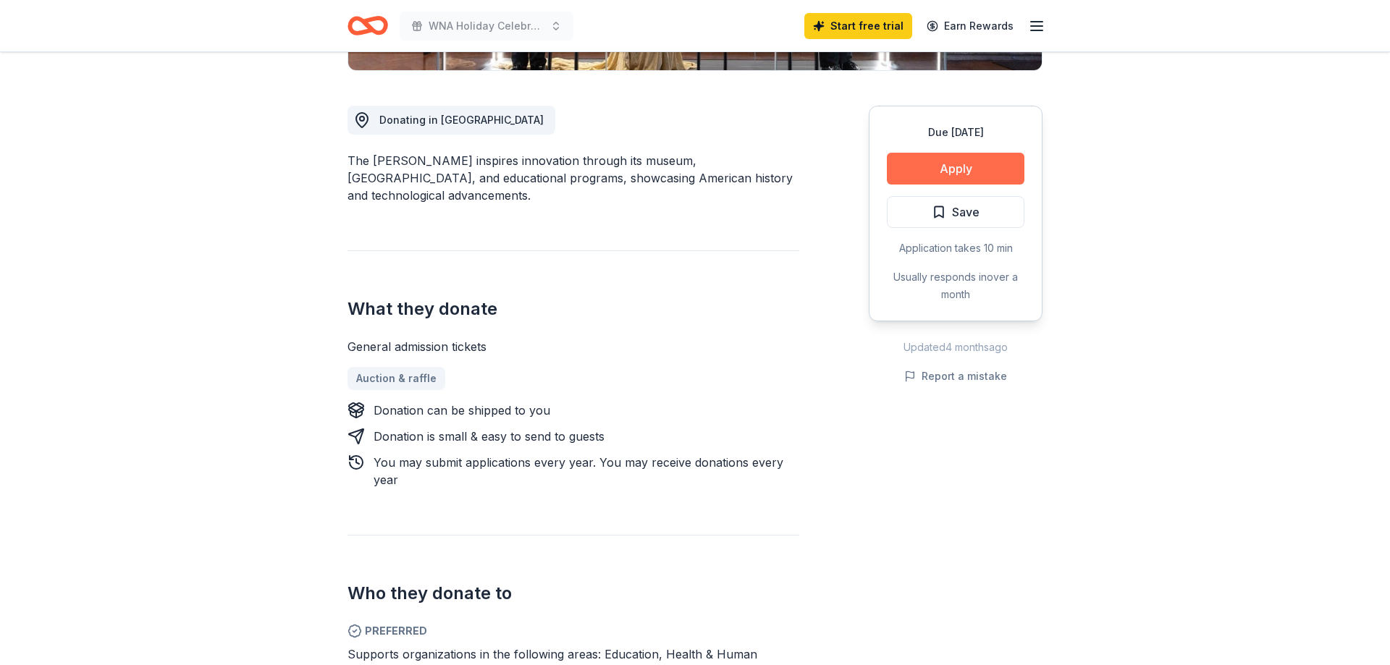
click at [937, 162] on button "Apply" at bounding box center [956, 169] width 138 height 32
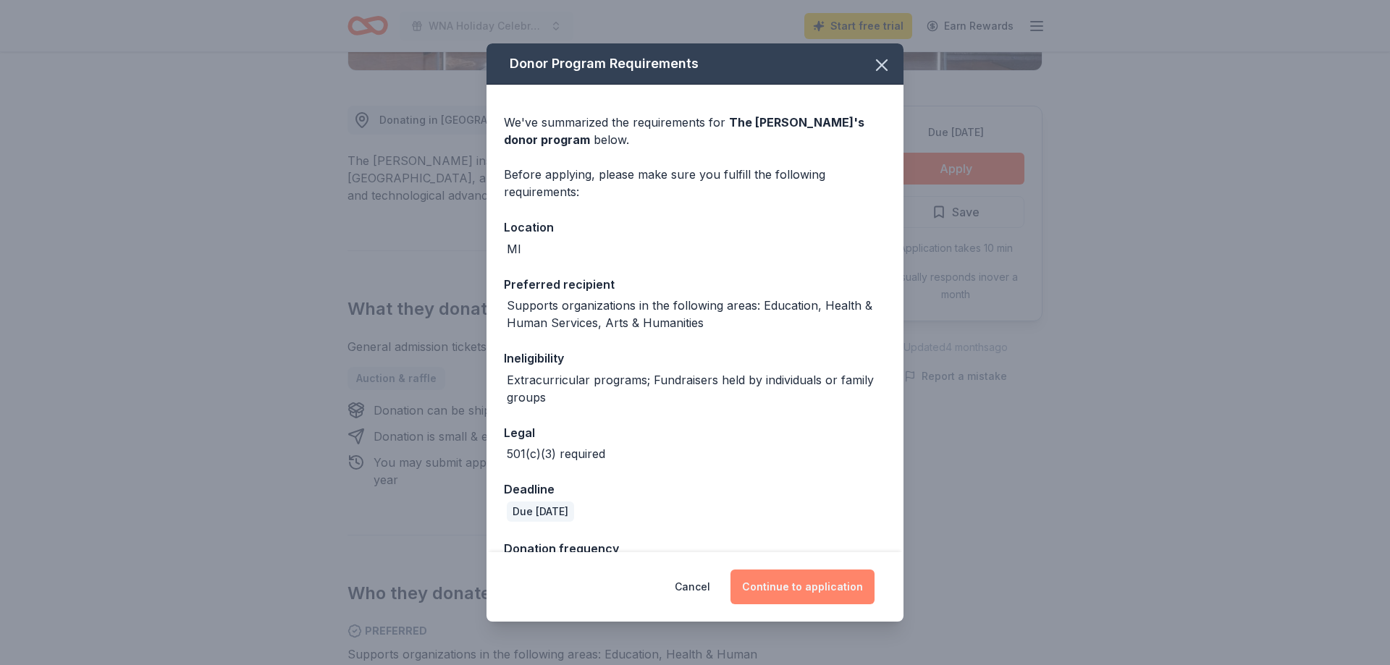
click at [803, 594] on button "Continue to application" at bounding box center [802, 587] width 144 height 35
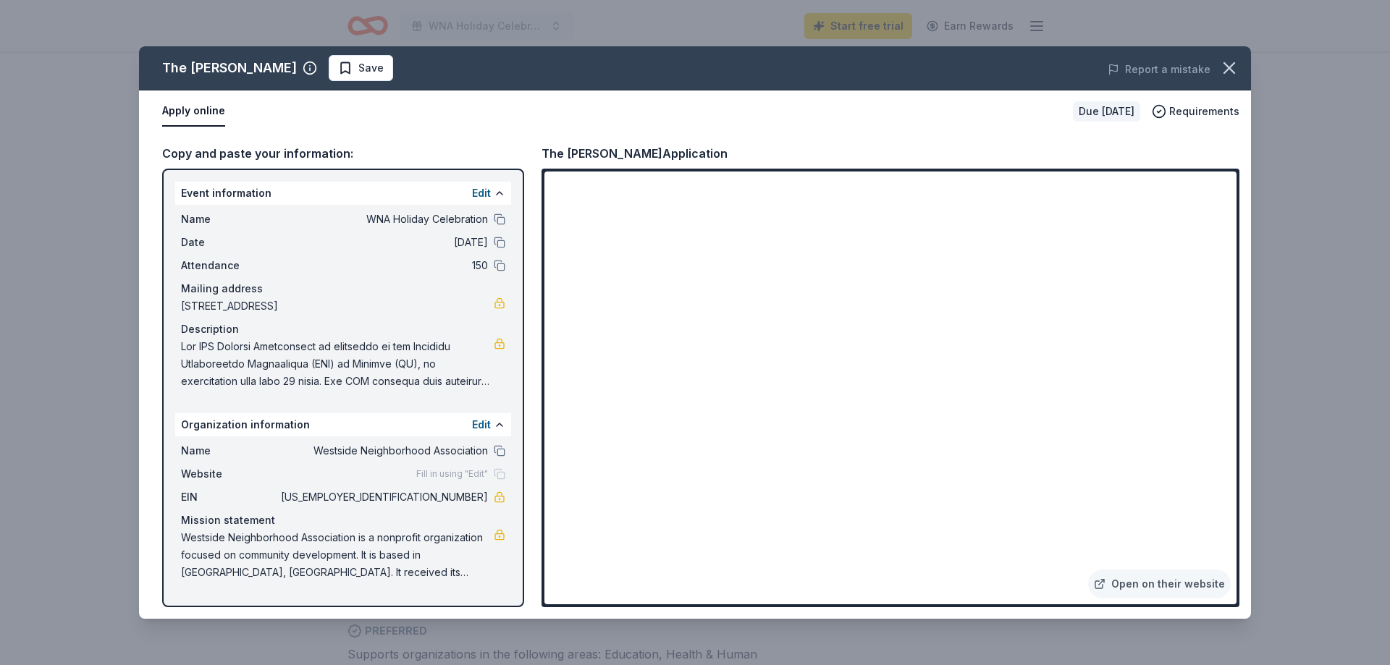
drag, startPoint x: 431, startPoint y: 497, endPoint x: 439, endPoint y: 503, distance: 9.8
click at [451, 500] on span "38-3588401" at bounding box center [383, 497] width 210 height 17
drag, startPoint x: 415, startPoint y: 498, endPoint x: 487, endPoint y: 496, distance: 71.7
click at [486, 496] on span "38-3588401" at bounding box center [383, 497] width 210 height 17
click at [496, 497] on div "EIN 38-3588401" at bounding box center [343, 497] width 324 height 17
